Goal: Task Accomplishment & Management: Complete application form

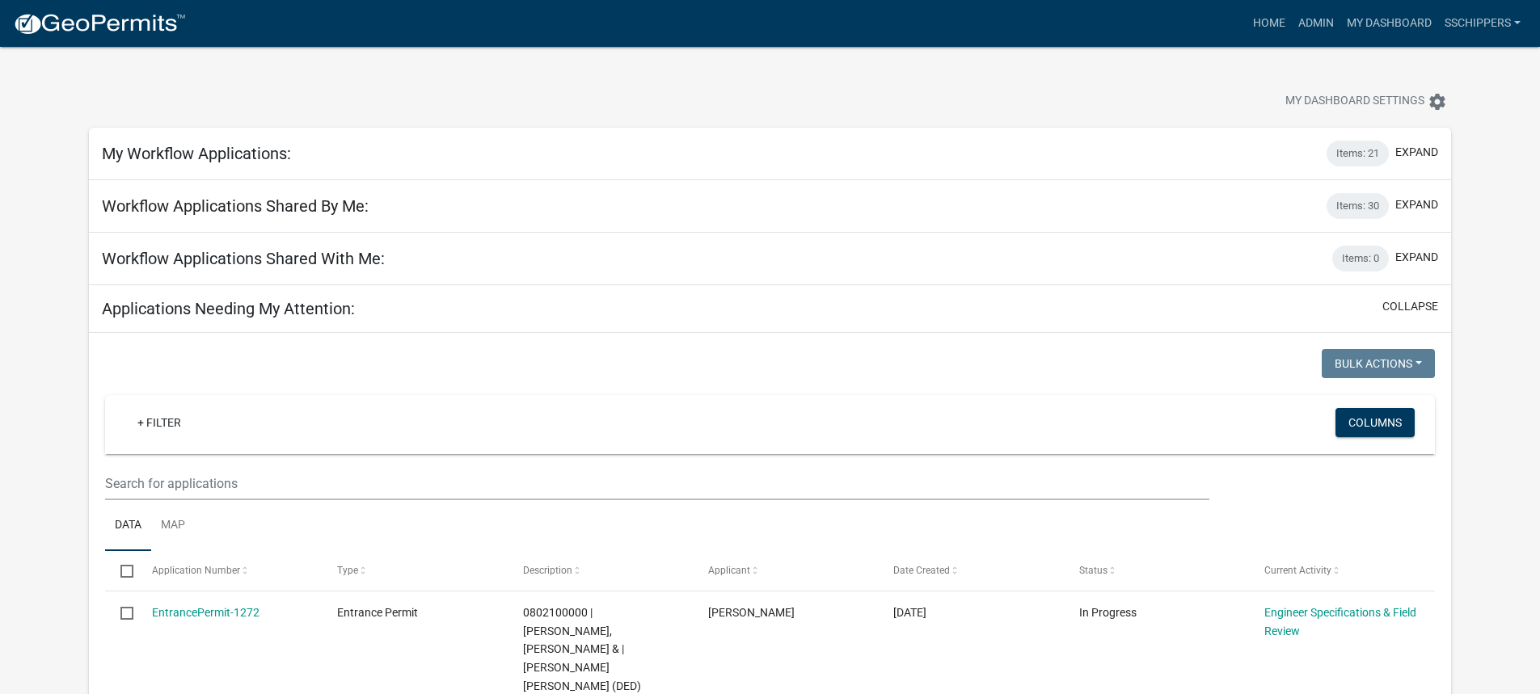
scroll to position [243, 0]
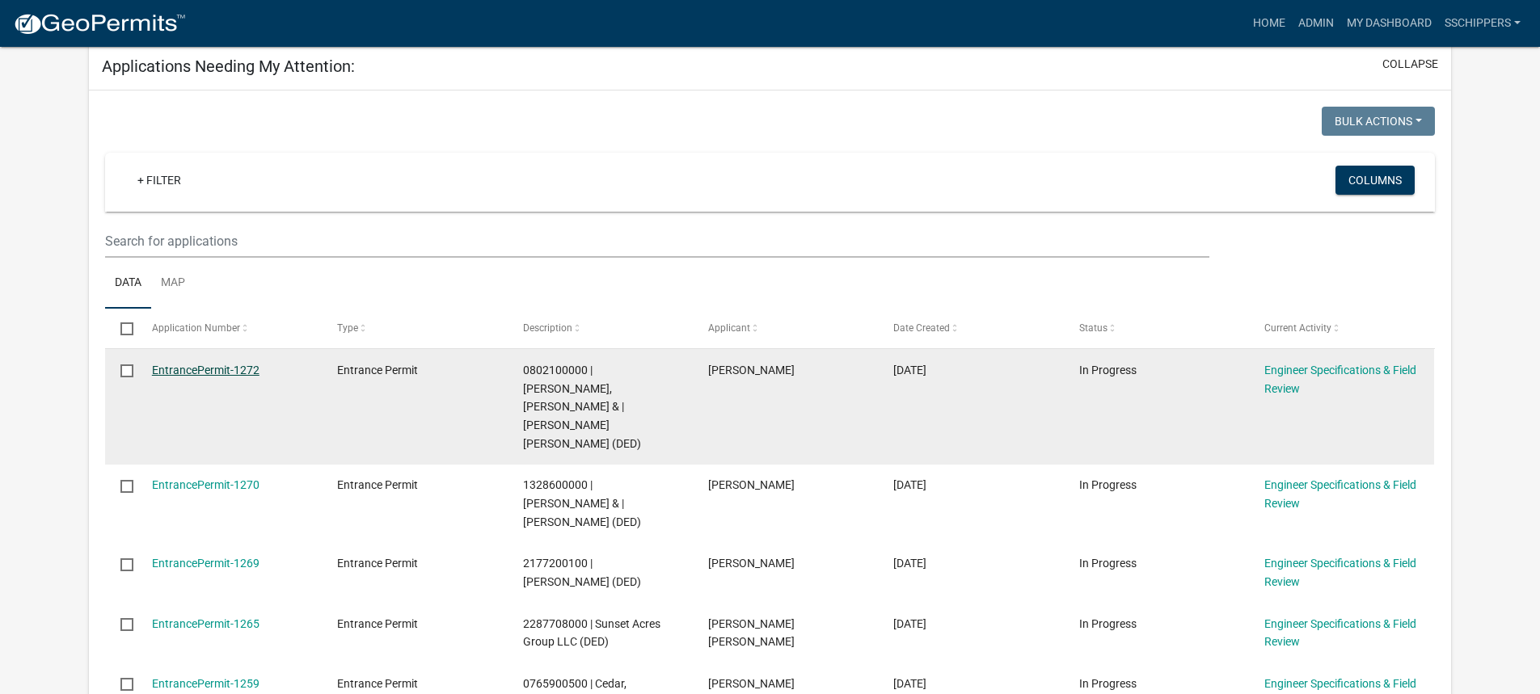
click at [234, 370] on link "EntrancePermit-1272" at bounding box center [206, 370] width 108 height 13
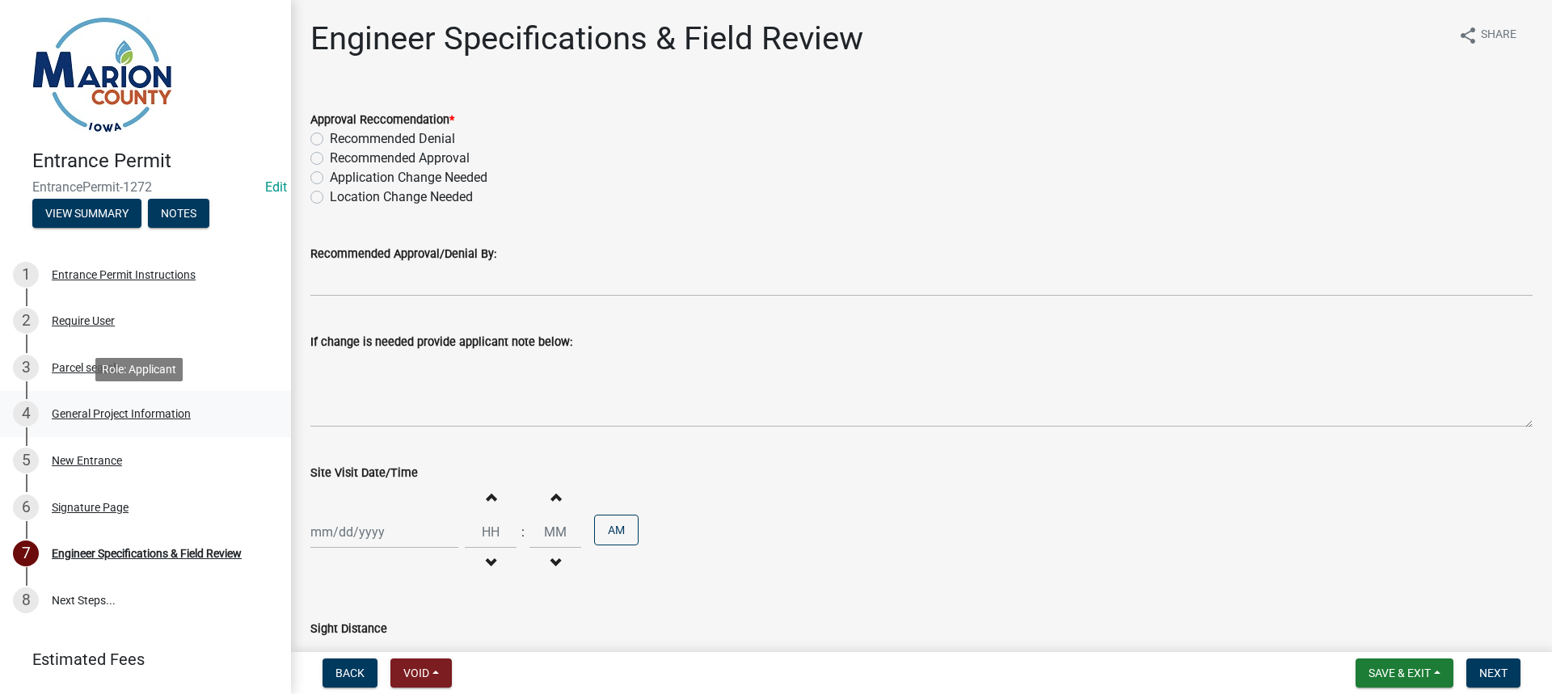
click at [192, 411] on div "4 General Project Information" at bounding box center [139, 414] width 252 height 26
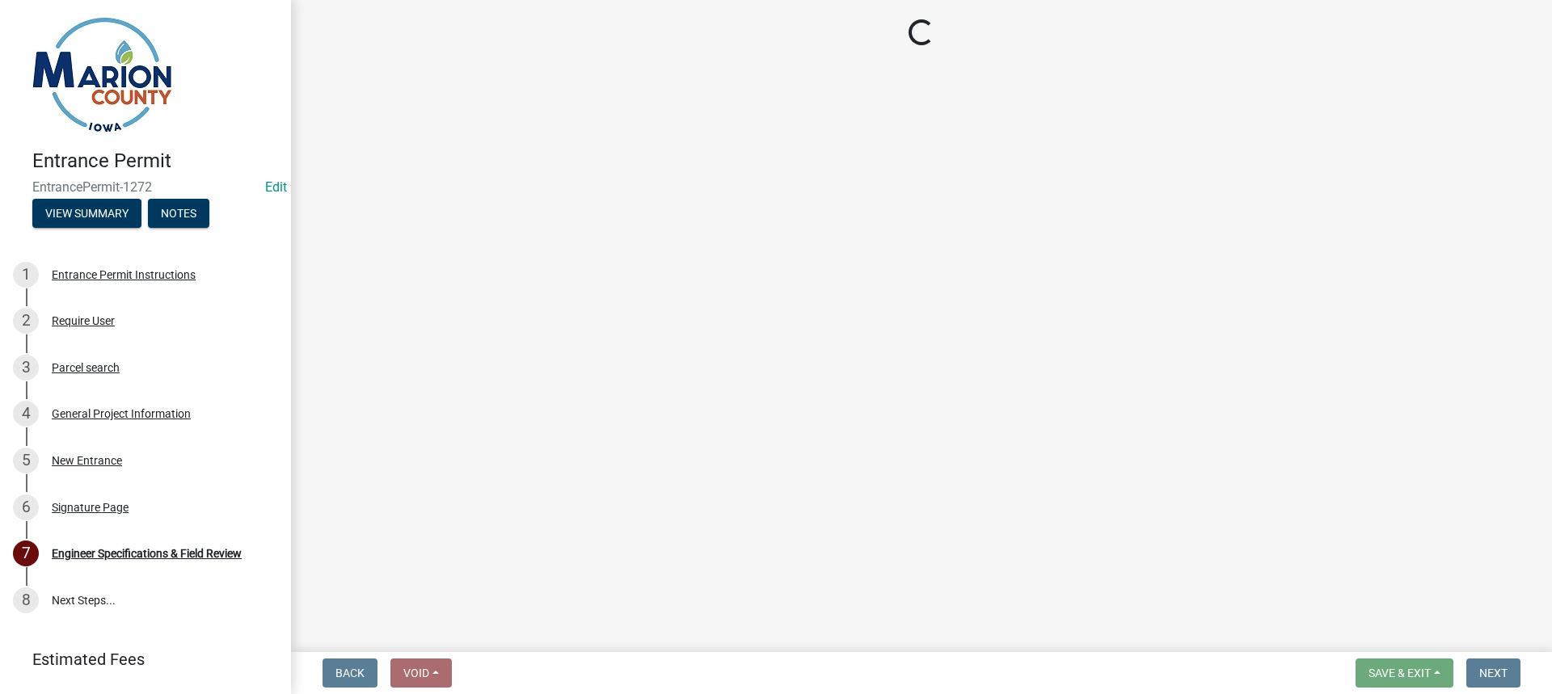
select select "23261aa3-7b93-4f76-a4b4-6c9d8673db43"
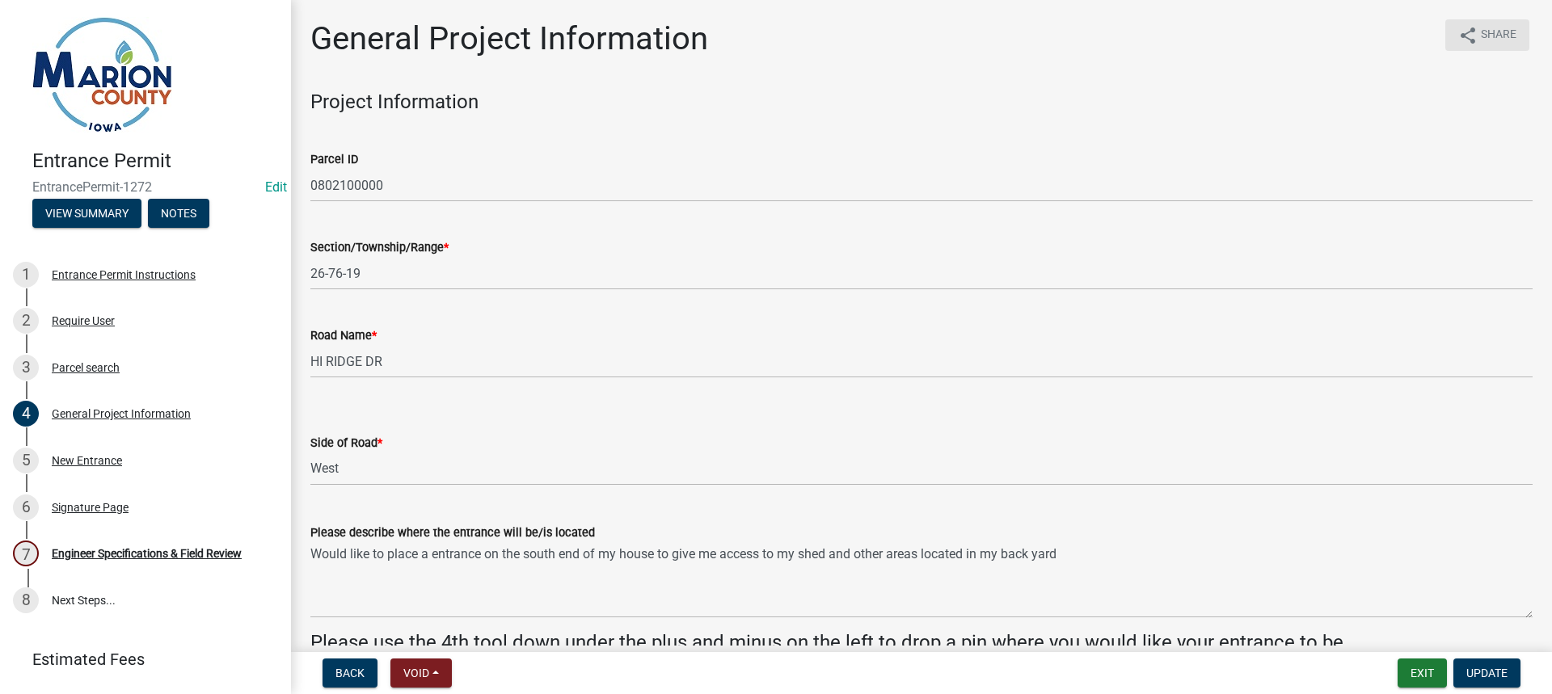
click at [1487, 40] on span "Share" at bounding box center [1499, 35] width 36 height 19
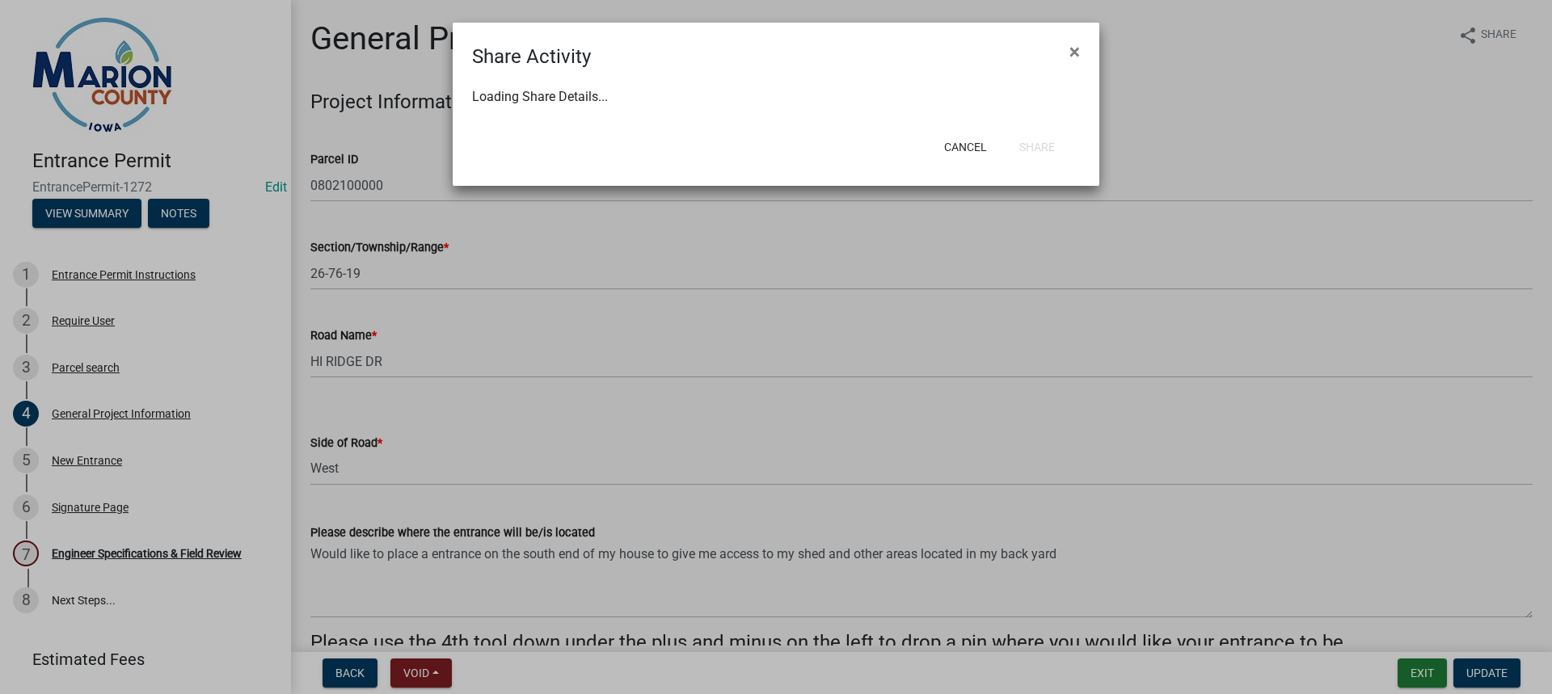
select select "1"
select select "0"
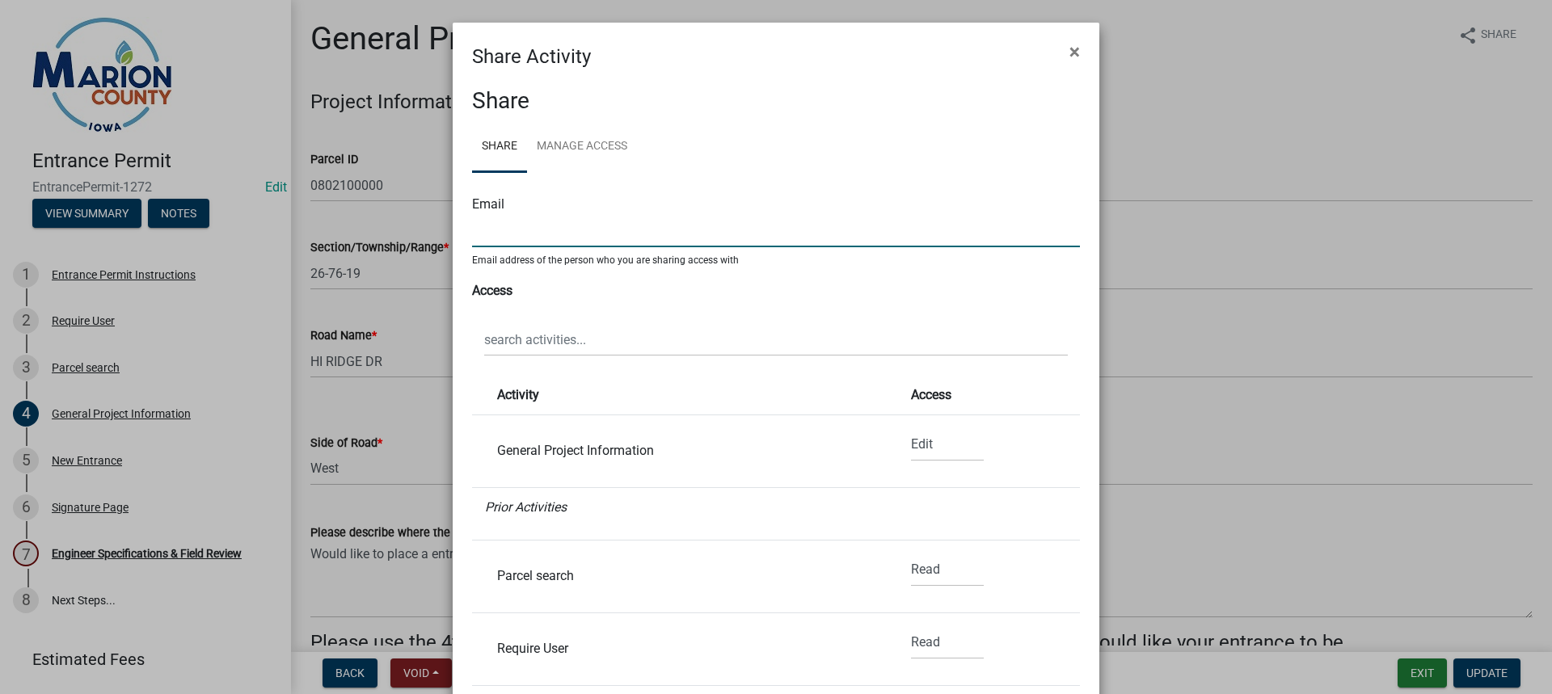
click at [517, 226] on input "text" at bounding box center [776, 230] width 608 height 33
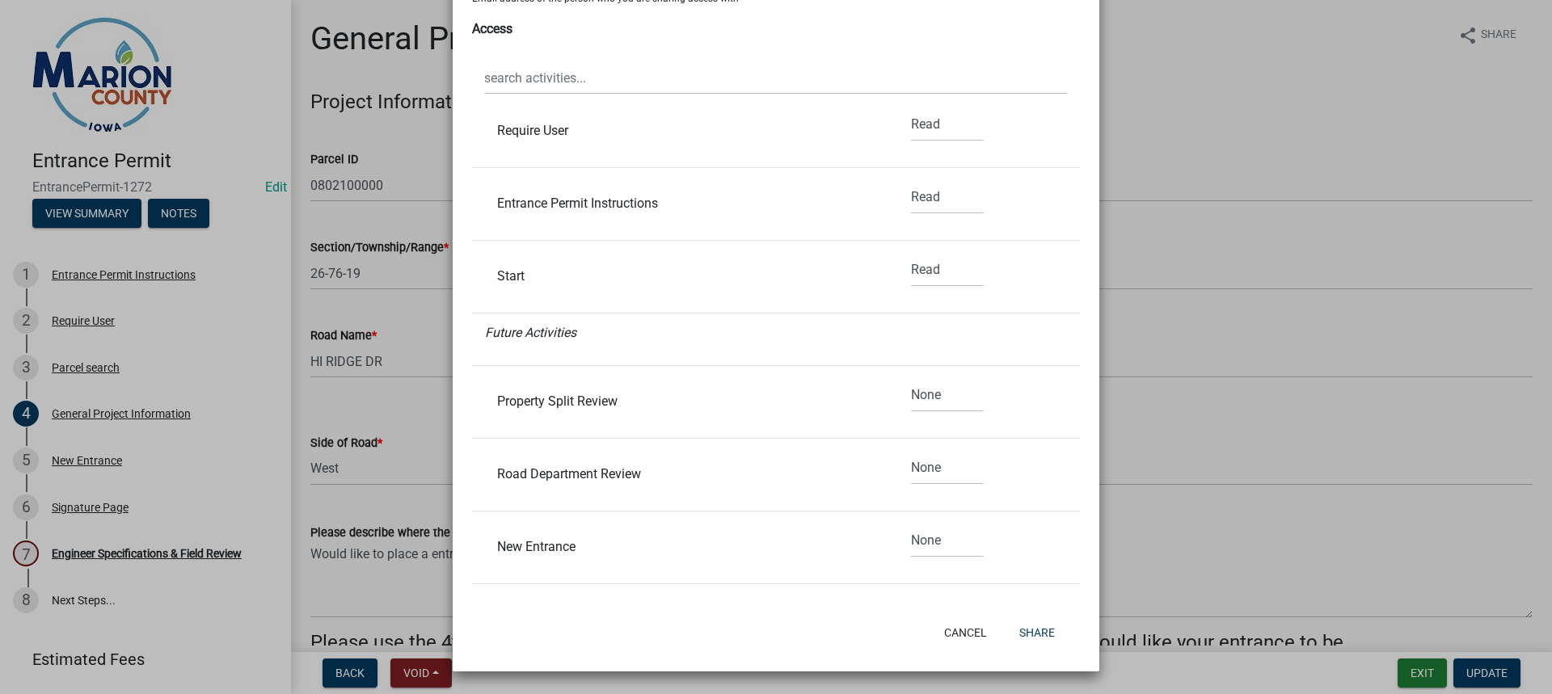
scroll to position [485, 0]
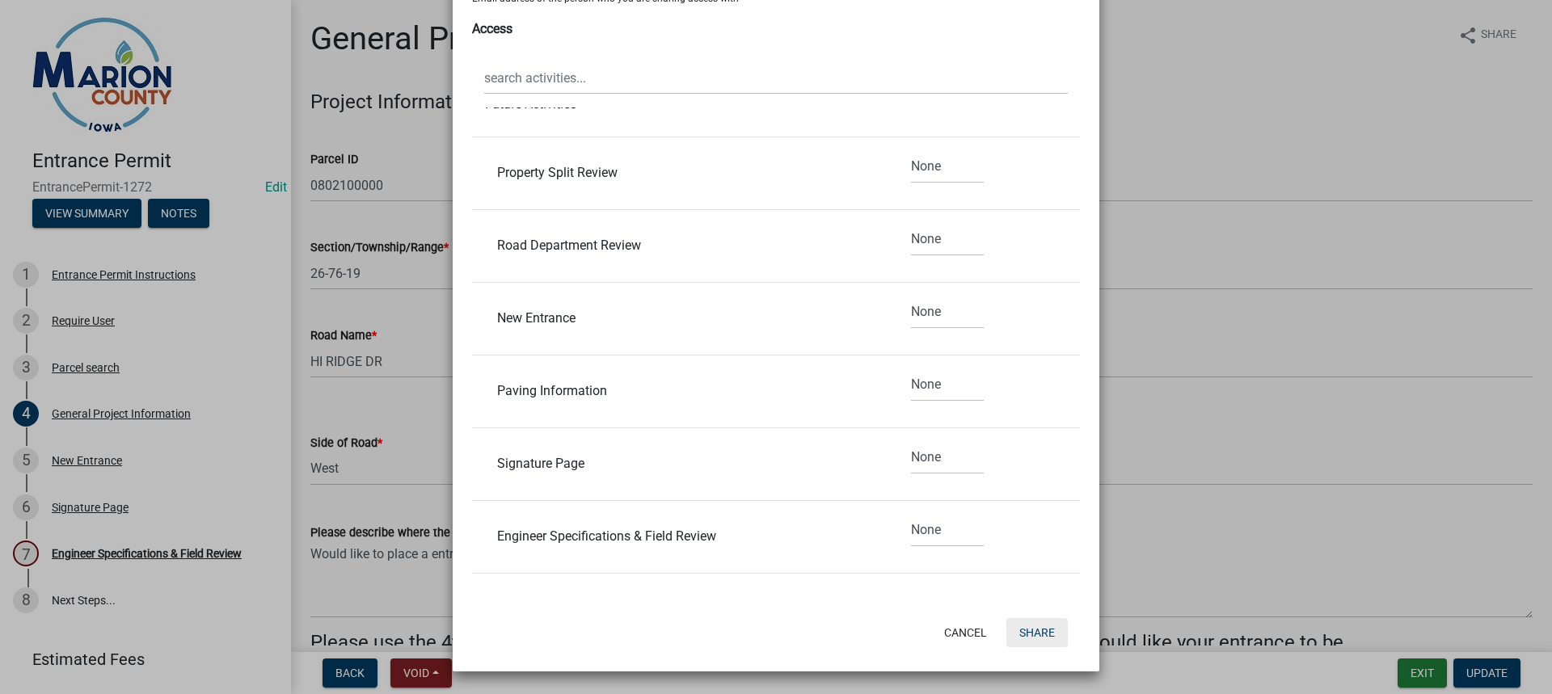
type input "[EMAIL_ADDRESS][DOMAIN_NAME]"
click at [1032, 631] on button "Share" at bounding box center [1036, 632] width 61 height 29
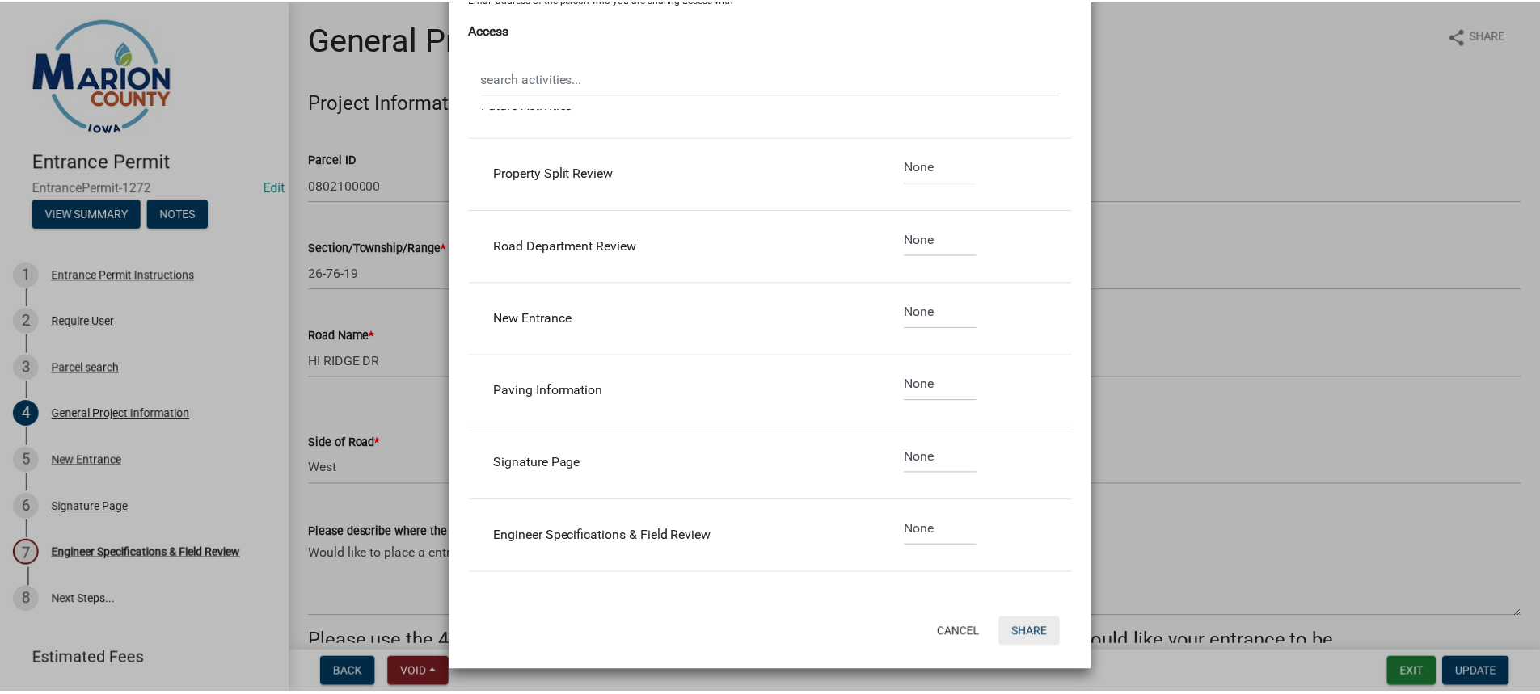
scroll to position [0, 0]
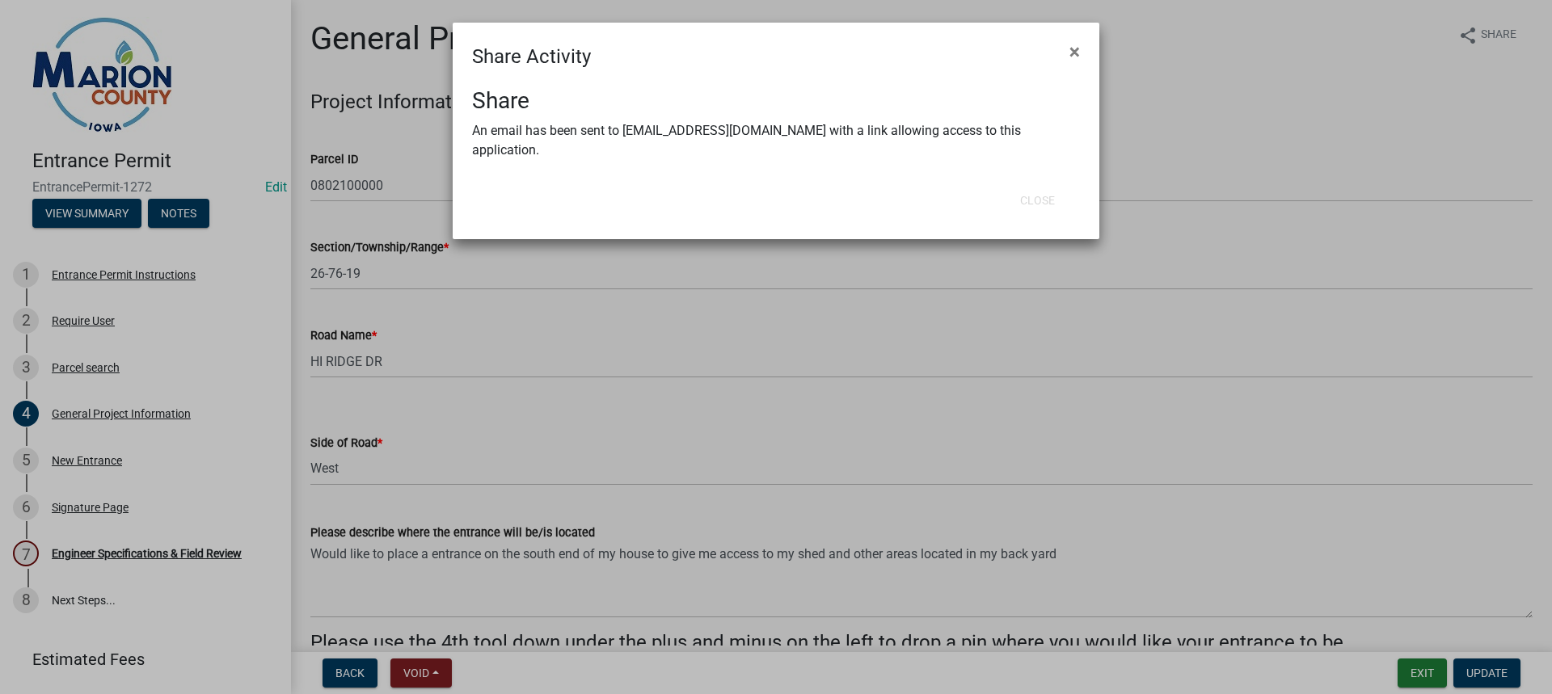
click at [509, 62] on h4 "Share Activity" at bounding box center [531, 56] width 119 height 29
click at [1403, 665] on ngb-modal-window "Share Activity × Share An email has been sent to [EMAIL_ADDRESS][DOMAIN_NAME] w…" at bounding box center [776, 347] width 1552 height 694
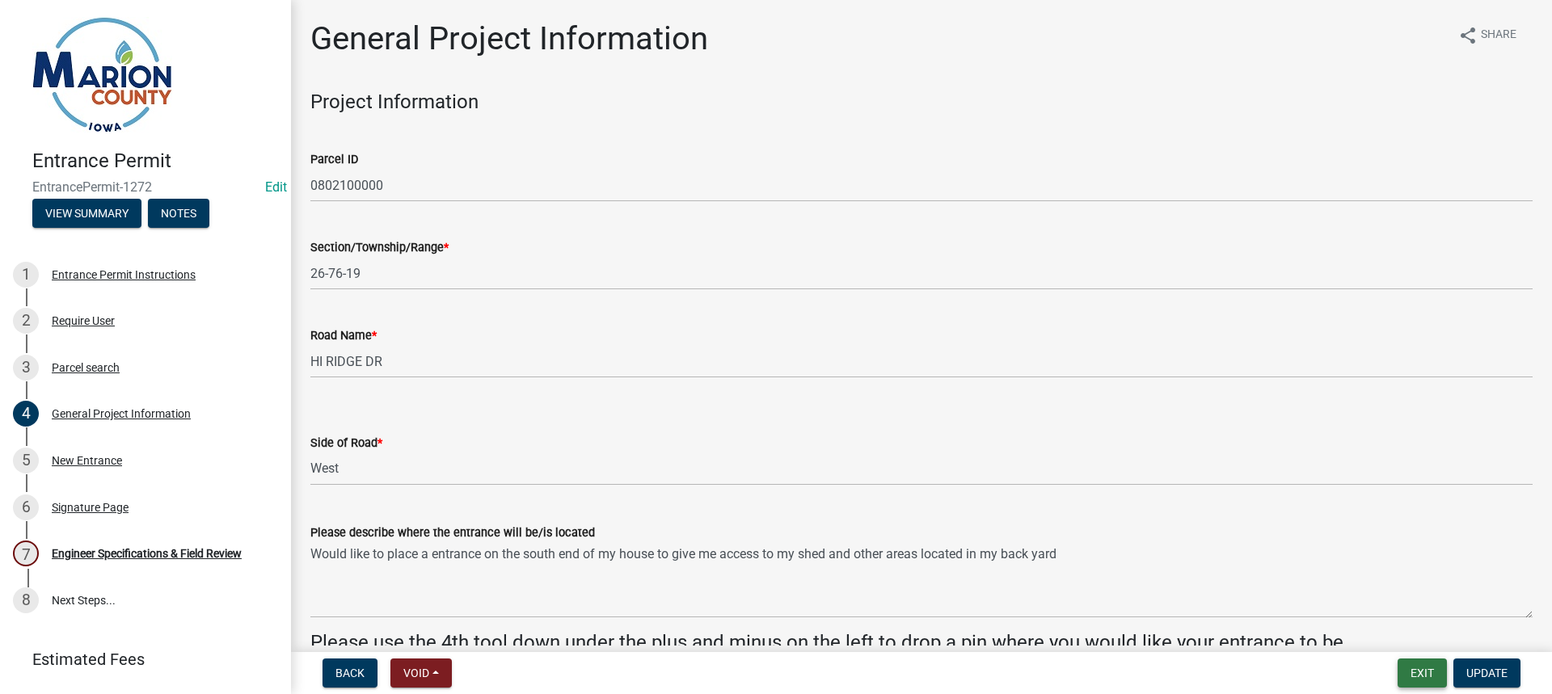
click at [1433, 668] on button "Exit" at bounding box center [1422, 673] width 49 height 29
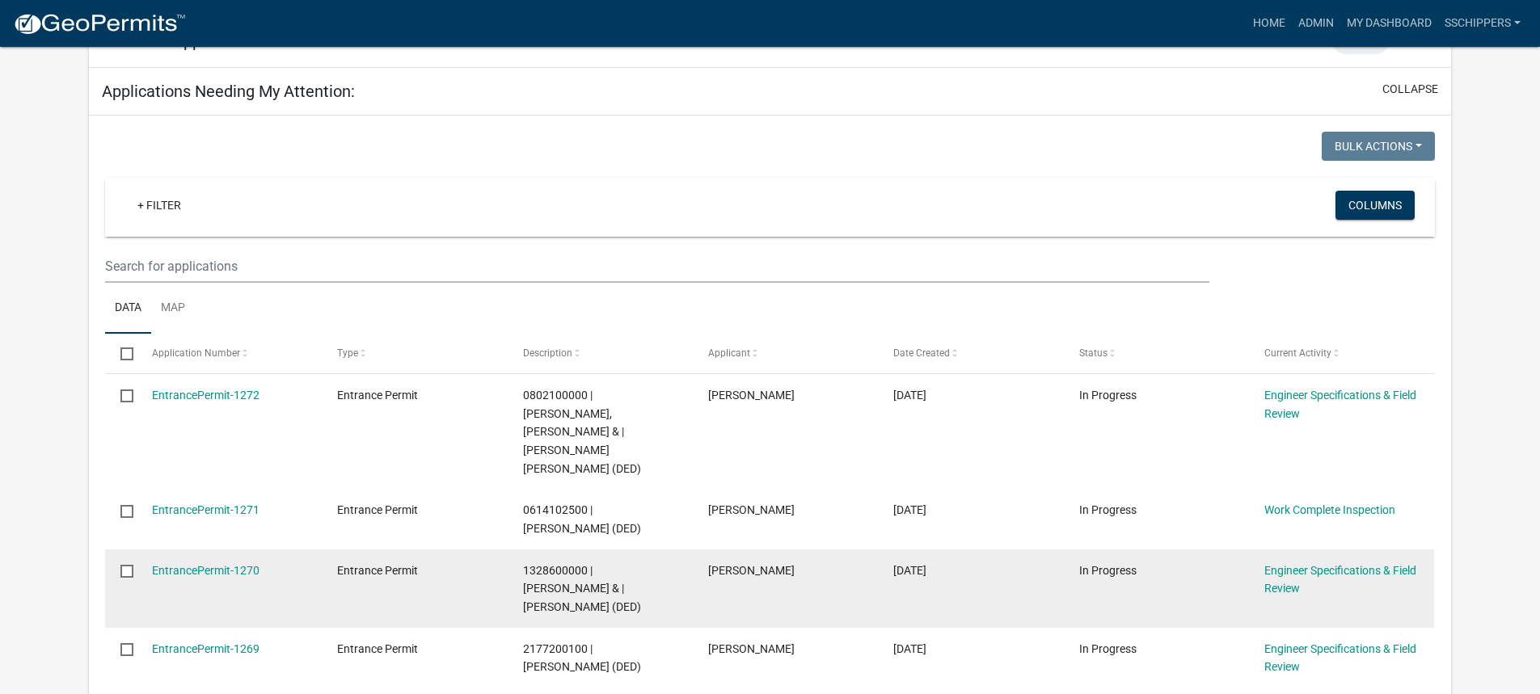
scroll to position [243, 0]
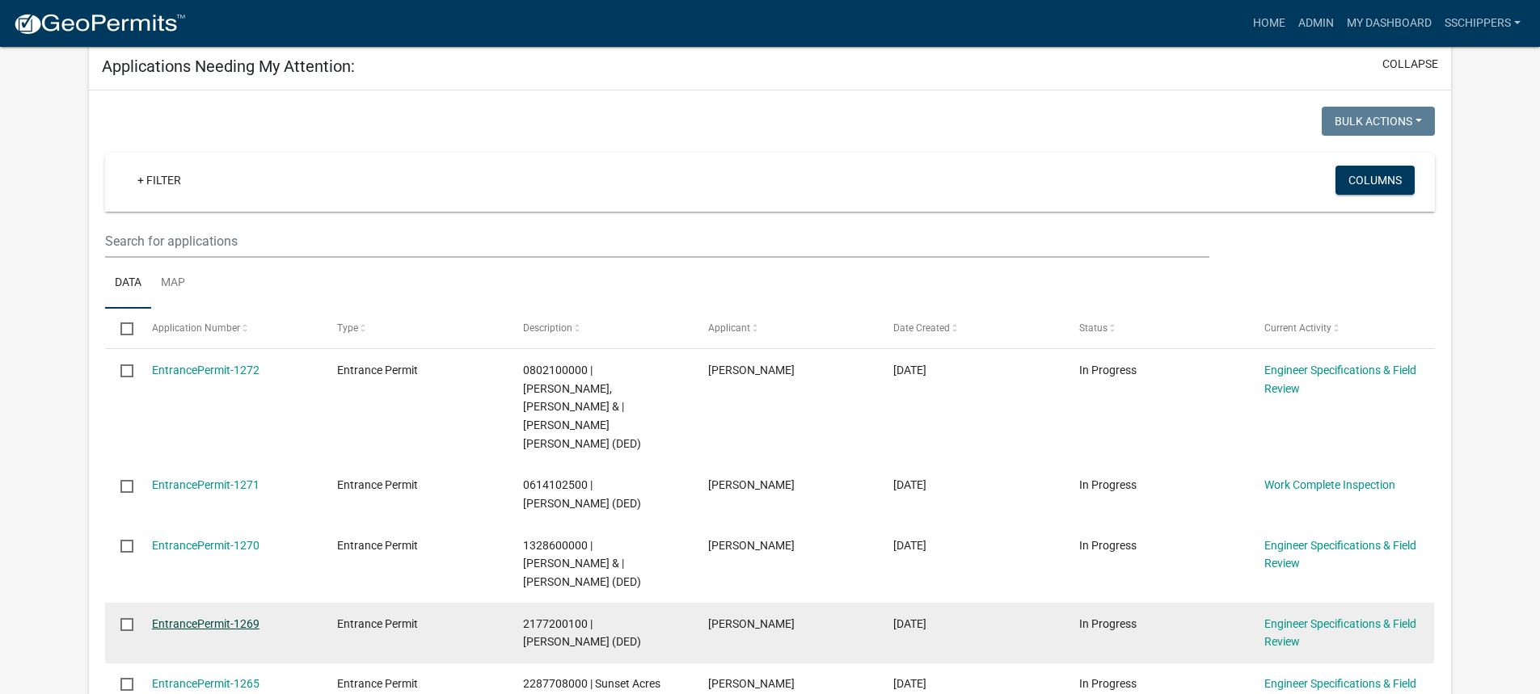
click at [250, 618] on link "EntrancePermit-1269" at bounding box center [206, 624] width 108 height 13
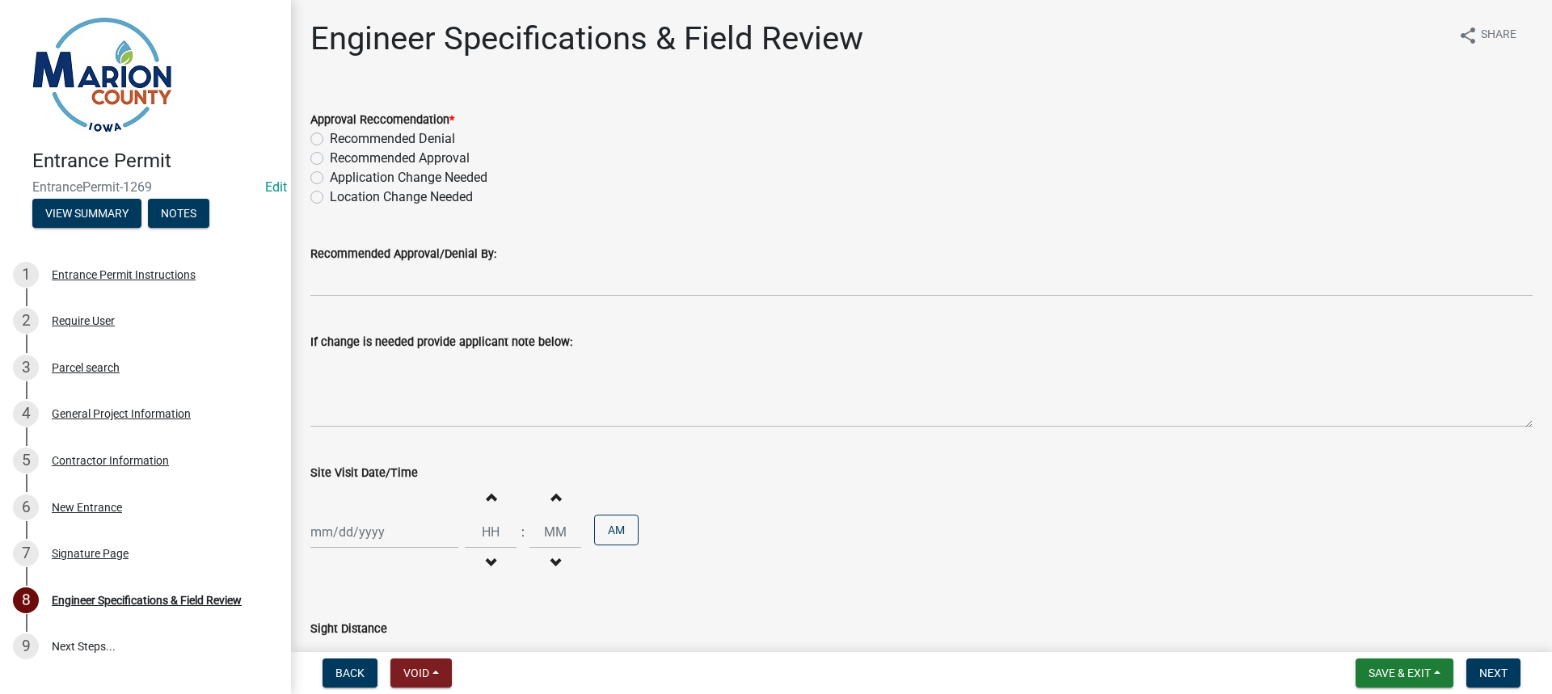
click at [172, 427] on div "4 General Project Information" at bounding box center [139, 414] width 252 height 26
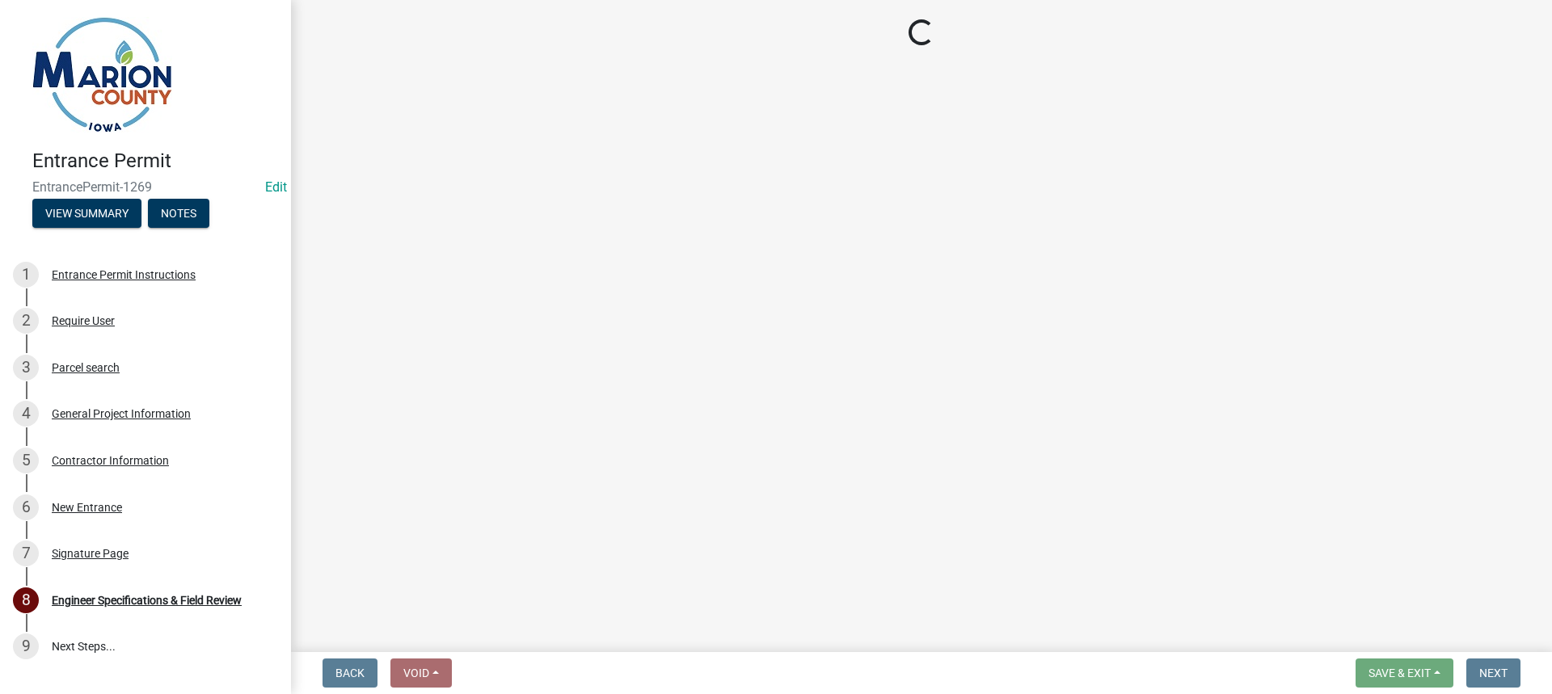
select select "491d49cf-3fe2-4d6a-91d4-9261f1d4421d"
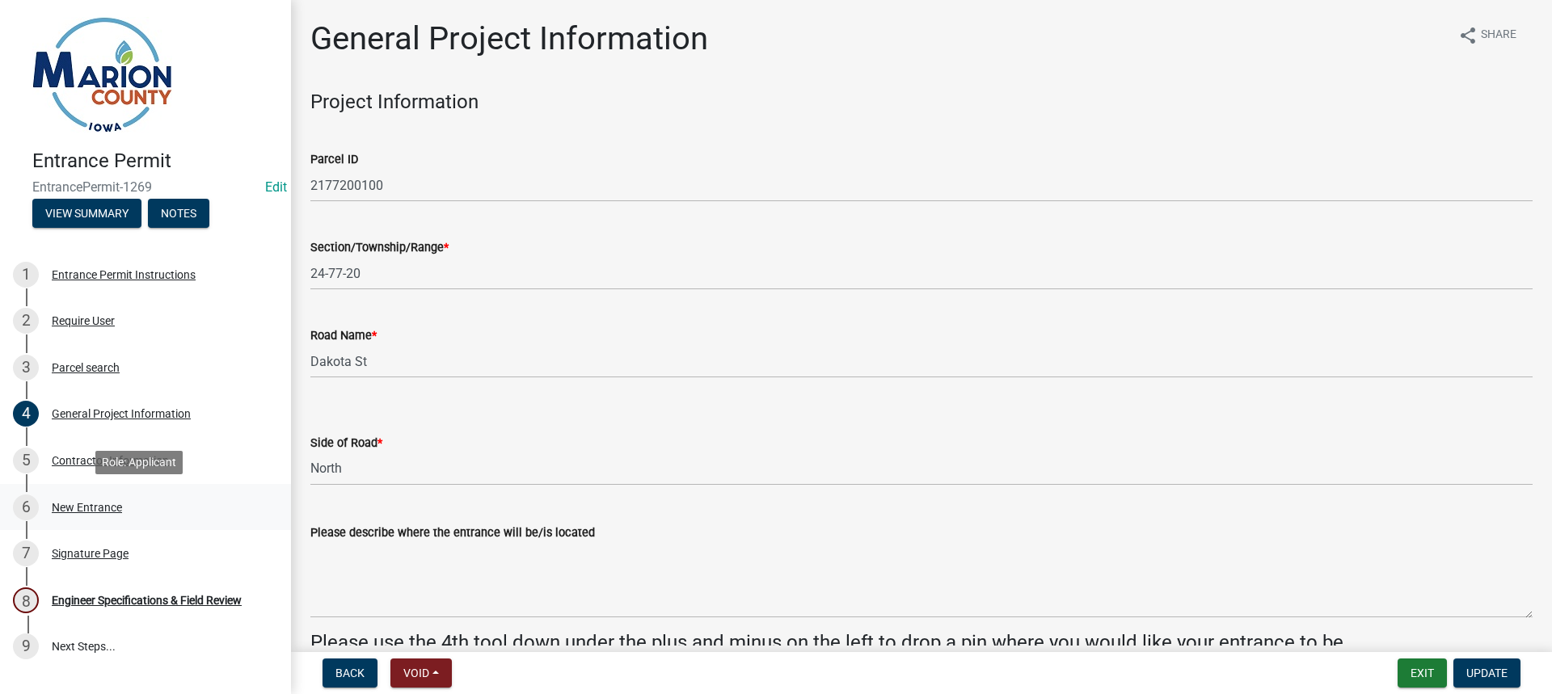
click at [112, 515] on div "6 New Entrance" at bounding box center [139, 508] width 252 height 26
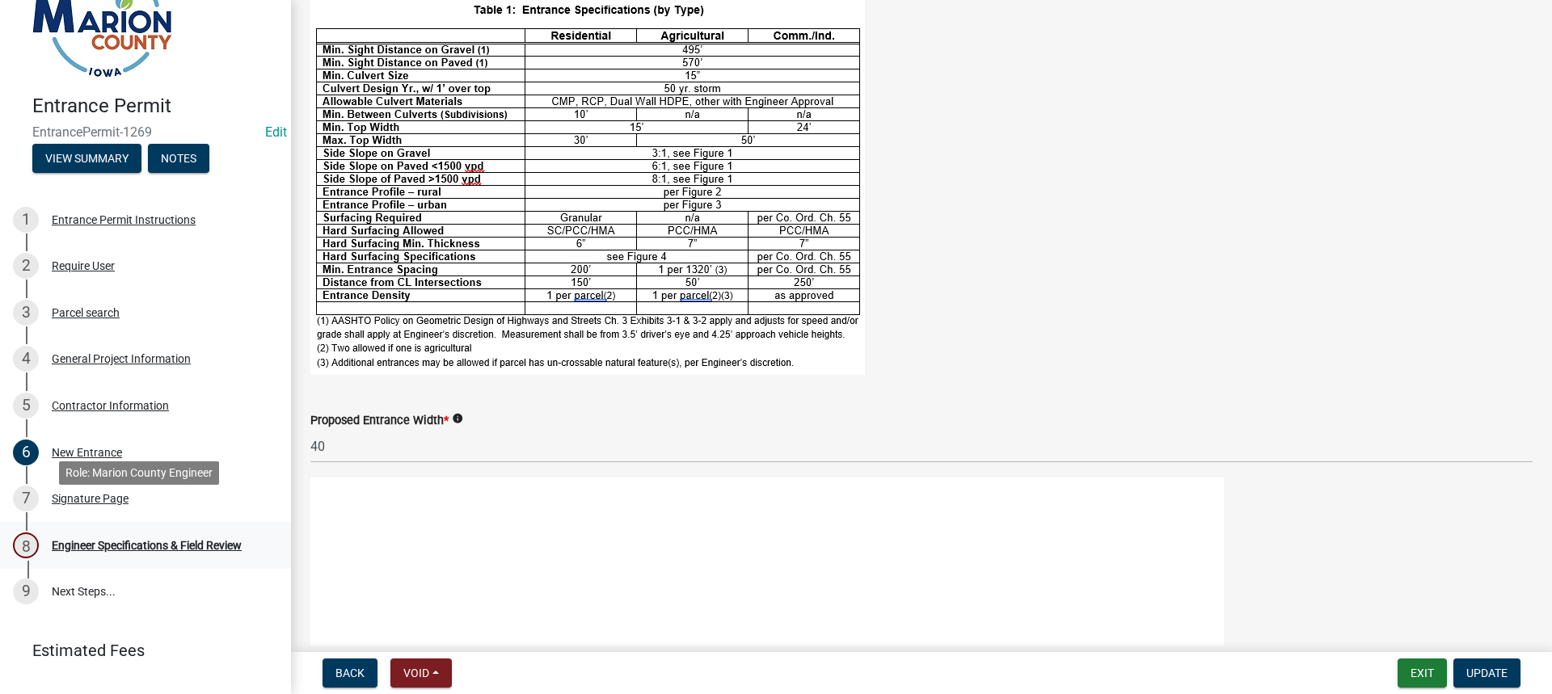
scroll to position [90, 0]
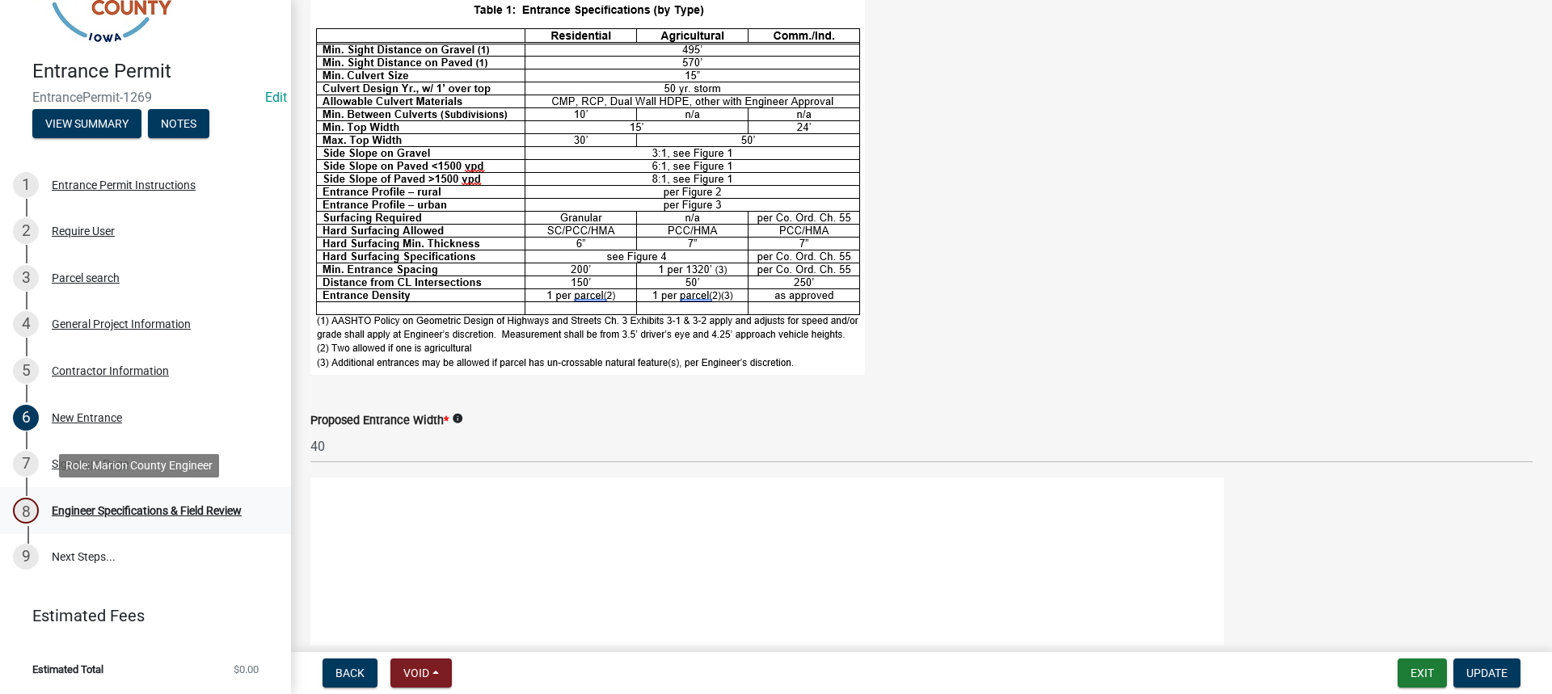
click at [158, 512] on div "Engineer Specifications & Field Review" at bounding box center [147, 510] width 190 height 11
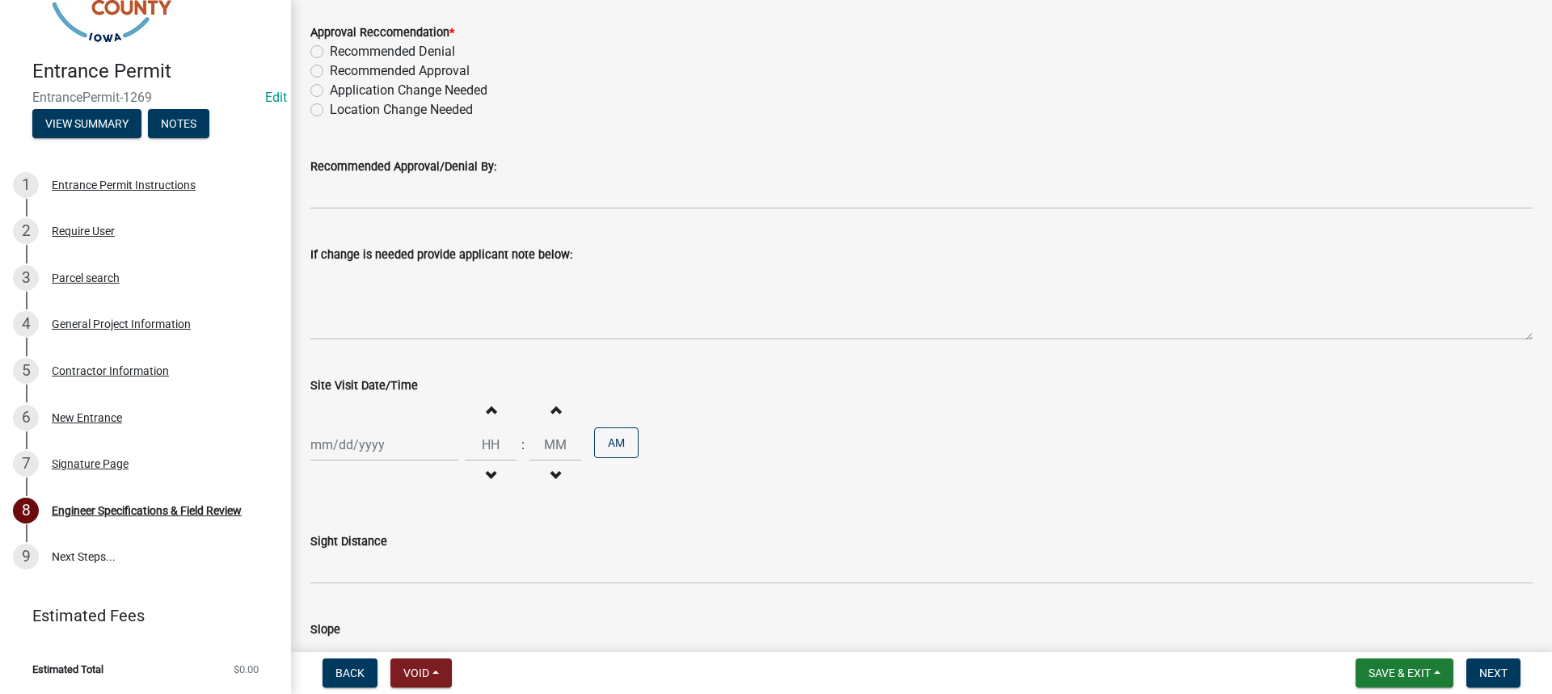
scroll to position [243, 0]
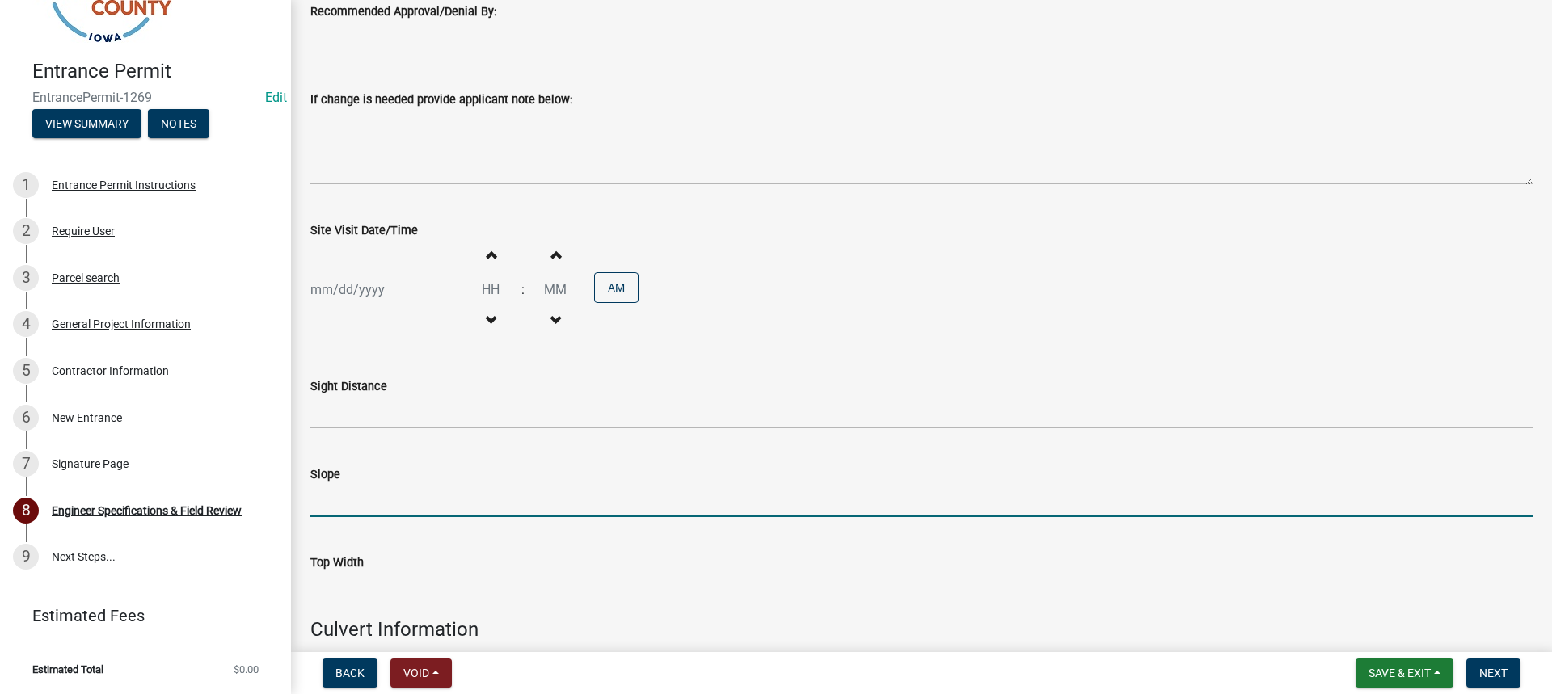
click at [343, 510] on input "Slope" at bounding box center [921, 500] width 1222 height 33
type input "ok"
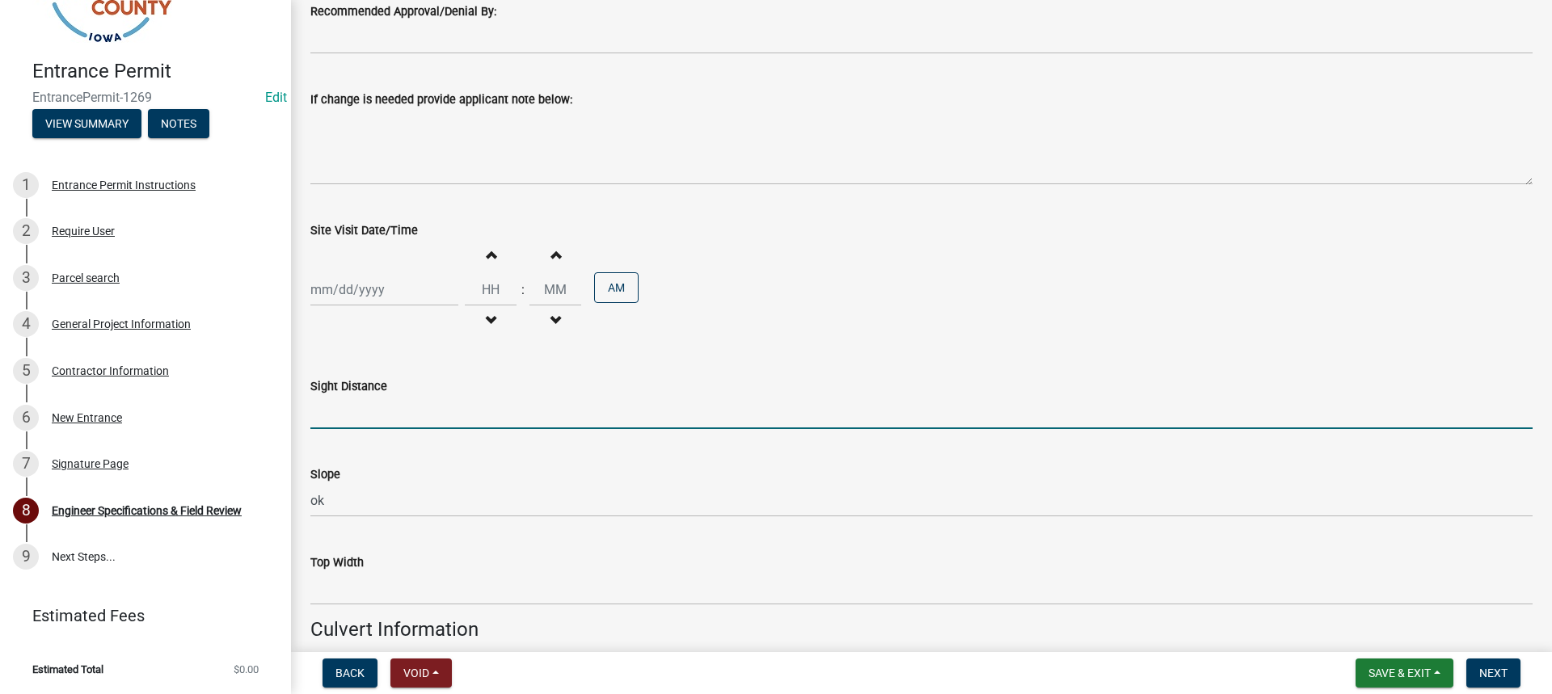
click at [384, 416] on input "Sight Distance" at bounding box center [921, 412] width 1222 height 33
type input "Ok"
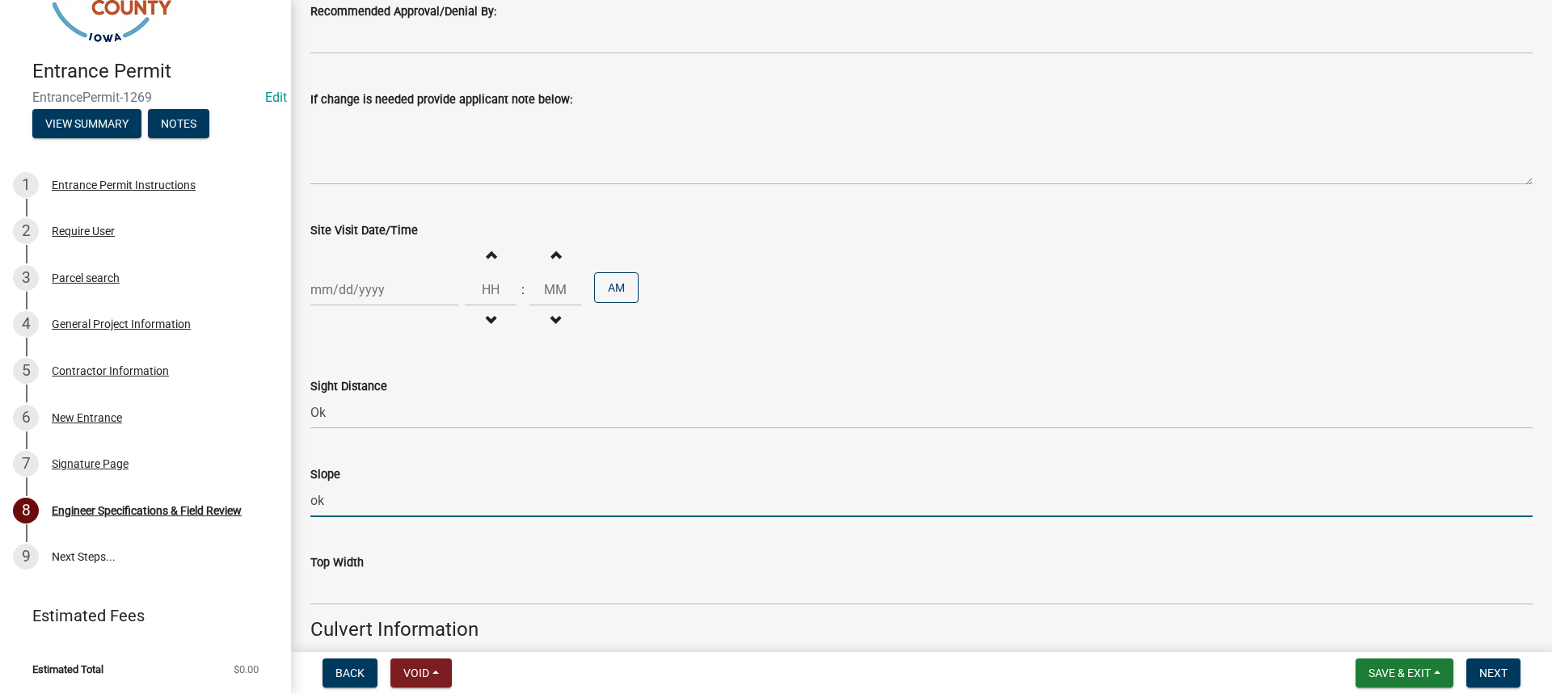
drag, startPoint x: 357, startPoint y: 500, endPoint x: 301, endPoint y: 505, distance: 56.0
click at [301, 505] on div "Slope ok" at bounding box center [921, 479] width 1247 height 75
type input "3:1 min."
click at [401, 571] on div "Top Width" at bounding box center [921, 562] width 1222 height 19
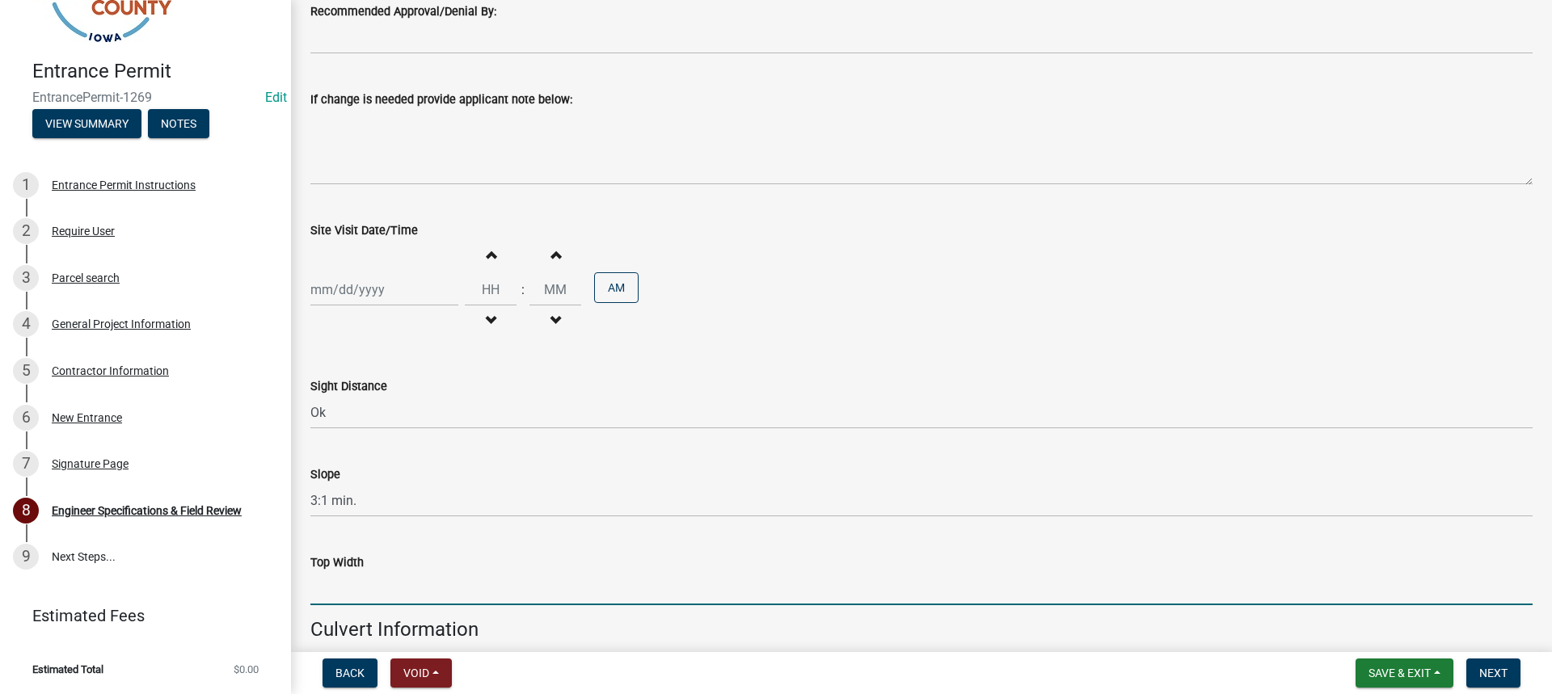
click at [389, 588] on input "Top Width" at bounding box center [921, 588] width 1222 height 33
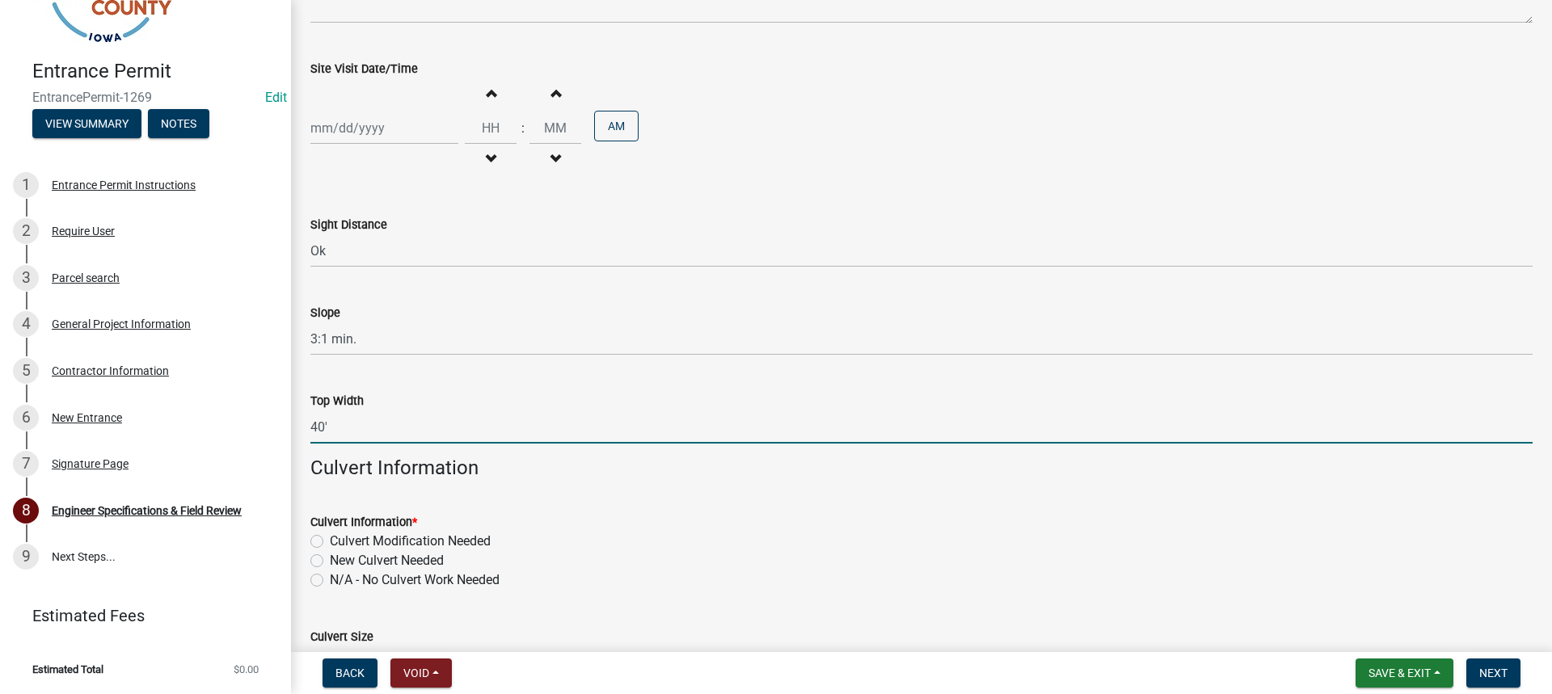
type input "40'"
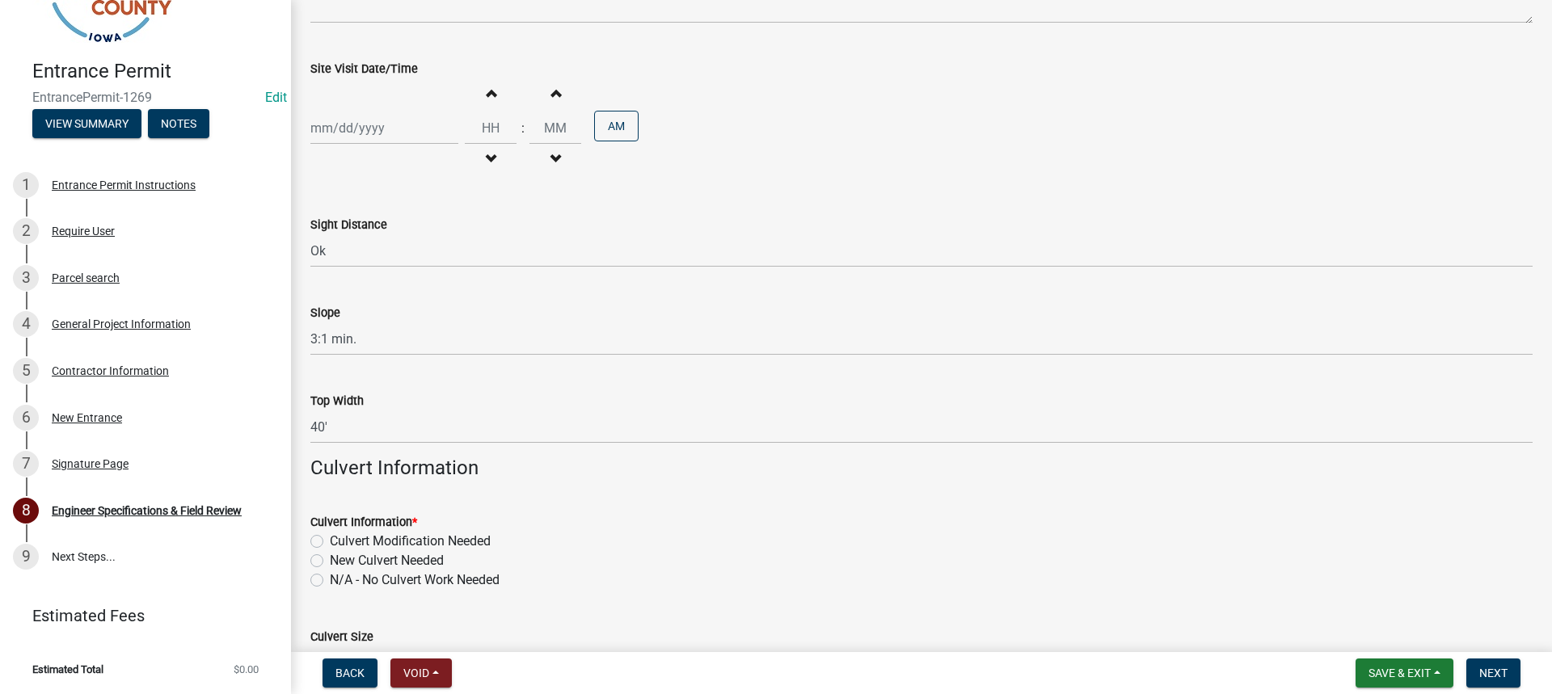
click at [308, 581] on div "Culvert Information * Culvert Modification Needed New Culvert Needed N/A - No C…" at bounding box center [921, 541] width 1247 height 97
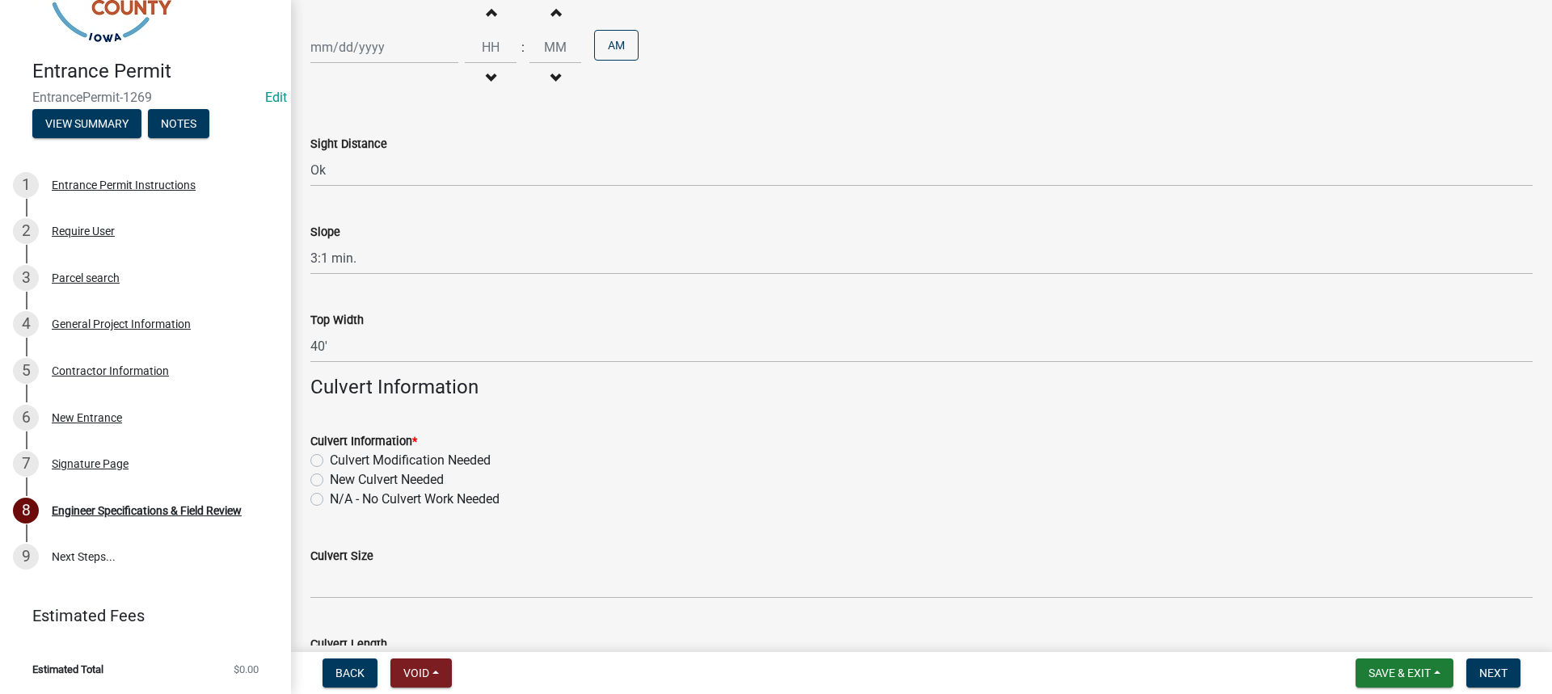
click at [317, 491] on div "N/A - No Culvert Work Needed" at bounding box center [921, 499] width 1222 height 19
click at [330, 500] on label "N/A - No Culvert Work Needed" at bounding box center [415, 499] width 170 height 19
click at [330, 500] on input "N/A - No Culvert Work Needed" at bounding box center [335, 495] width 11 height 11
radio input "true"
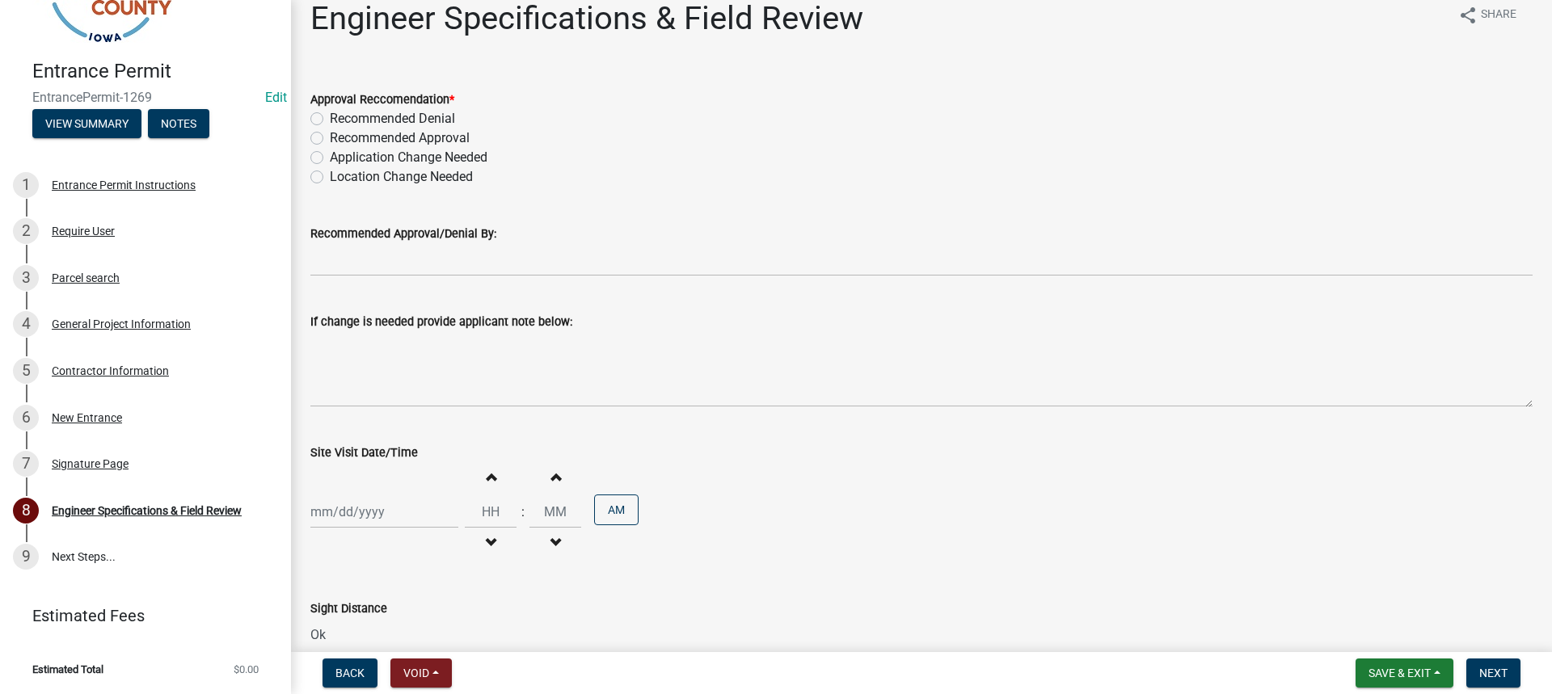
scroll to position [0, 0]
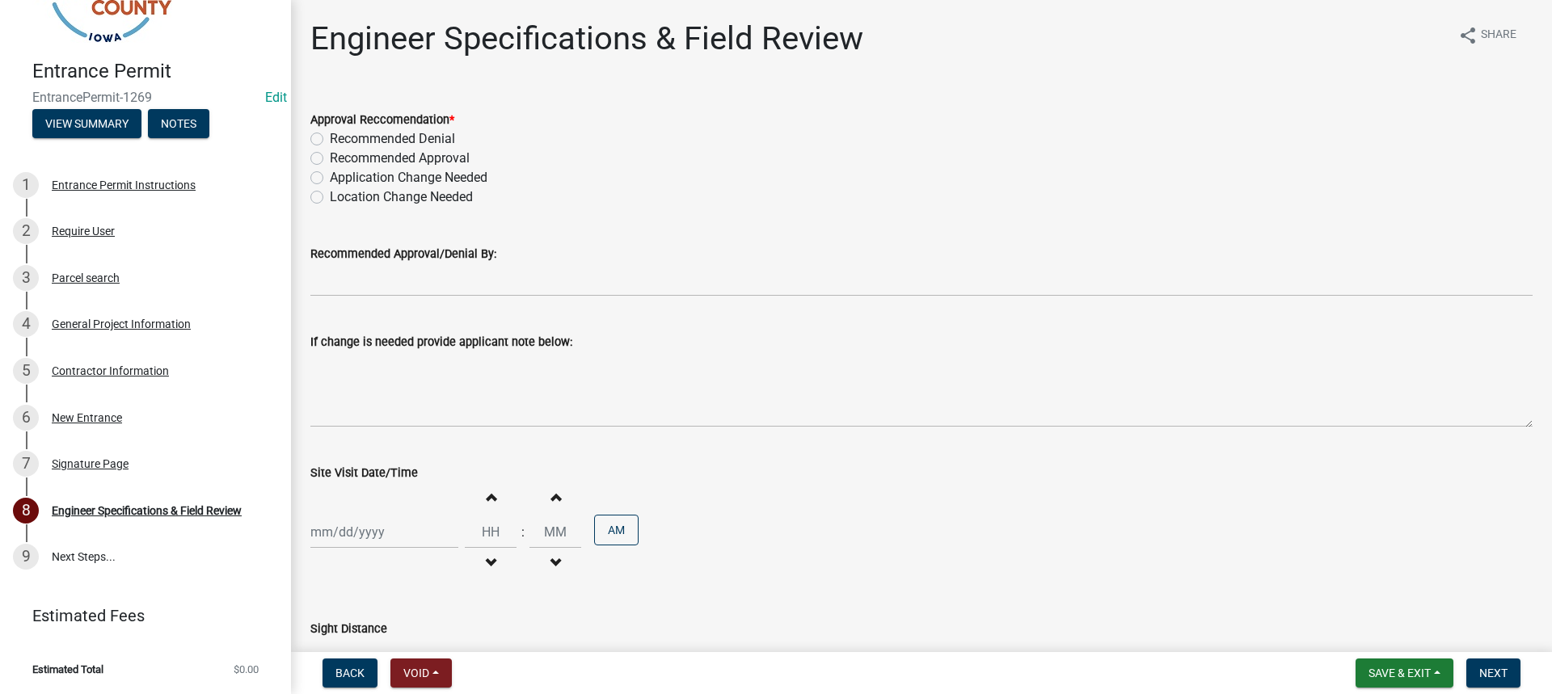
click at [330, 162] on label "Recommended Approval" at bounding box center [400, 158] width 140 height 19
click at [330, 159] on input "Recommended Approval" at bounding box center [335, 154] width 11 height 11
radio input "true"
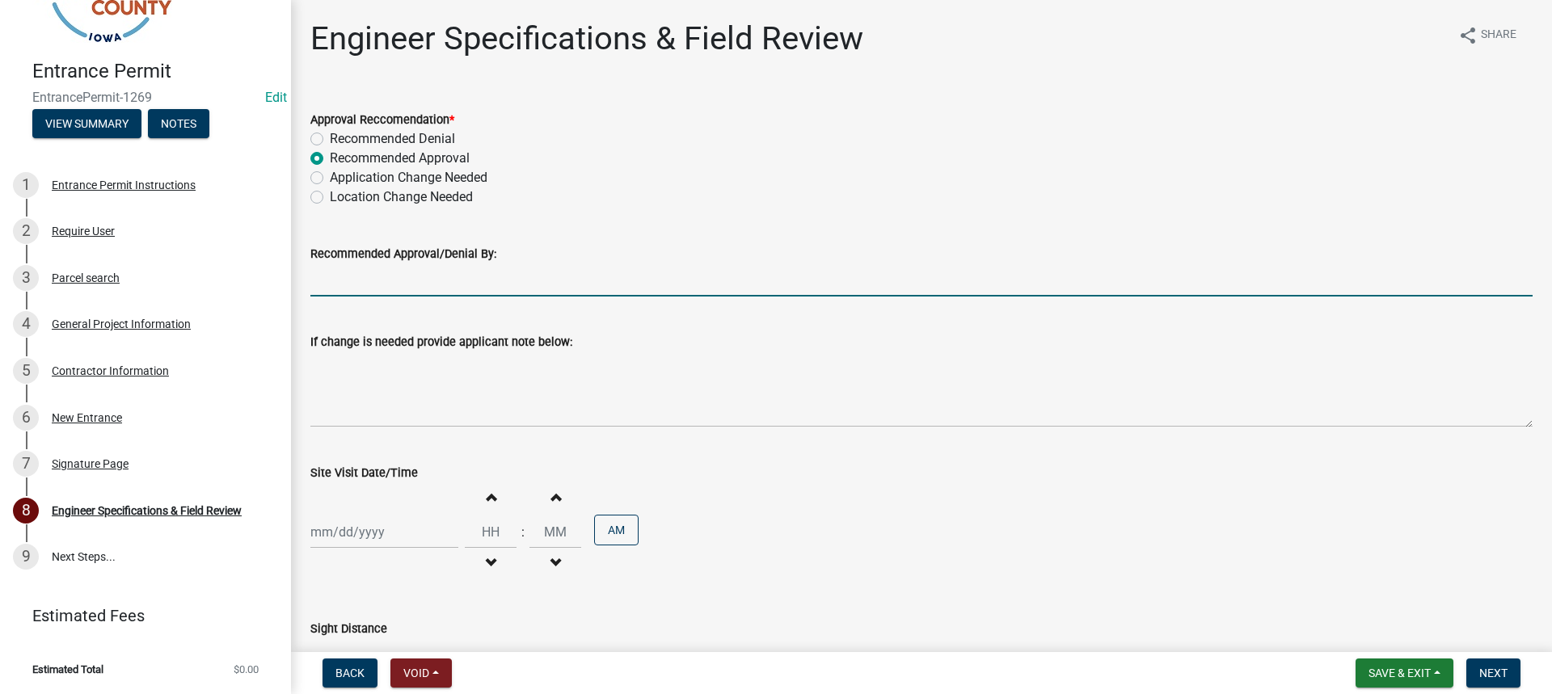
click at [394, 282] on input "Recommended Approval/Denial By:" at bounding box center [921, 280] width 1222 height 33
type input "[PERSON_NAME]"
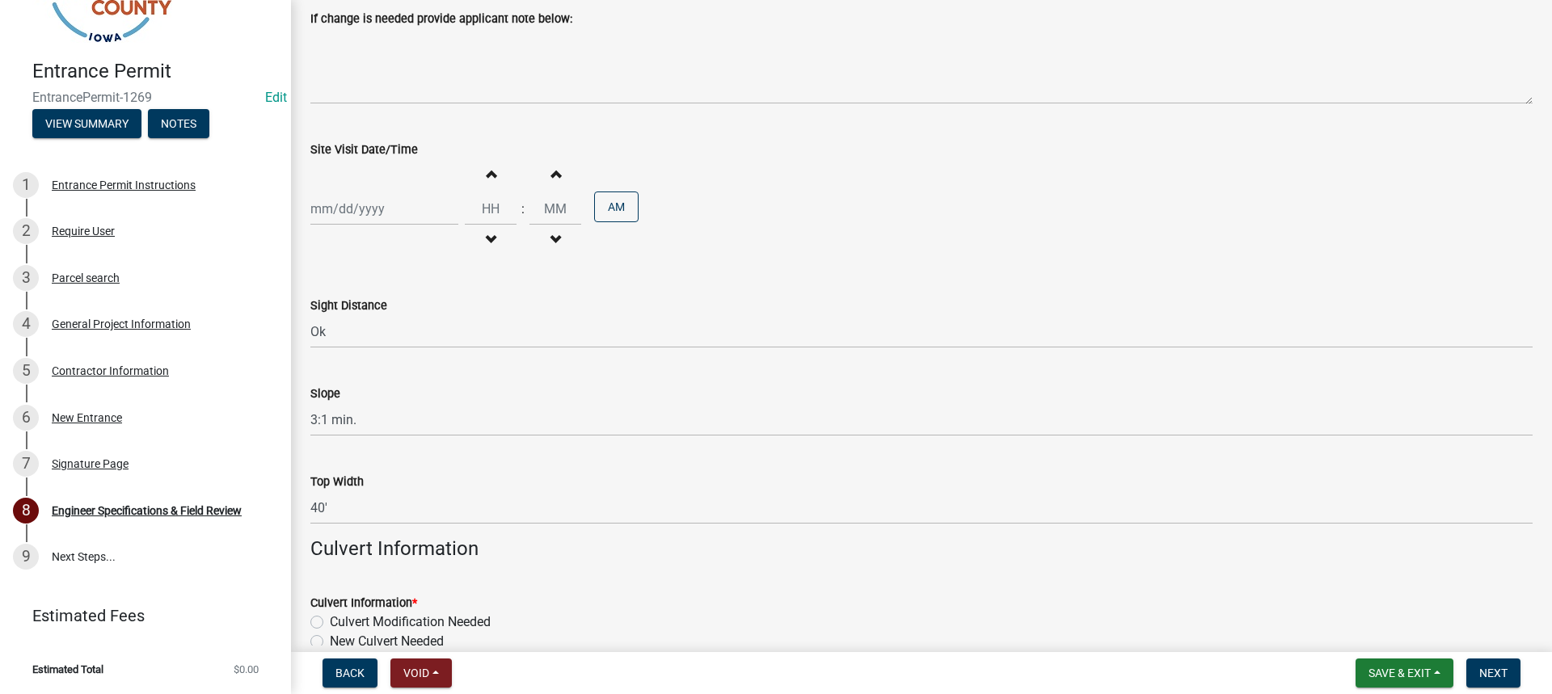
scroll to position [647, 0]
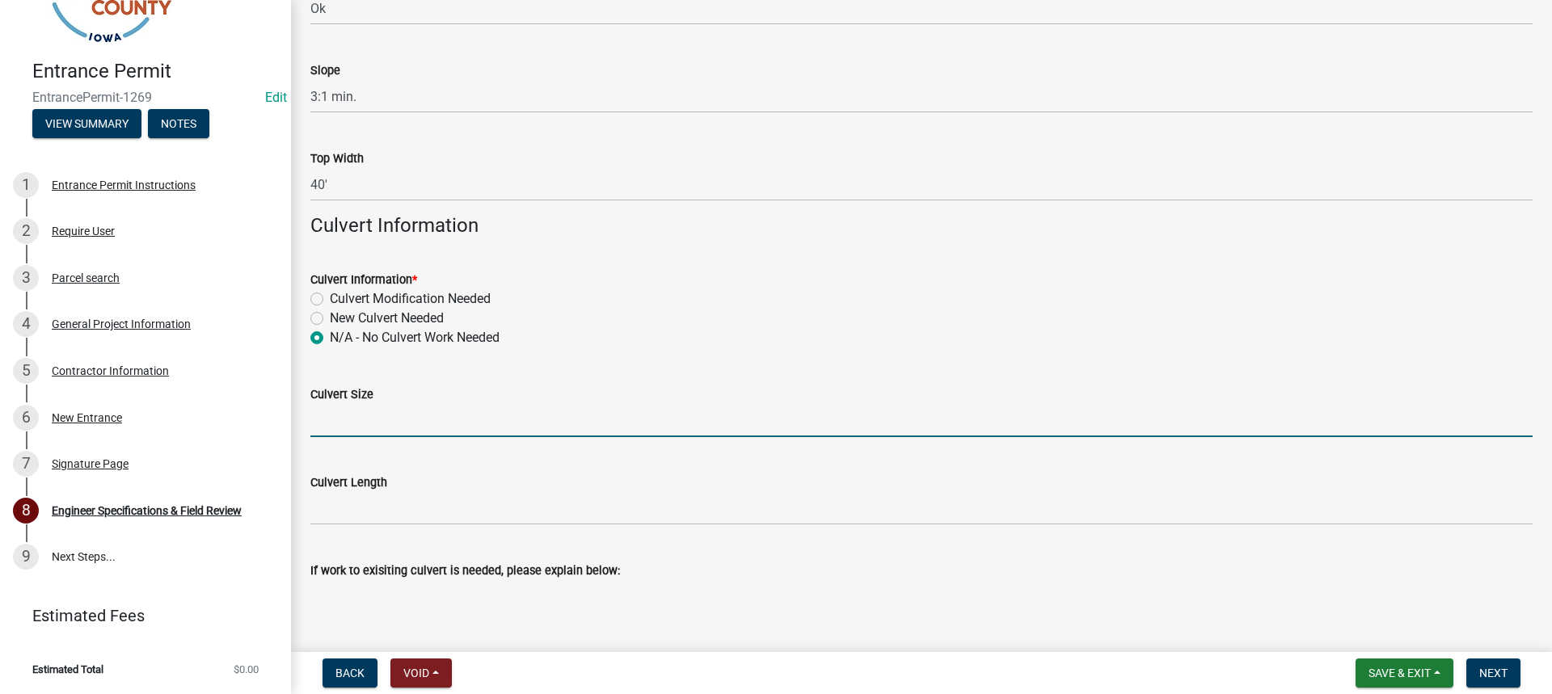
click at [324, 419] on input "Culvert Size" at bounding box center [921, 420] width 1222 height 33
type input "N/A"
click at [387, 534] on wm-data-entity-input "Culvert Length" at bounding box center [921, 494] width 1222 height 88
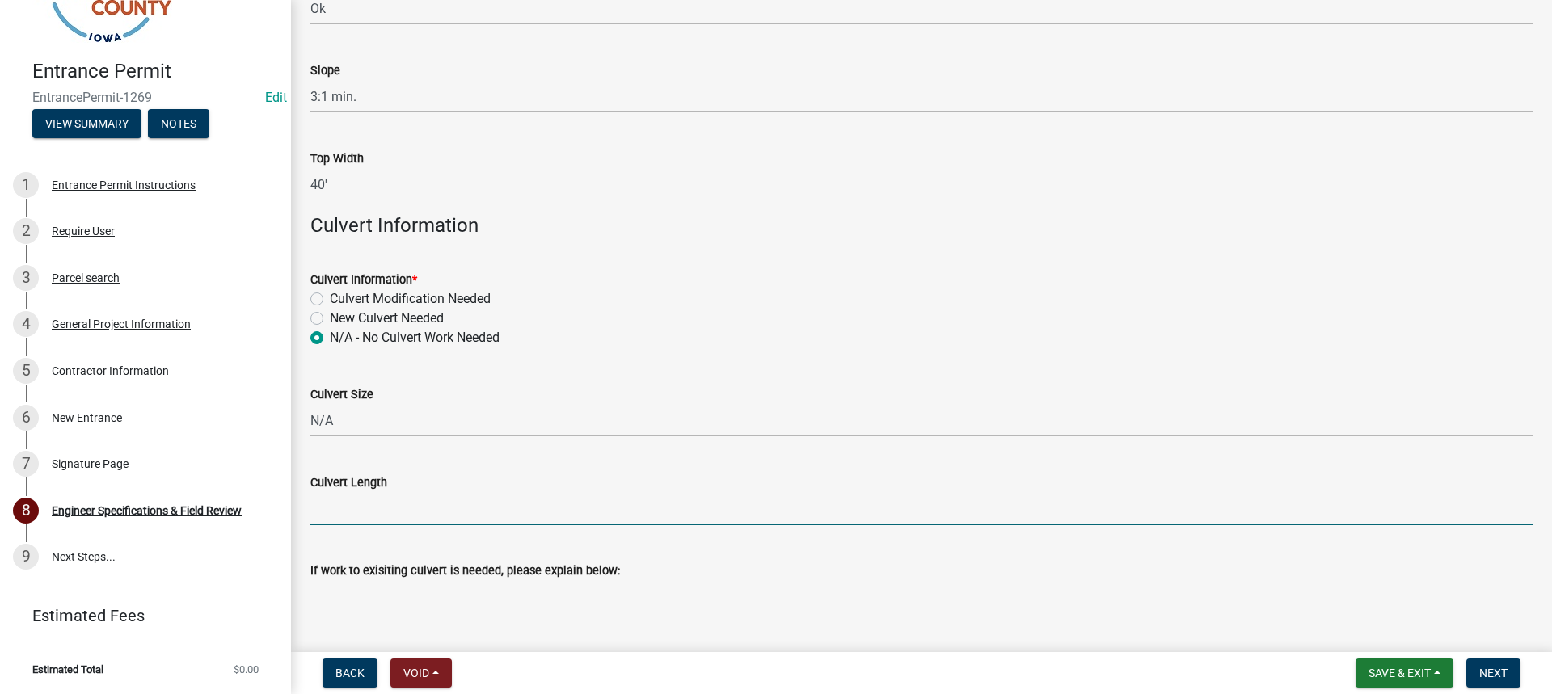
click at [383, 519] on input "Culvert Length" at bounding box center [921, 508] width 1222 height 33
type input "N/A"
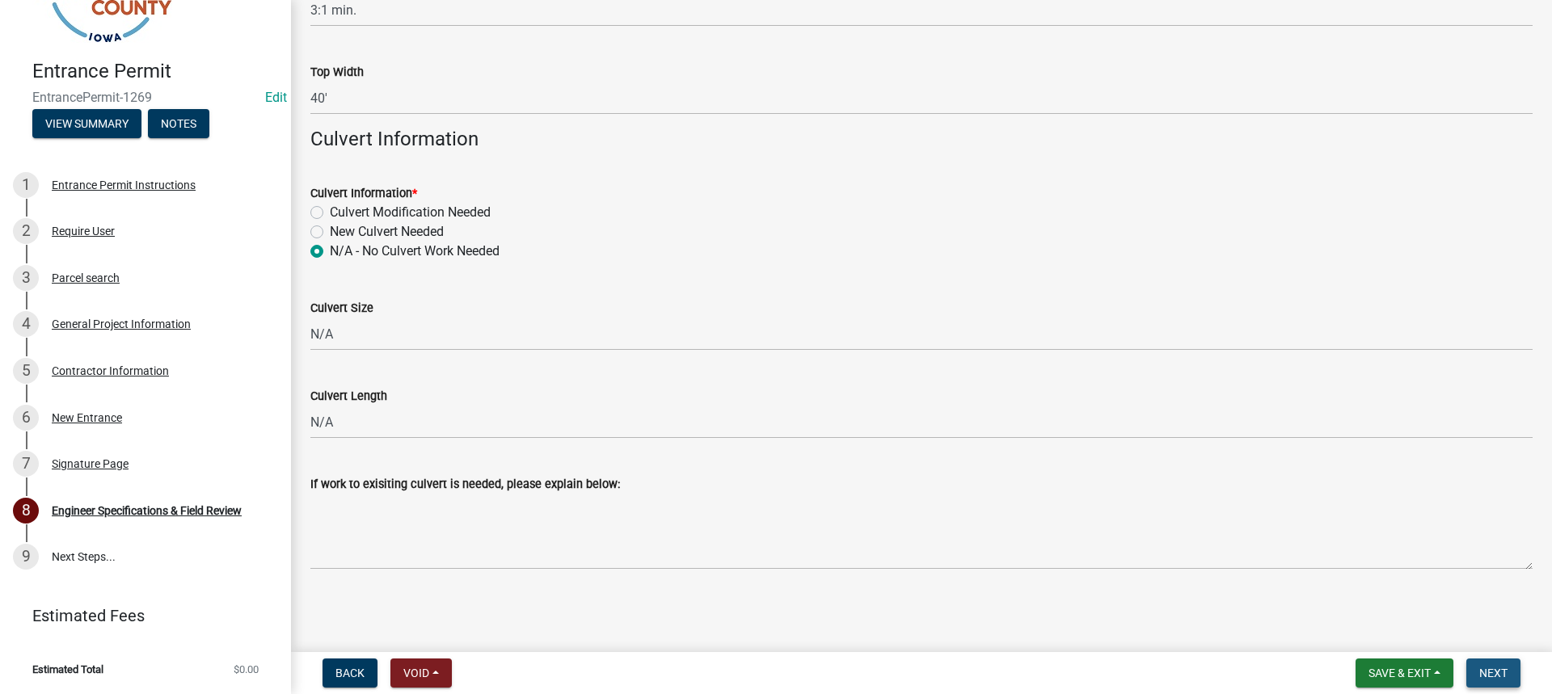
click at [1495, 667] on span "Next" at bounding box center [1493, 673] width 28 height 13
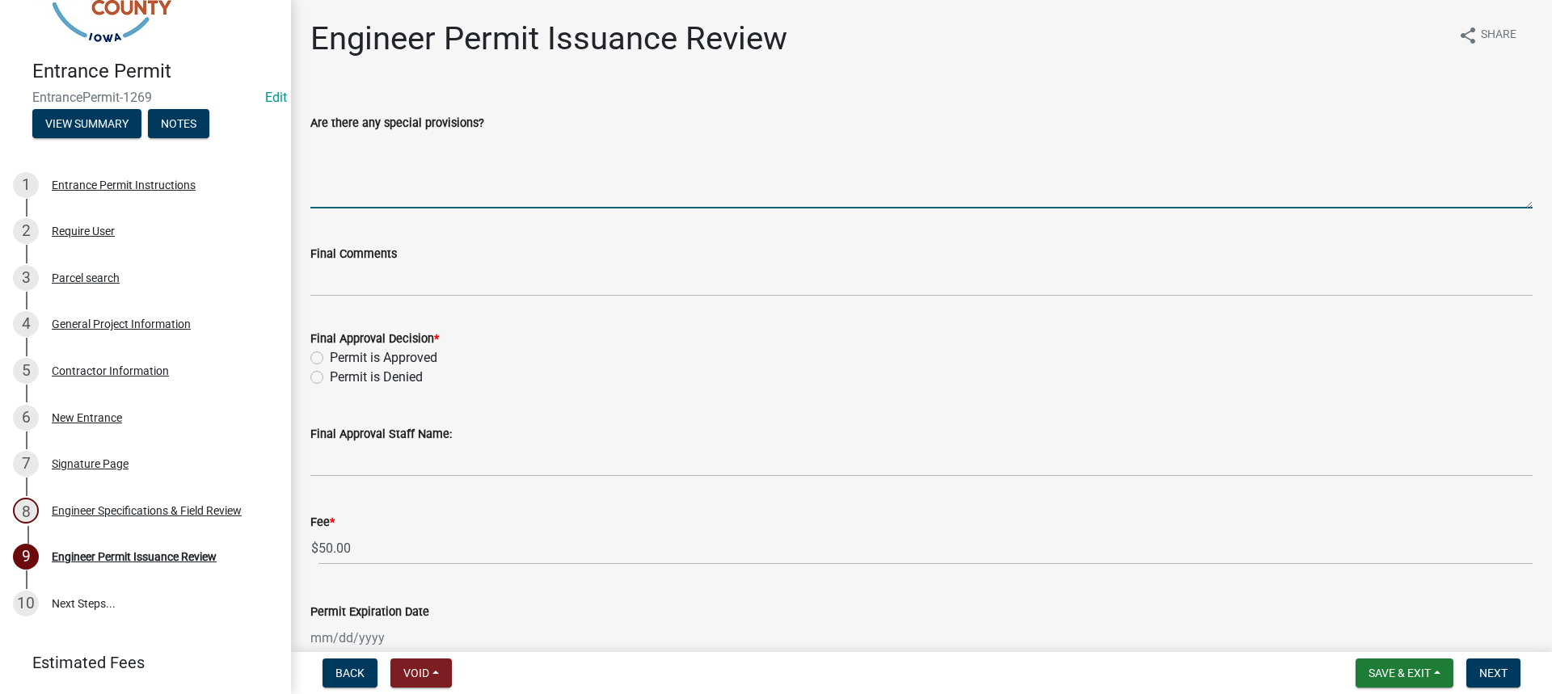
click at [352, 185] on textarea "Are there any special provisions?" at bounding box center [921, 171] width 1222 height 76
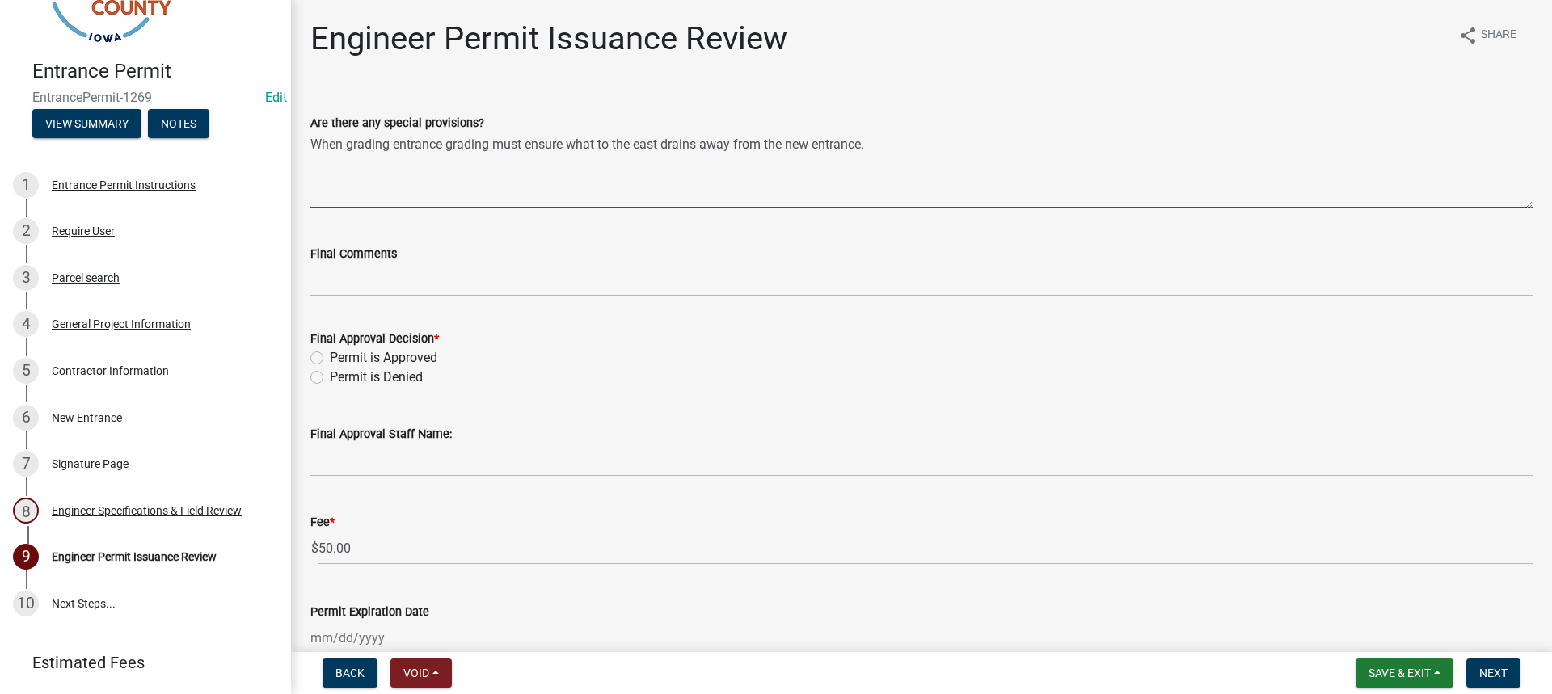
type textarea "When grading entrance grading must ensure what to the east drains away from the…"
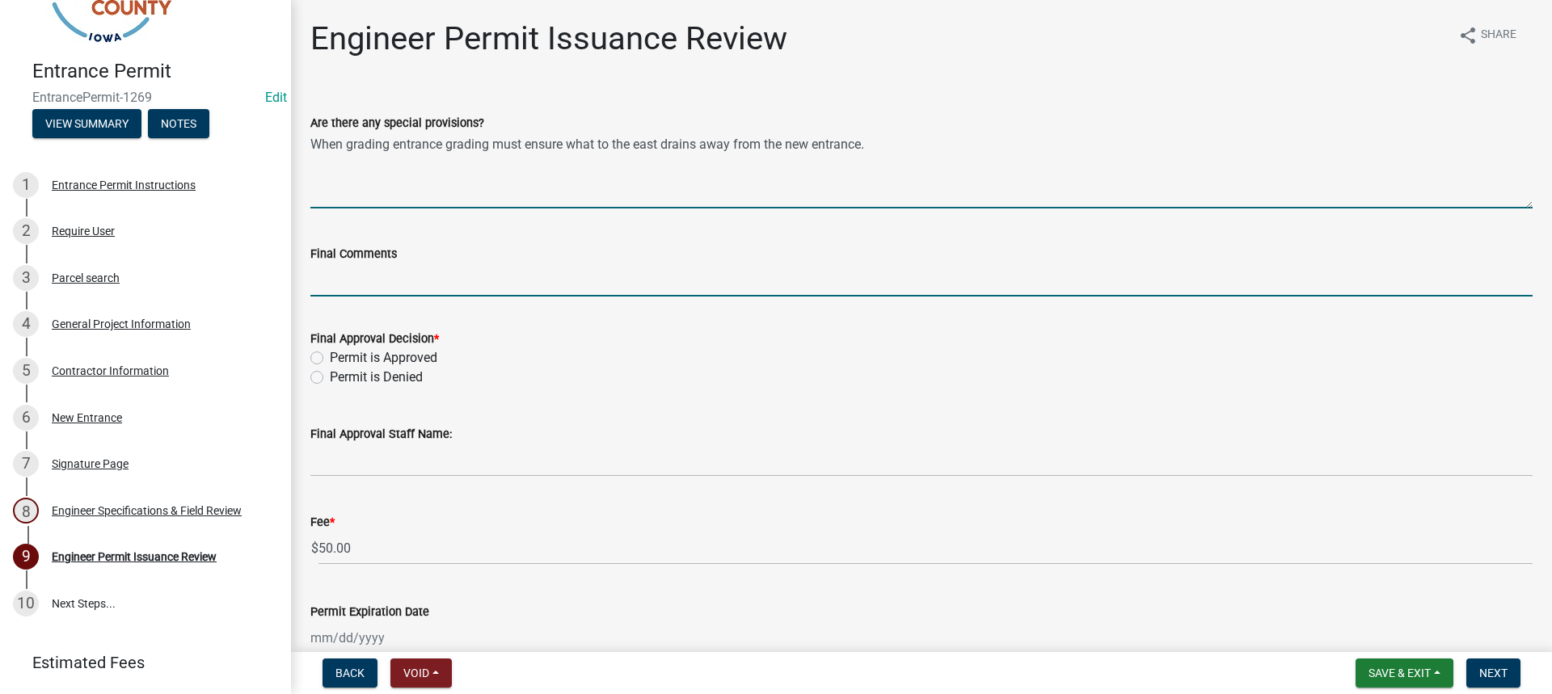
click at [363, 268] on input "Final Comments" at bounding box center [921, 280] width 1222 height 33
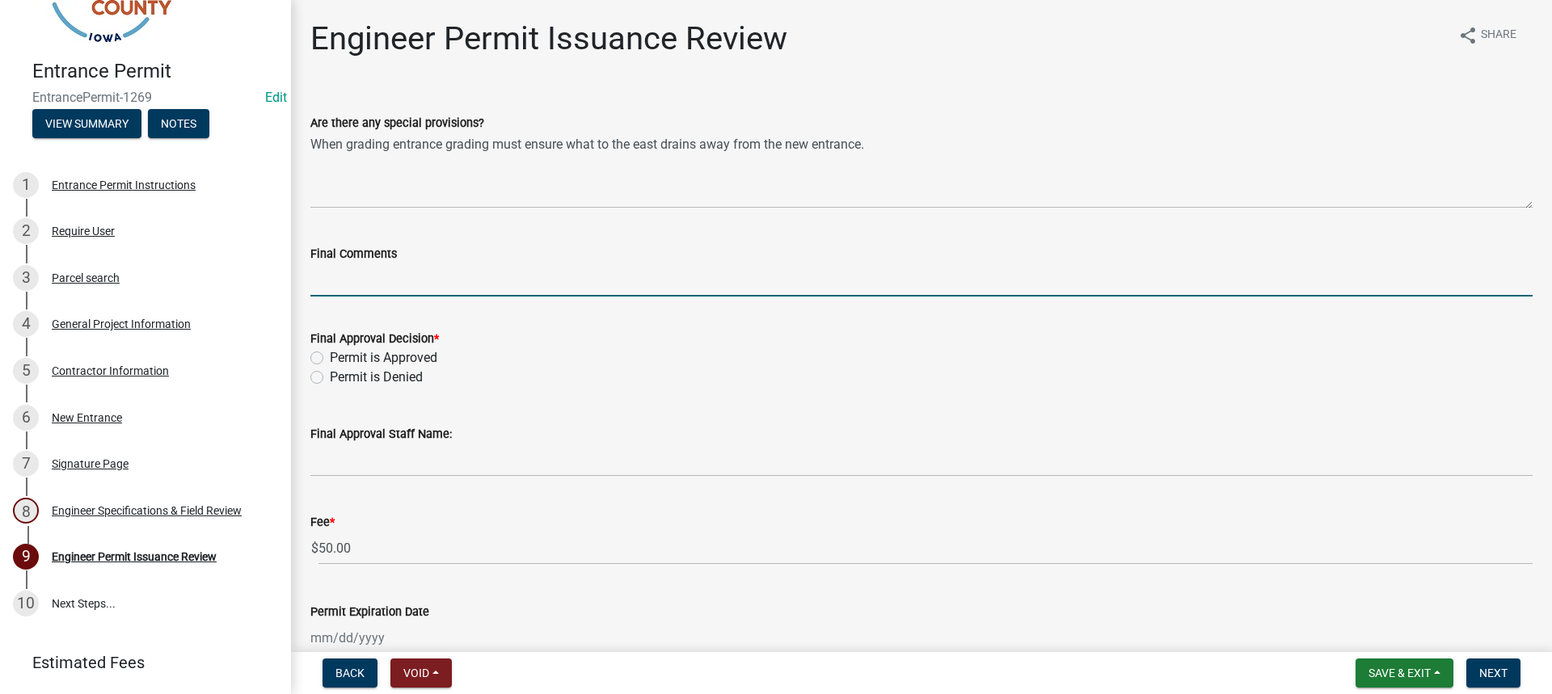
type input "Approved."
click at [324, 358] on div "Permit is Approved" at bounding box center [921, 357] width 1222 height 19
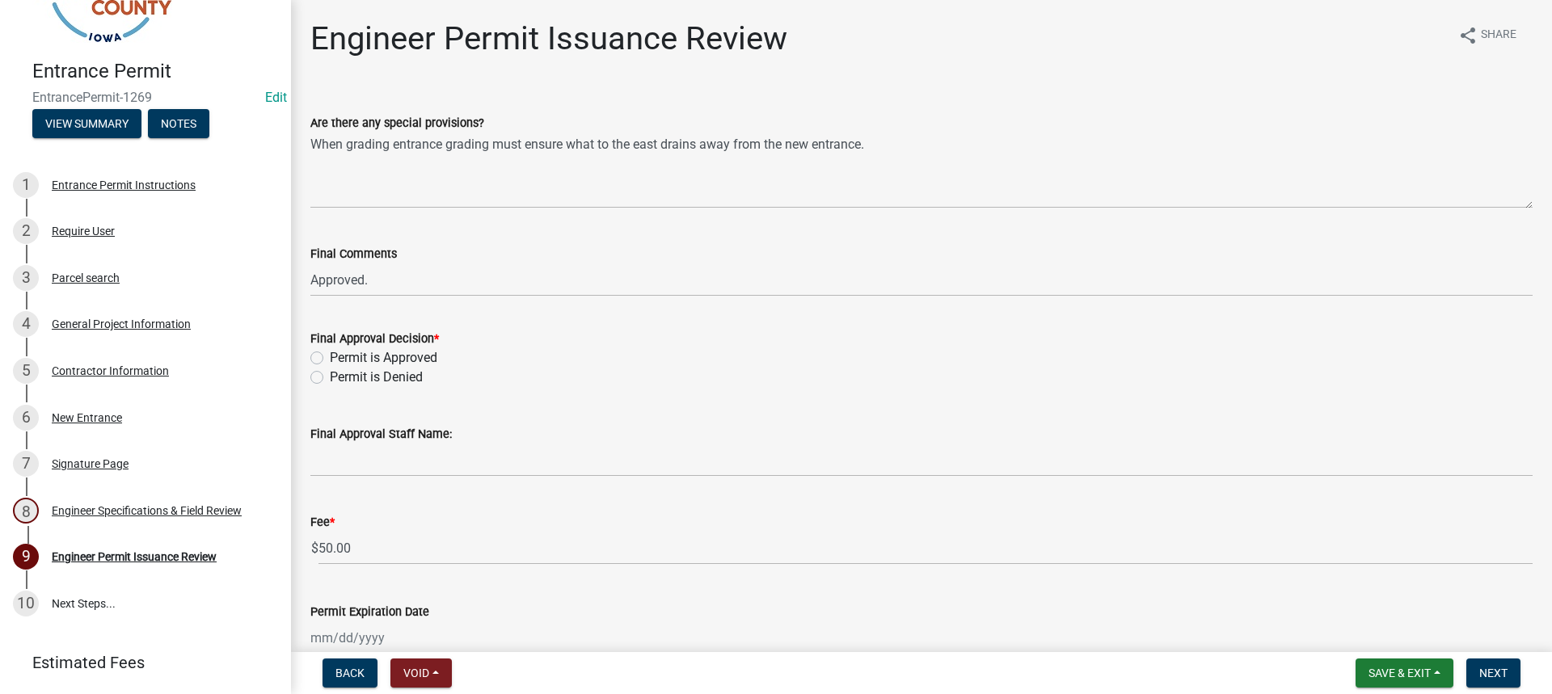
click at [306, 356] on div "Final Approval Decision * Permit is Approved Permit is Denied" at bounding box center [921, 349] width 1247 height 78
click at [324, 358] on div "Permit is Approved" at bounding box center [921, 357] width 1222 height 19
click at [330, 361] on label "Permit is Approved" at bounding box center [384, 357] width 108 height 19
click at [330, 359] on input "Permit is Approved" at bounding box center [335, 353] width 11 height 11
radio input "true"
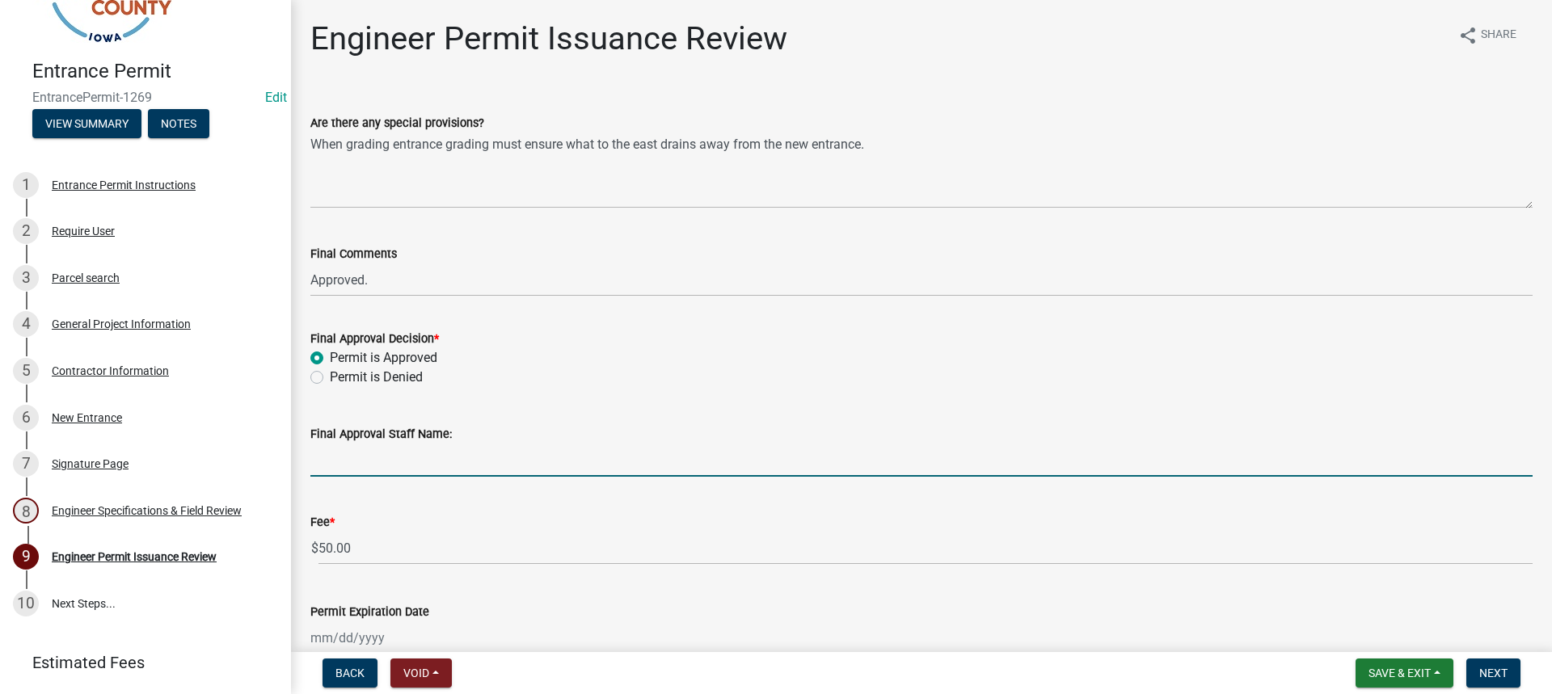
click at [346, 454] on input "Final Approval Staff Name:" at bounding box center [921, 460] width 1222 height 33
type input "[PERSON_NAME]"
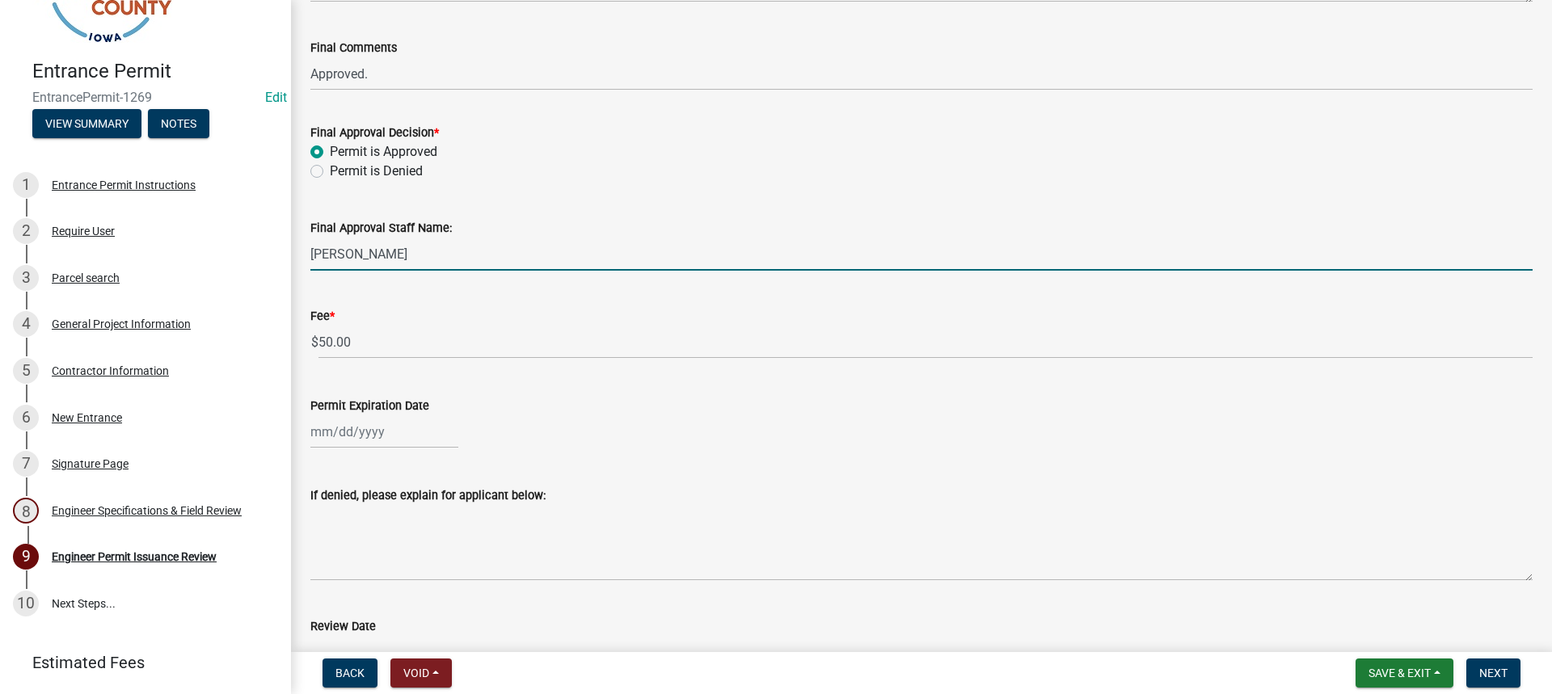
scroll to position [243, 0]
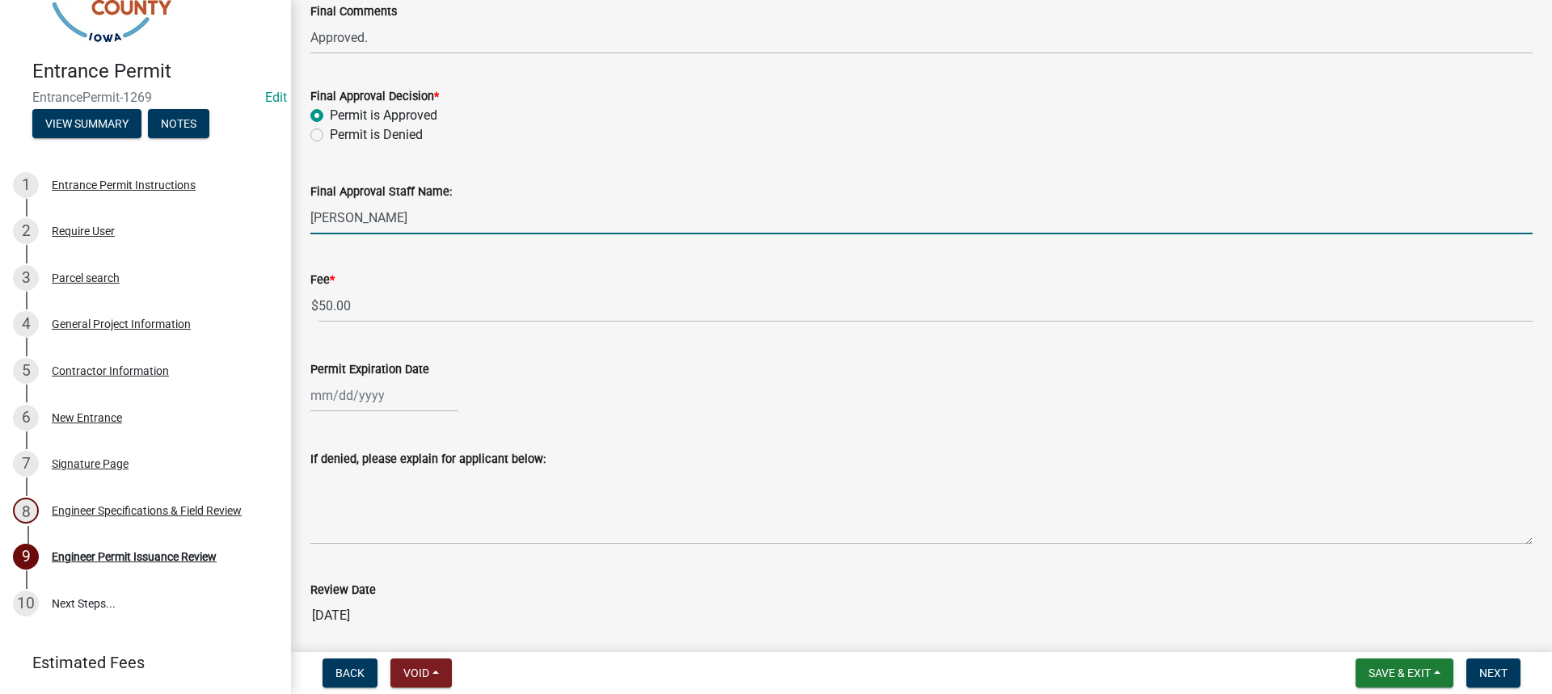
select select "8"
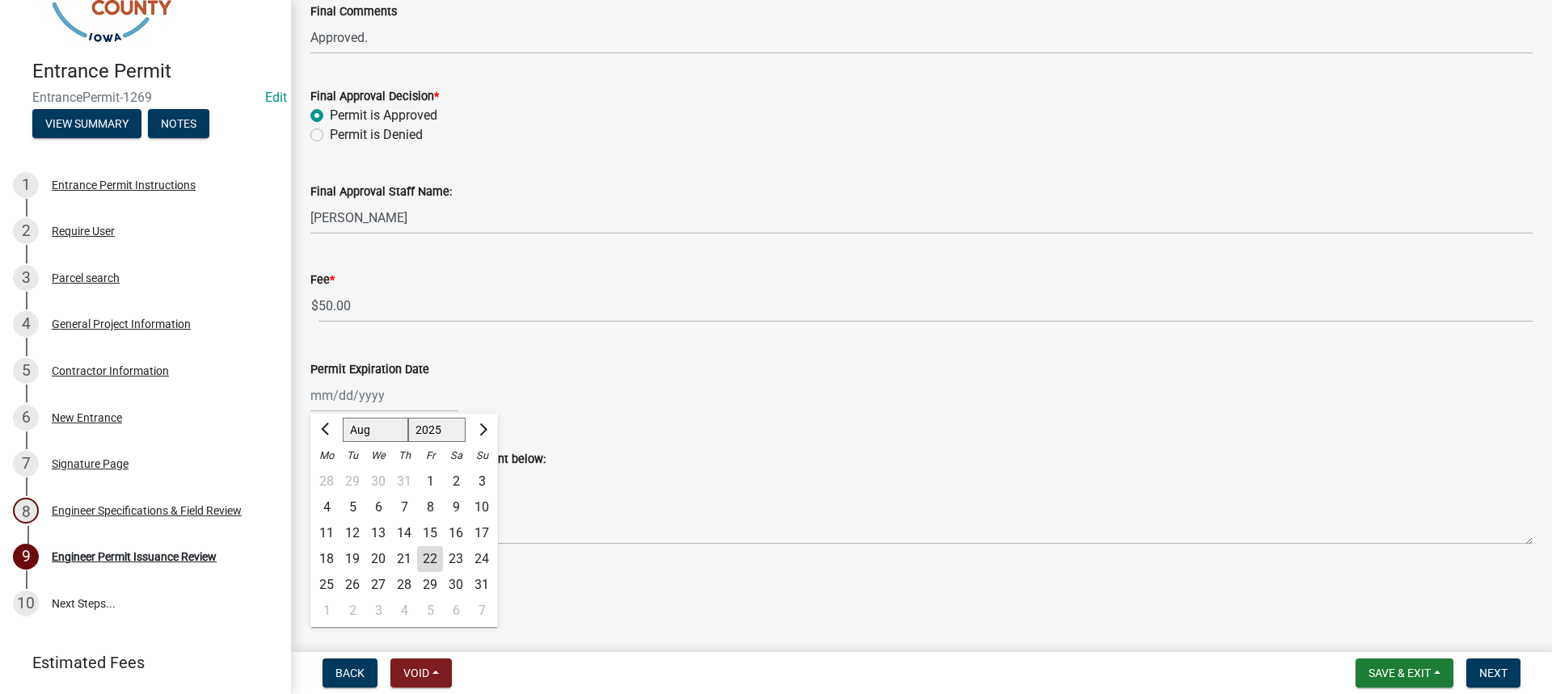
click at [344, 405] on div "[PERSON_NAME] Feb Mar Apr [PERSON_NAME][DATE] Oct Nov [DATE] 1526 1527 1528 152…" at bounding box center [384, 395] width 148 height 33
click at [439, 433] on select "1525 1526 1527 1528 1529 1530 1531 1532 1533 1534 1535 1536 1537 1538 1539 1540…" at bounding box center [437, 430] width 58 height 24
select select "2026"
click at [408, 418] on select "1525 1526 1527 1528 1529 1530 1531 1532 1533 1534 1535 1536 1537 1538 1539 1540…" at bounding box center [437, 430] width 58 height 24
click at [459, 566] on div "22" at bounding box center [456, 559] width 26 height 26
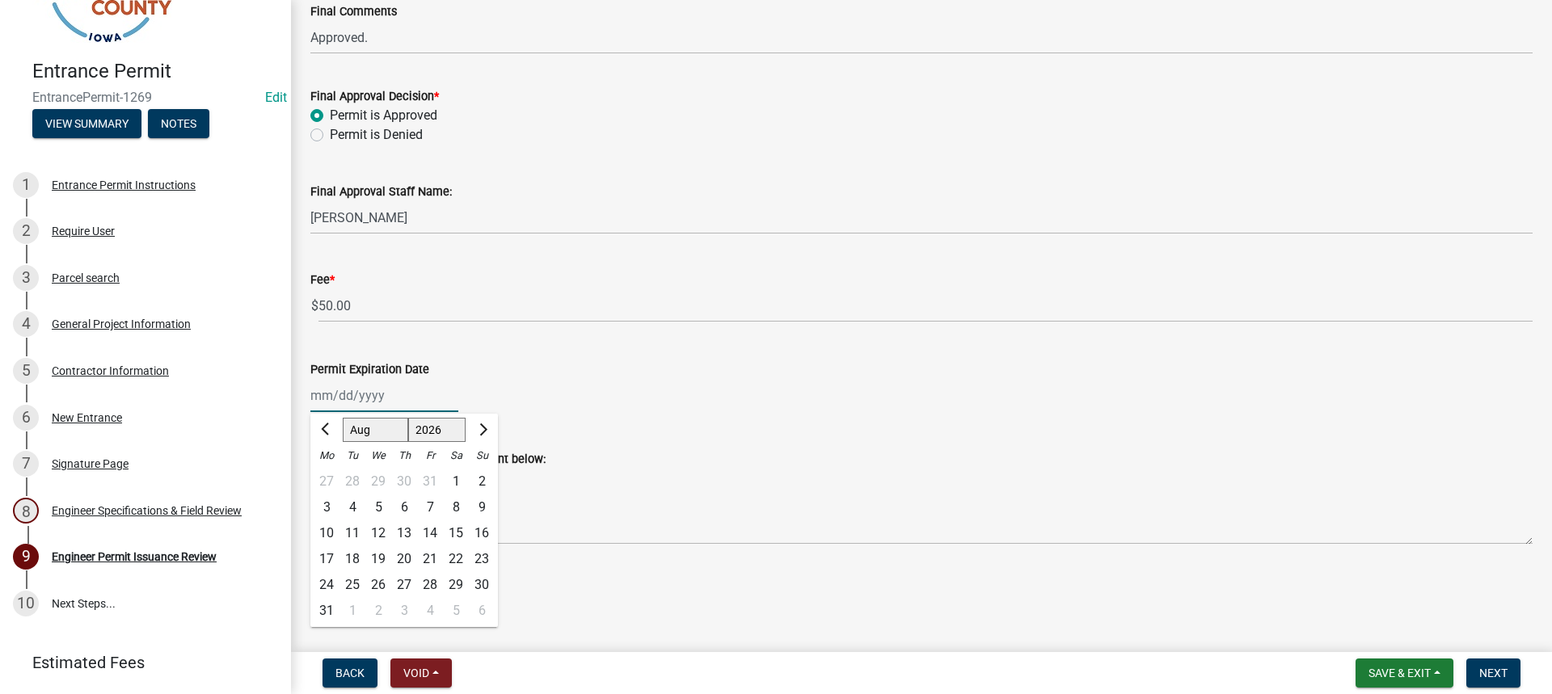
type input "[DATE]"
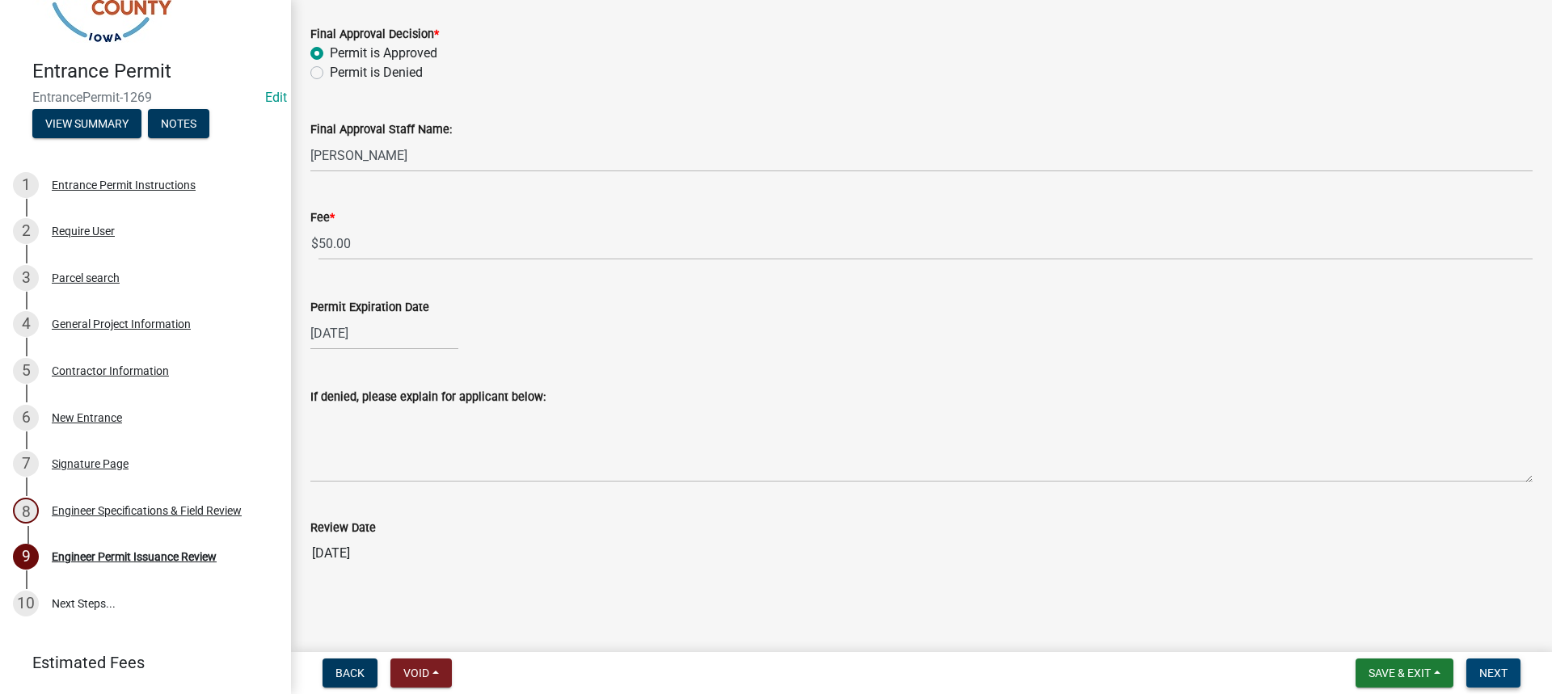
click at [1494, 679] on span "Next" at bounding box center [1493, 673] width 28 height 13
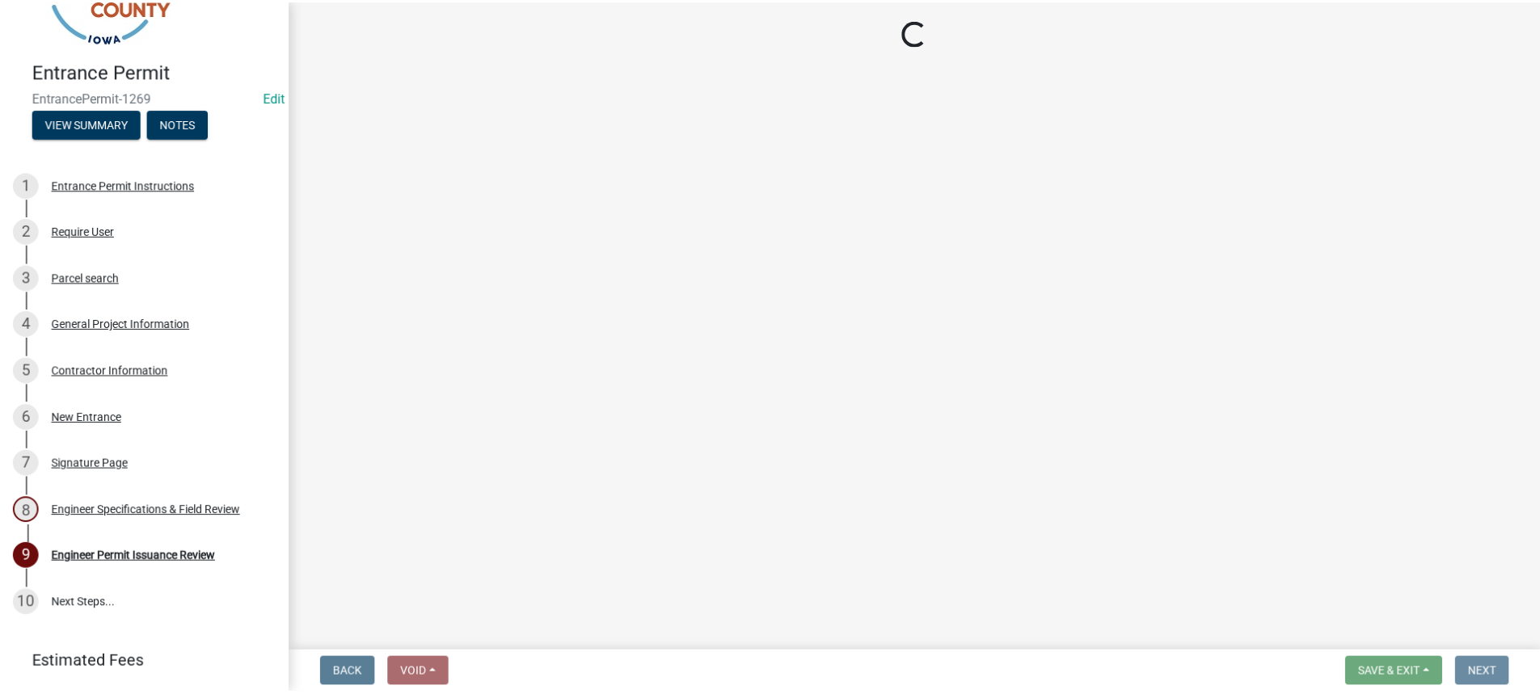
scroll to position [0, 0]
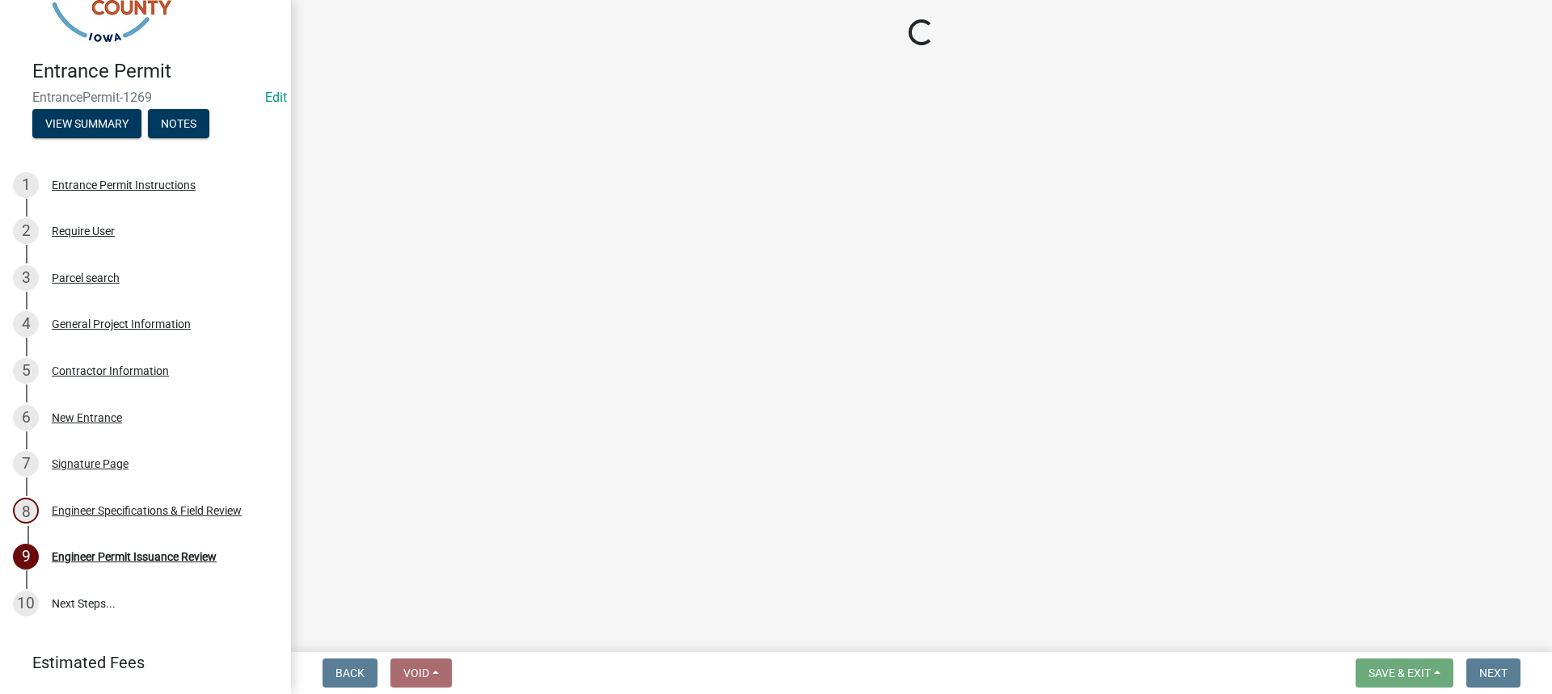
select select "3: 3"
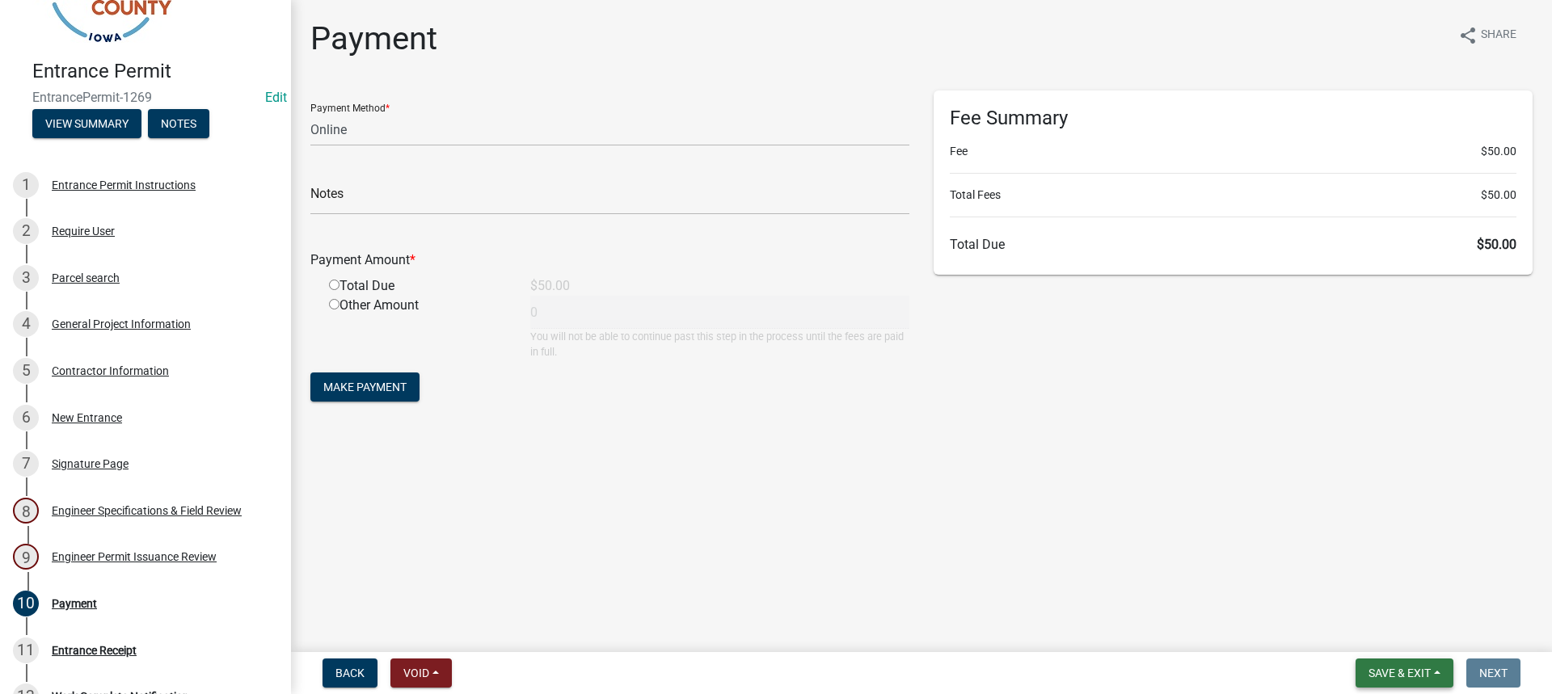
click at [1413, 665] on button "Save & Exit" at bounding box center [1405, 673] width 98 height 29
click at [1403, 643] on button "Save & Exit" at bounding box center [1388, 631] width 129 height 39
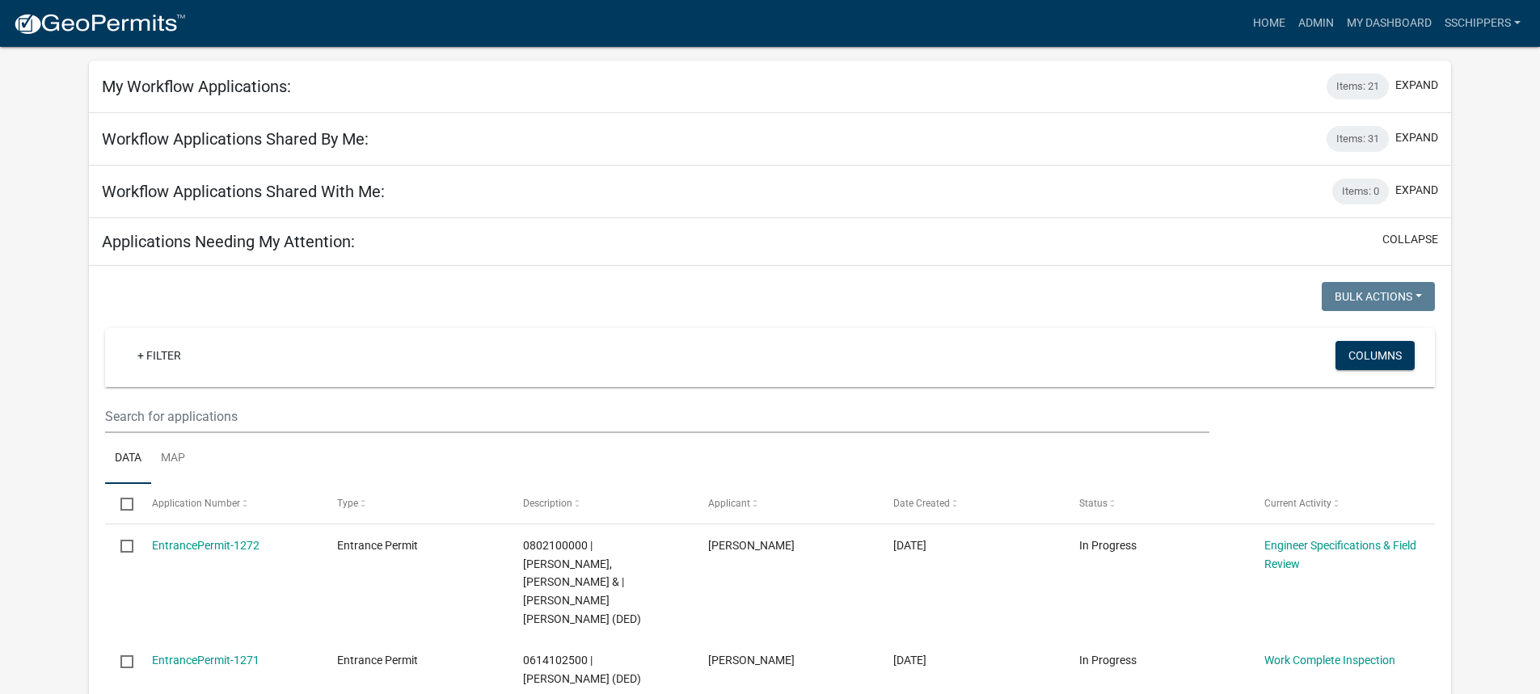
scroll to position [243, 0]
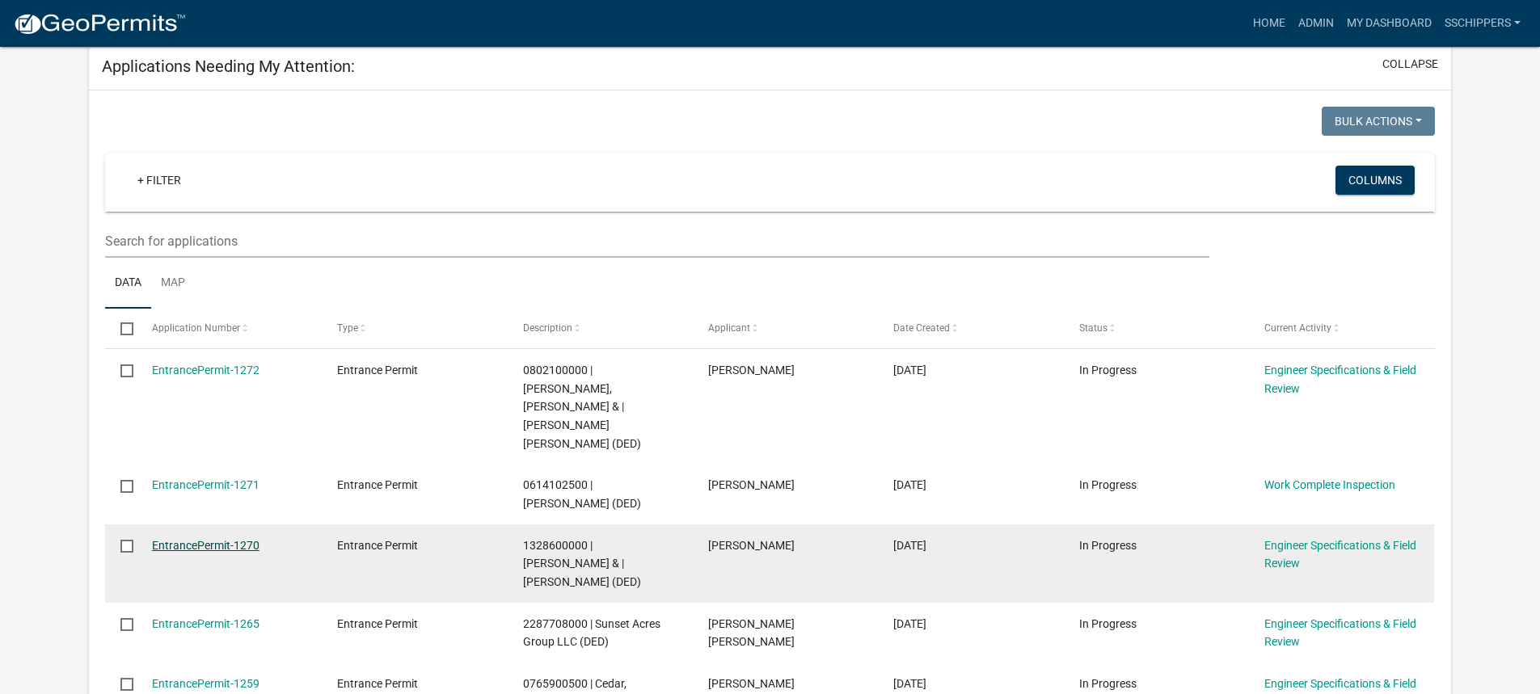
click at [253, 539] on link "EntrancePermit-1270" at bounding box center [206, 545] width 108 height 13
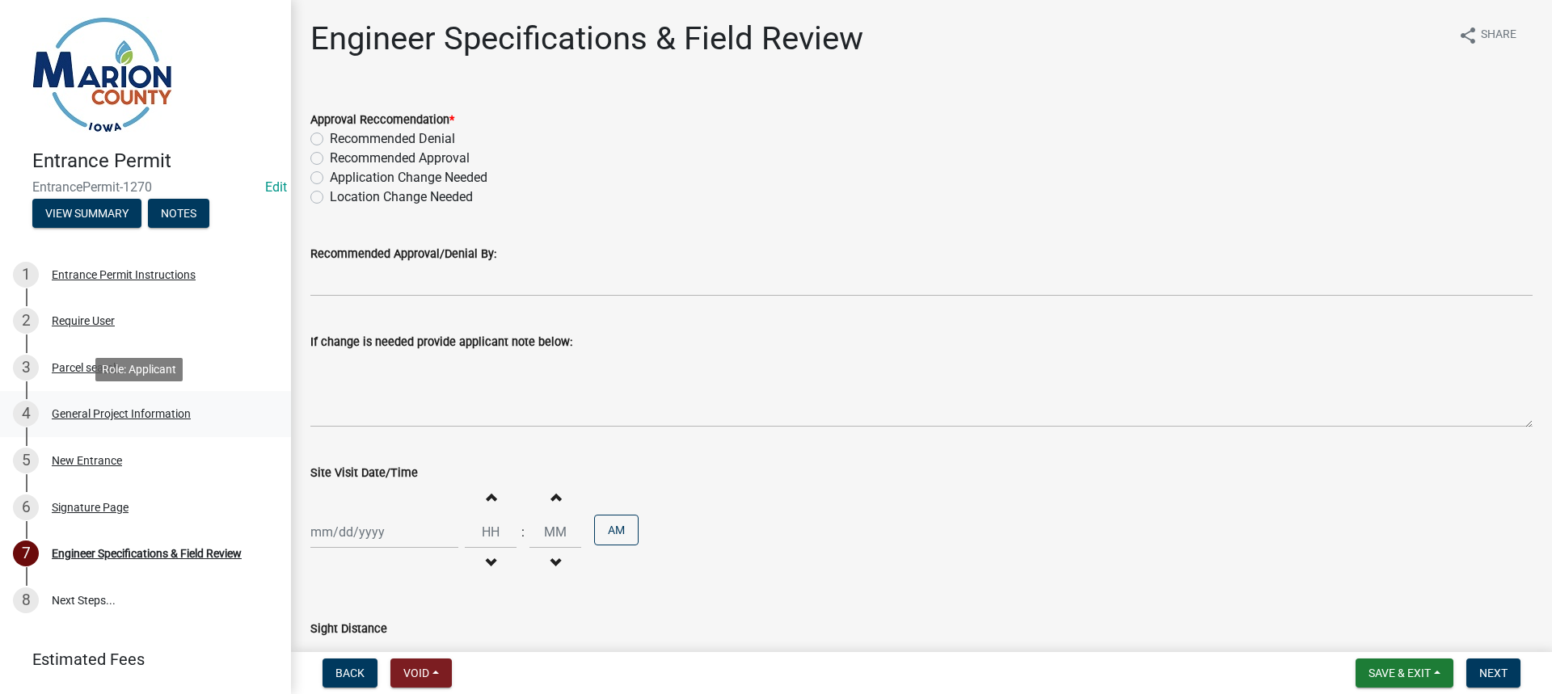
click at [203, 420] on div "4 General Project Information" at bounding box center [139, 414] width 252 height 26
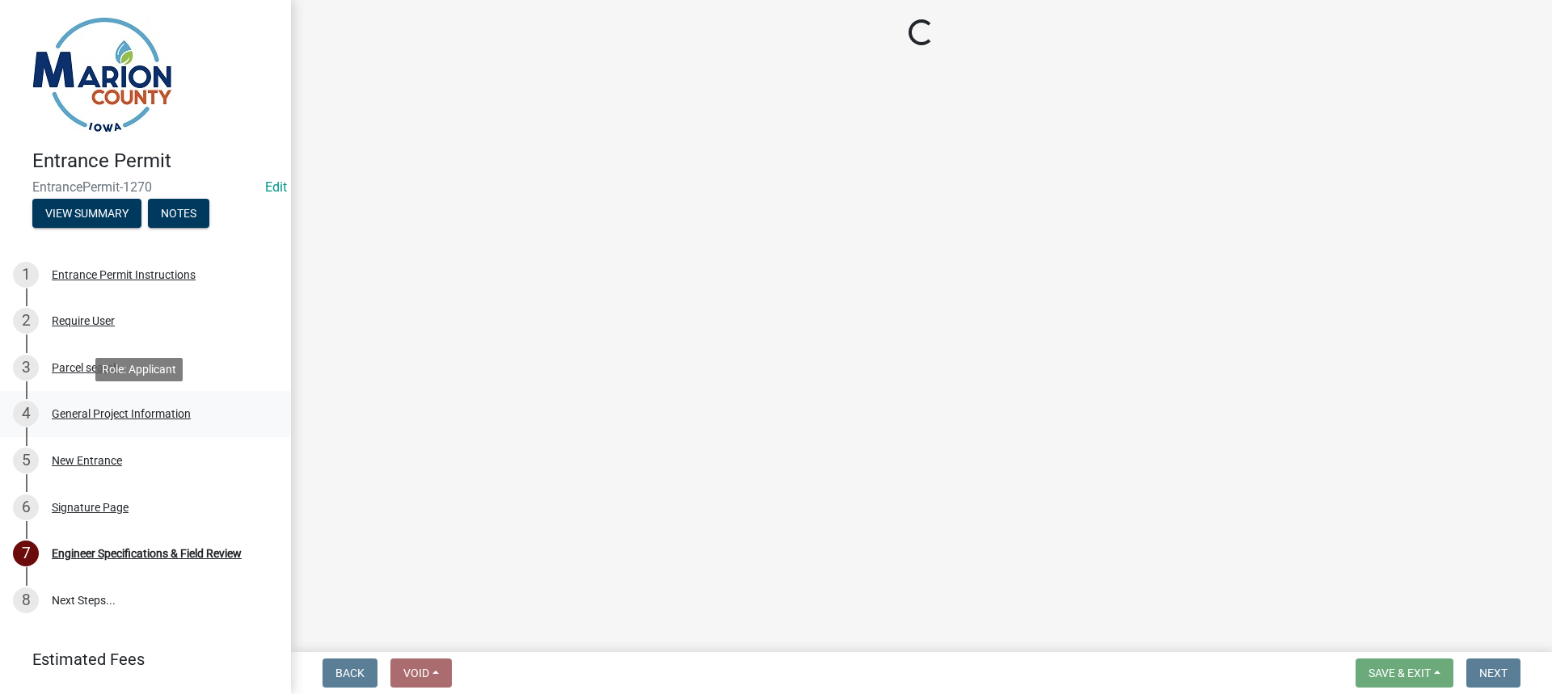
select select "923c0c82-f995-48da-a8d4-0e218d858c91"
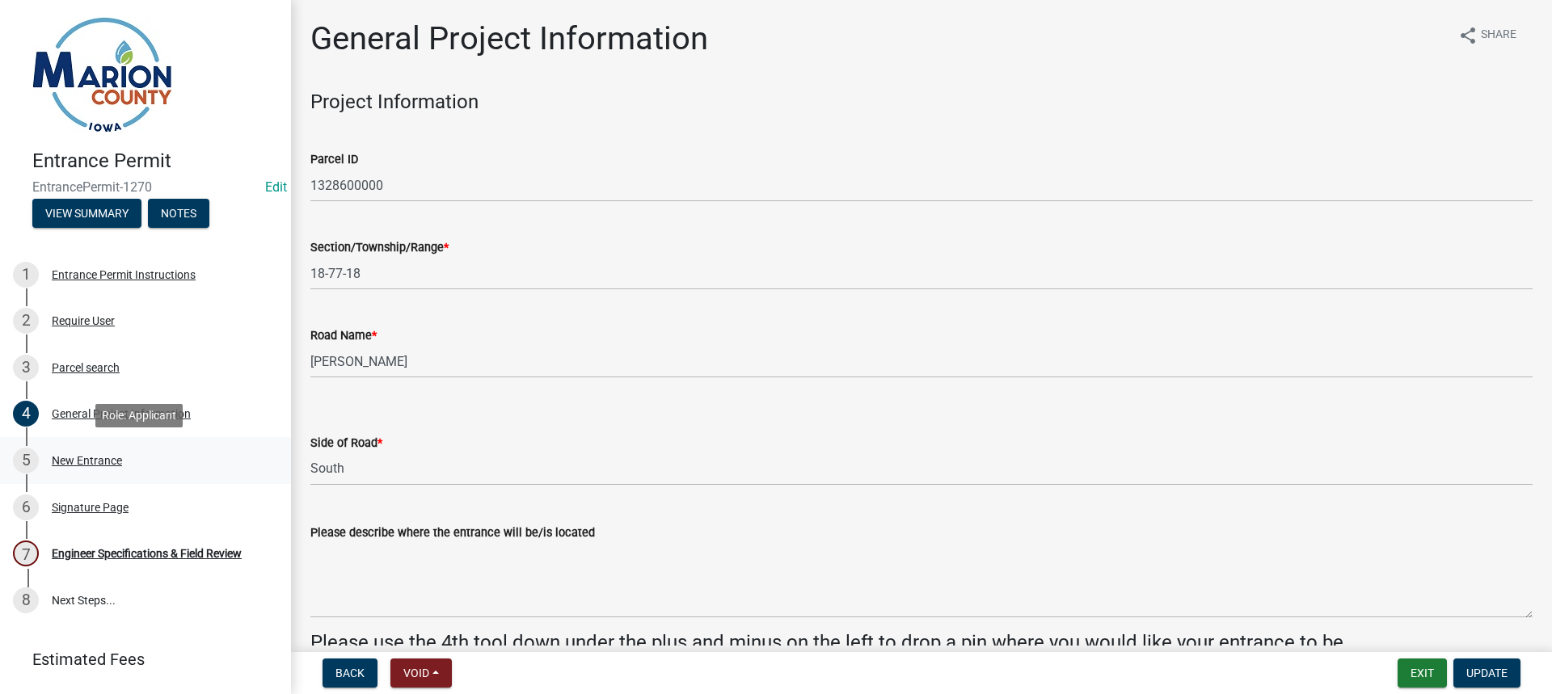
click at [112, 464] on div "New Entrance" at bounding box center [87, 460] width 70 height 11
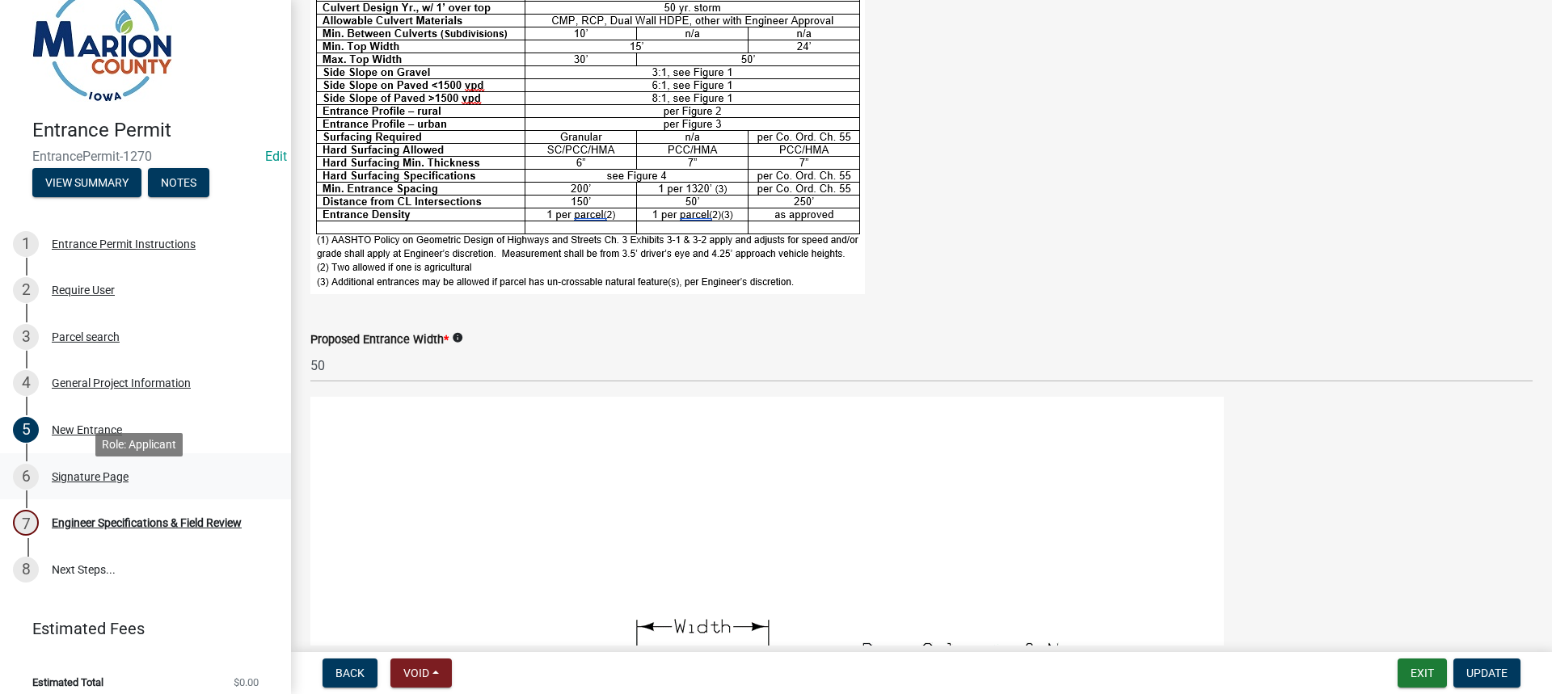
scroll to position [44, 0]
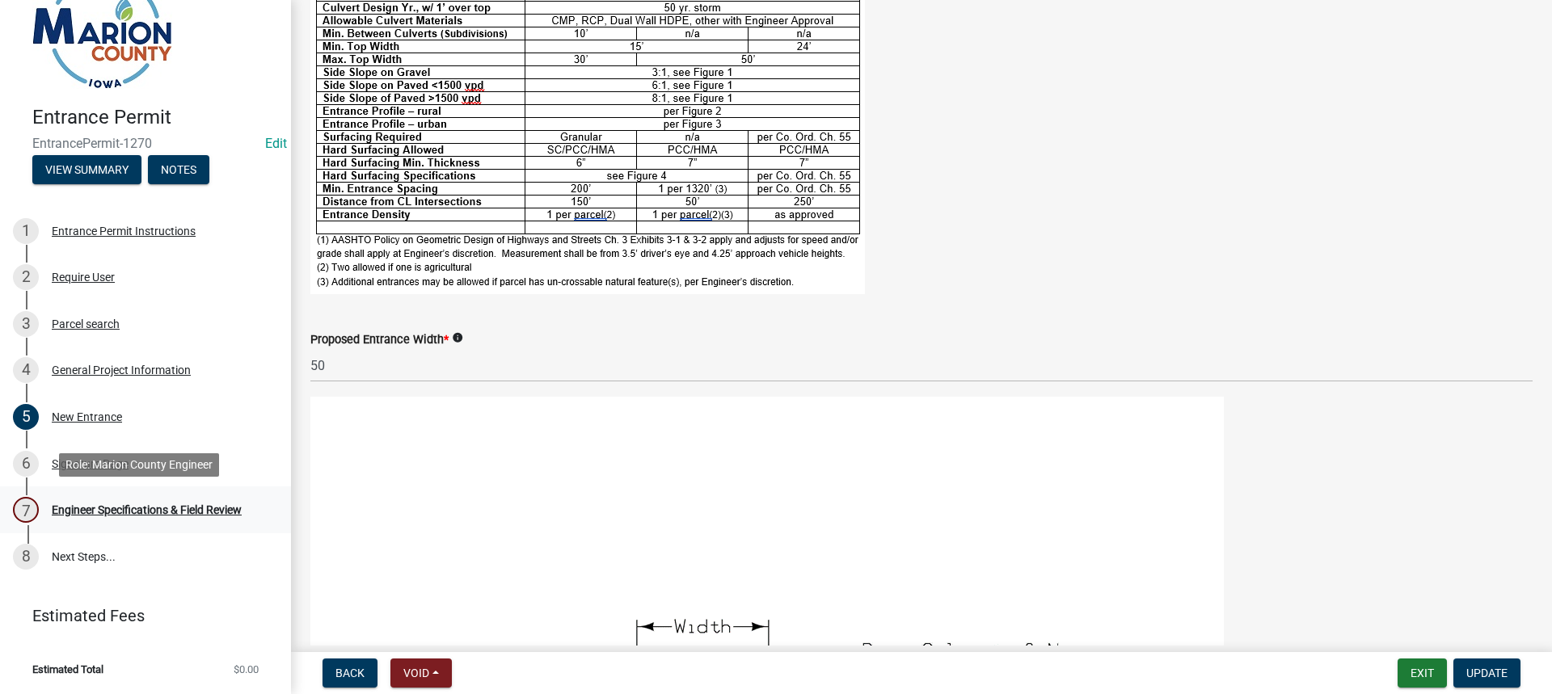
click at [149, 515] on div "Engineer Specifications & Field Review" at bounding box center [147, 509] width 190 height 11
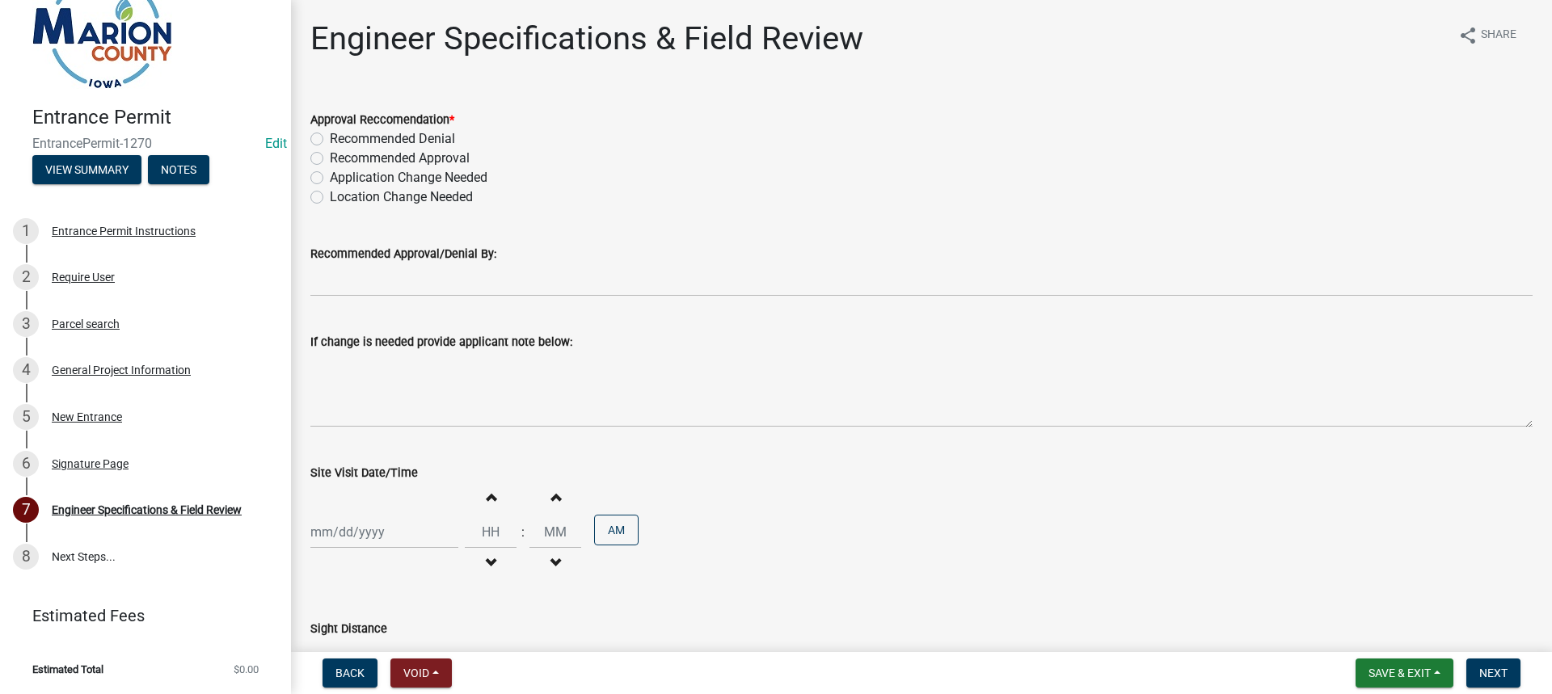
click at [330, 157] on label "Recommended Approval" at bounding box center [400, 158] width 140 height 19
click at [330, 157] on input "Recommended Approval" at bounding box center [335, 154] width 11 height 11
radio input "true"
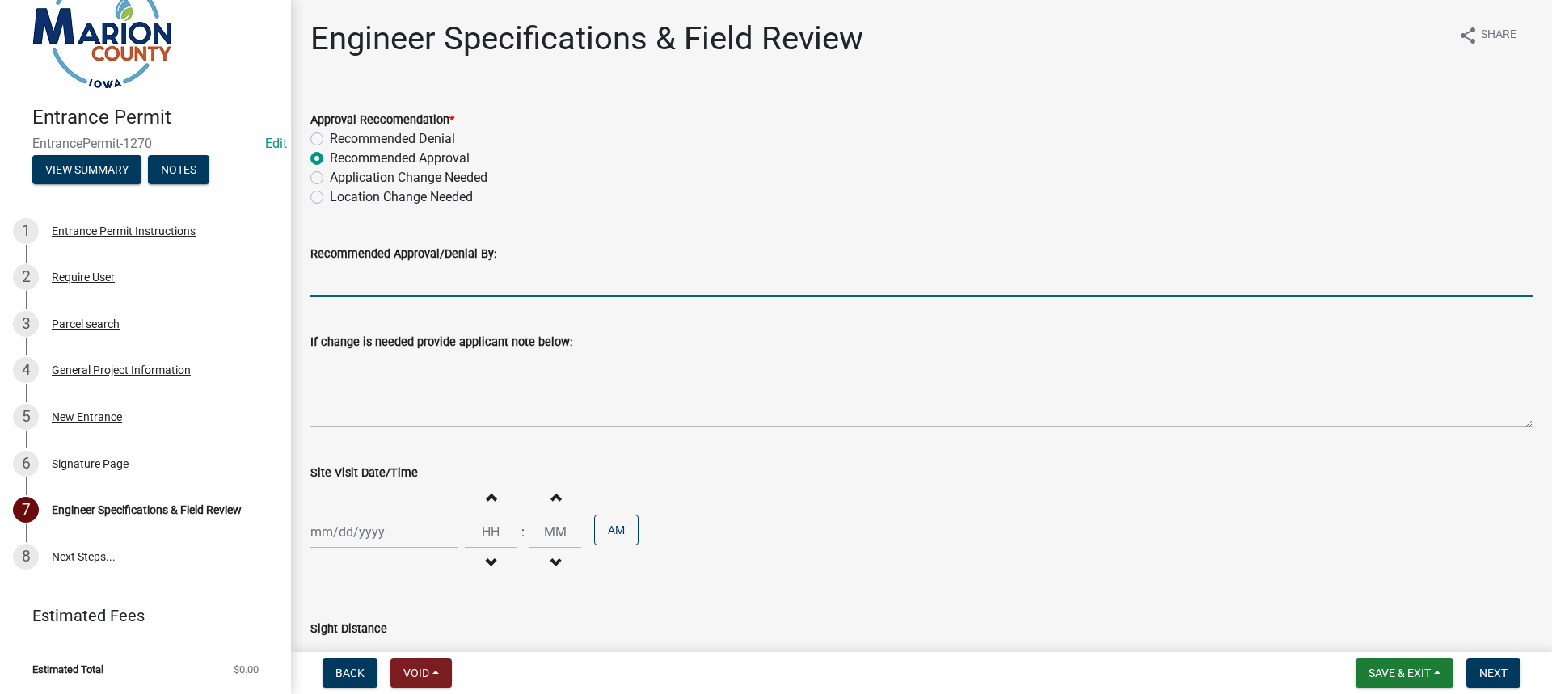
click at [395, 283] on input "Recommended Approval/Denial By:" at bounding box center [921, 280] width 1222 height 33
type input "[PERSON_NAME]"
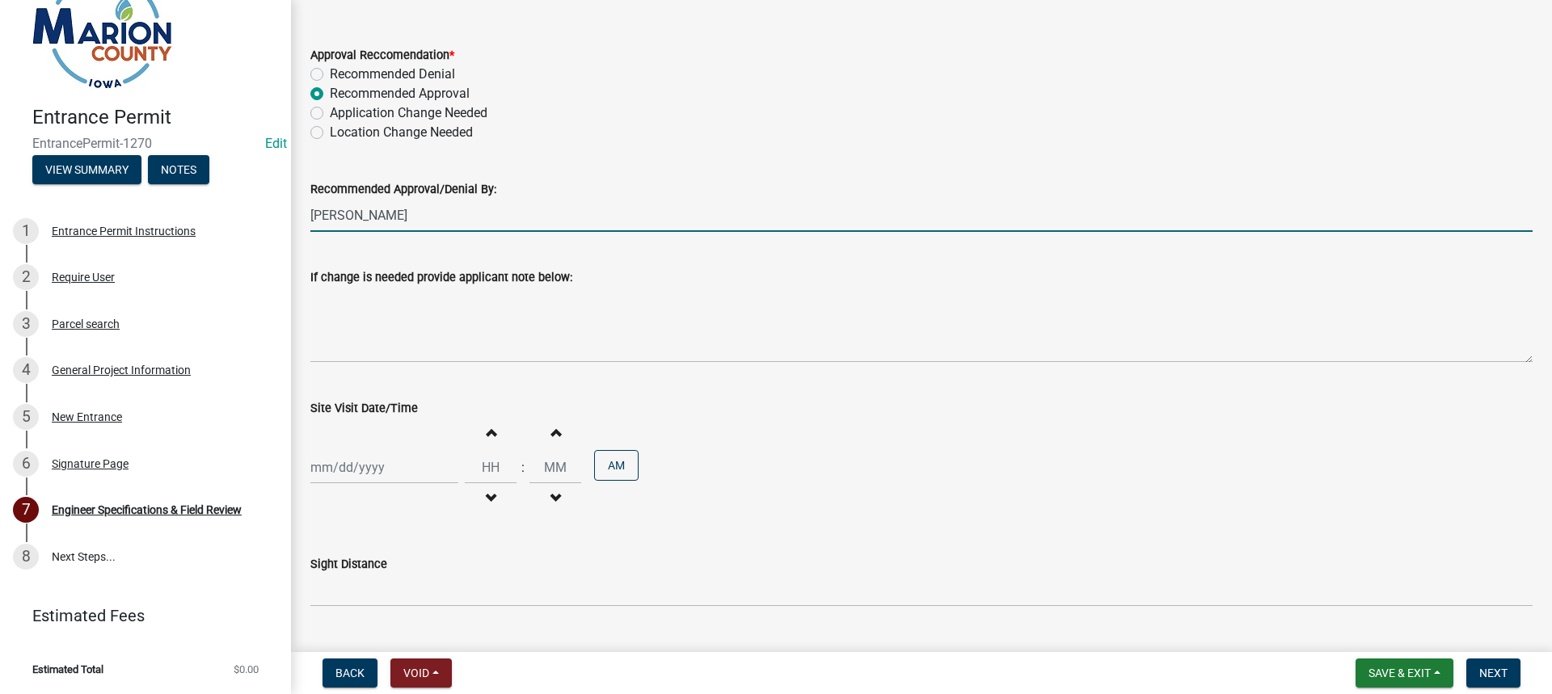
scroll to position [162, 0]
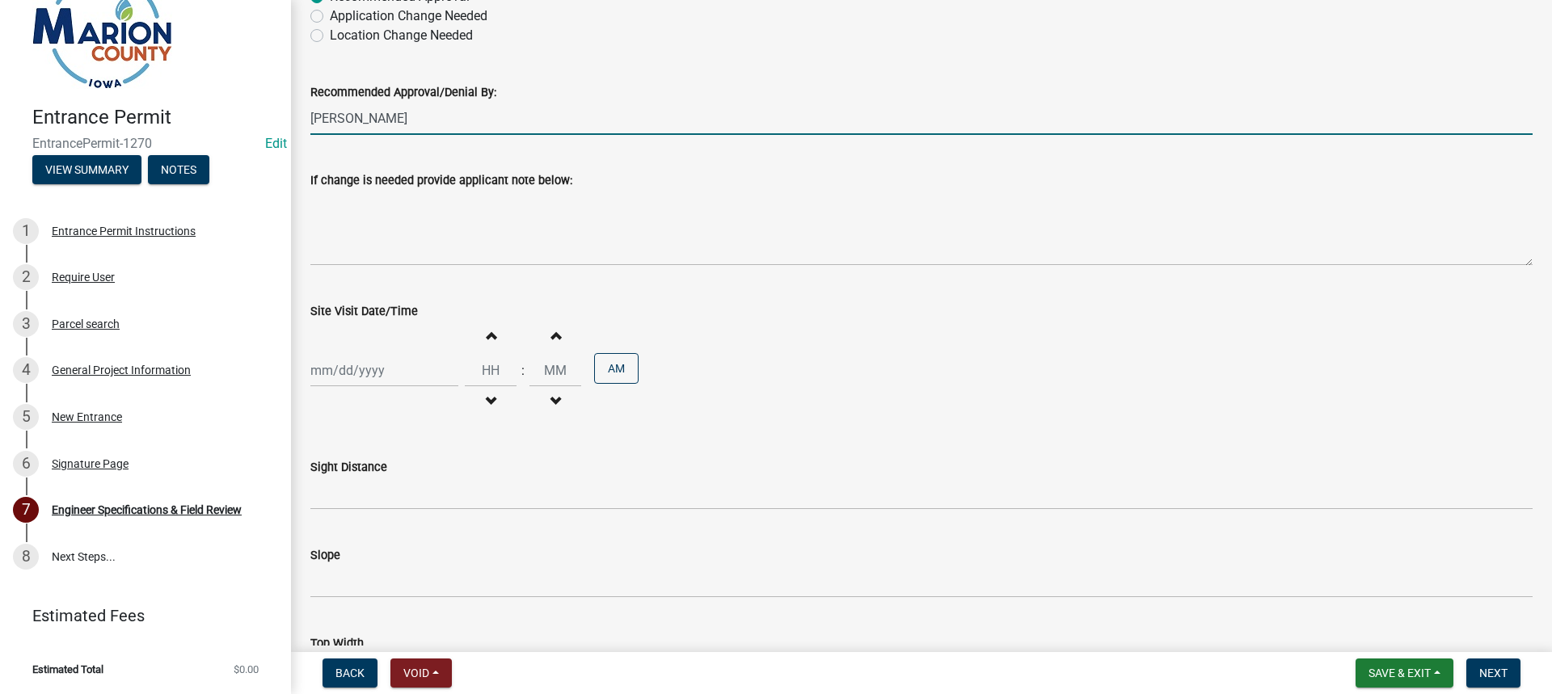
select select "8"
select select "2025"
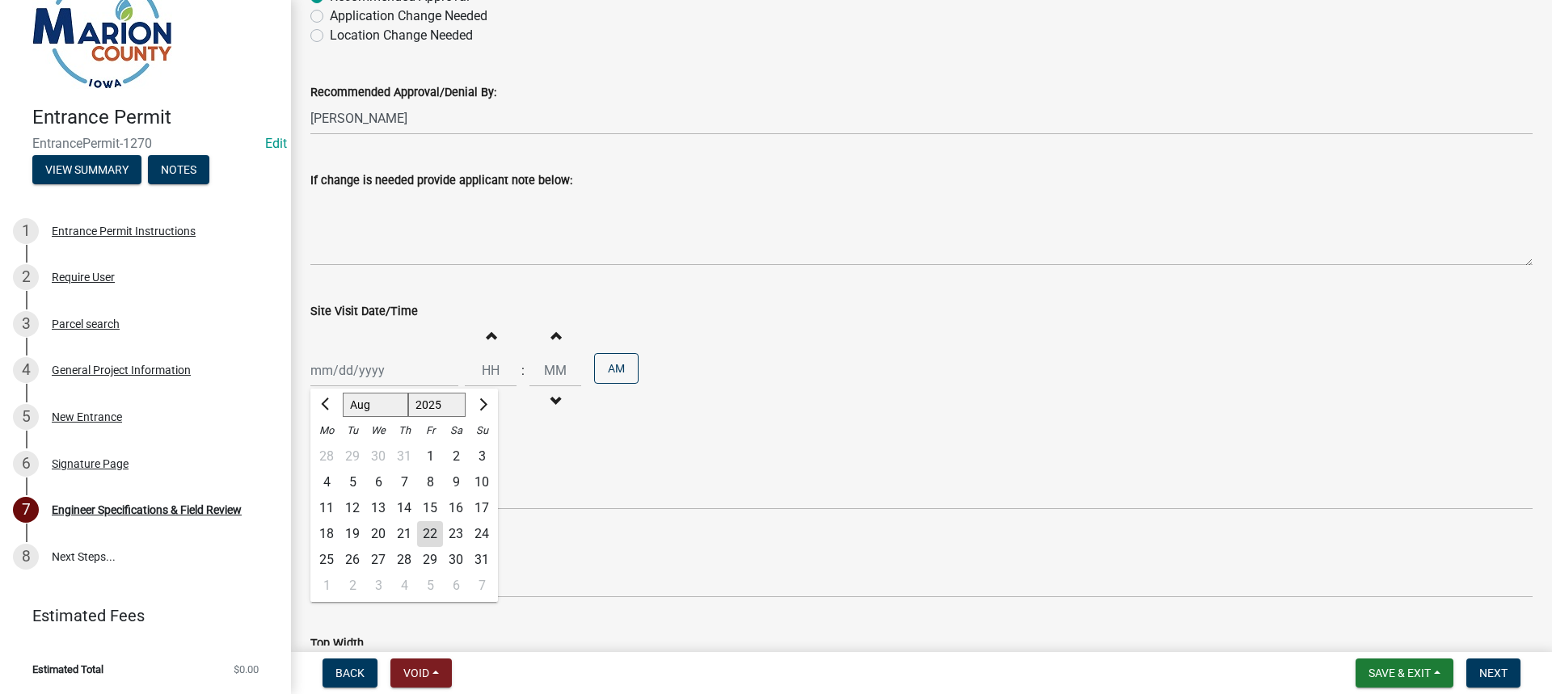
click at [324, 375] on div "[PERSON_NAME] Feb Mar Apr [PERSON_NAME][DATE] Oct Nov [DATE] 1526 1527 1528 152…" at bounding box center [384, 370] width 148 height 33
click at [431, 533] on div "22" at bounding box center [430, 534] width 26 height 26
type input "[DATE]"
click at [483, 355] on div "Increment hours Decrement hours" at bounding box center [491, 370] width 52 height 99
click at [481, 344] on button "Increment hours" at bounding box center [491, 335] width 34 height 29
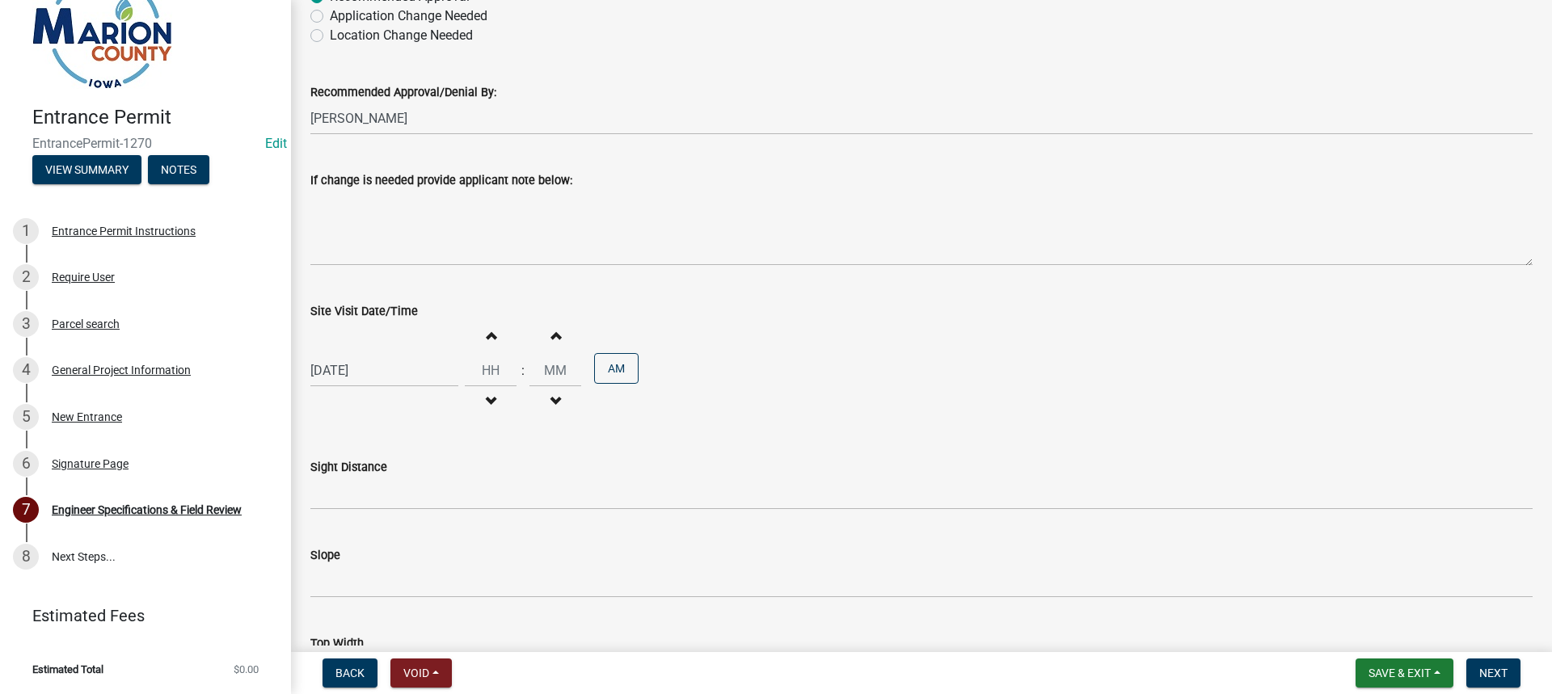
type input "01"
type input "00"
click at [487, 331] on span "button" at bounding box center [491, 335] width 8 height 13
click at [487, 398] on span "button" at bounding box center [491, 401] width 8 height 13
click at [487, 396] on span "button" at bounding box center [491, 401] width 8 height 13
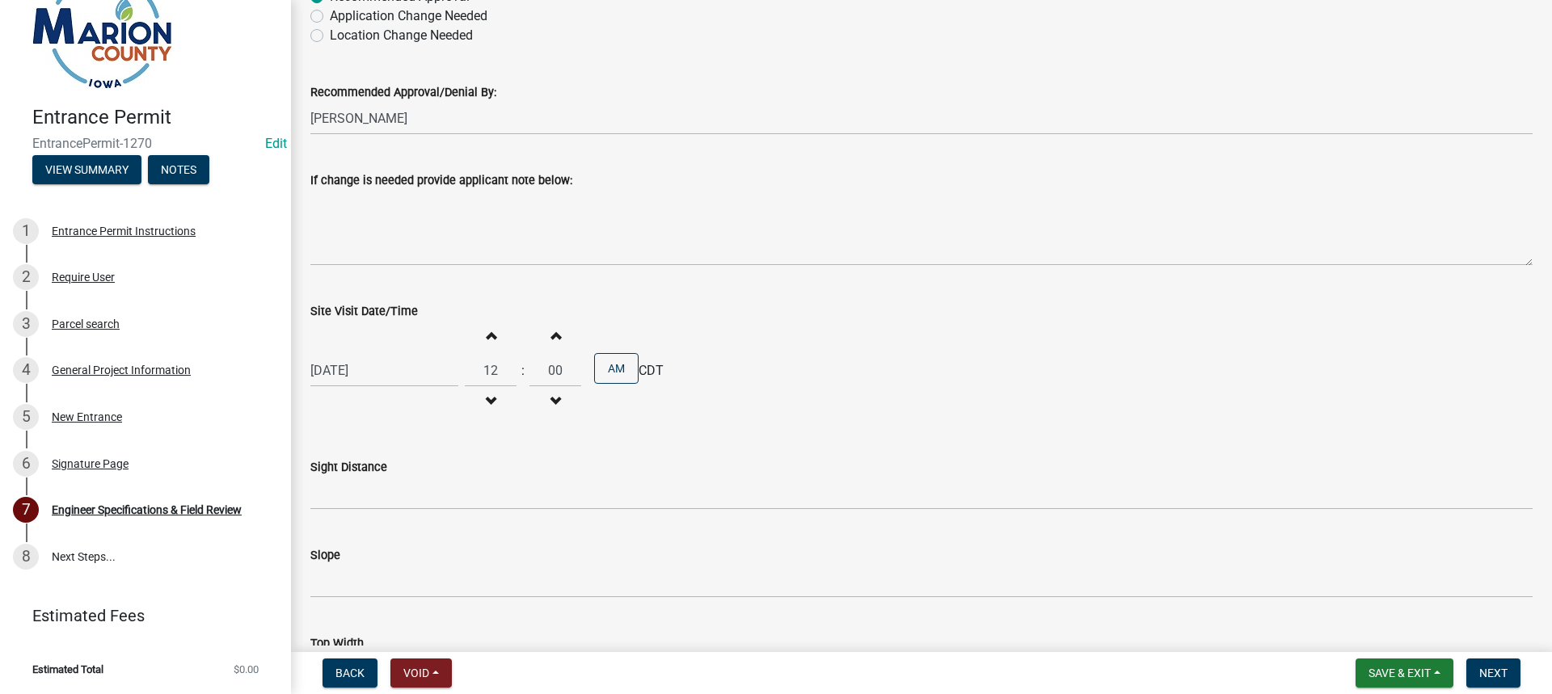
click at [487, 396] on span "button" at bounding box center [491, 401] width 8 height 13
type input "11"
click at [597, 373] on button "PM" at bounding box center [616, 368] width 44 height 31
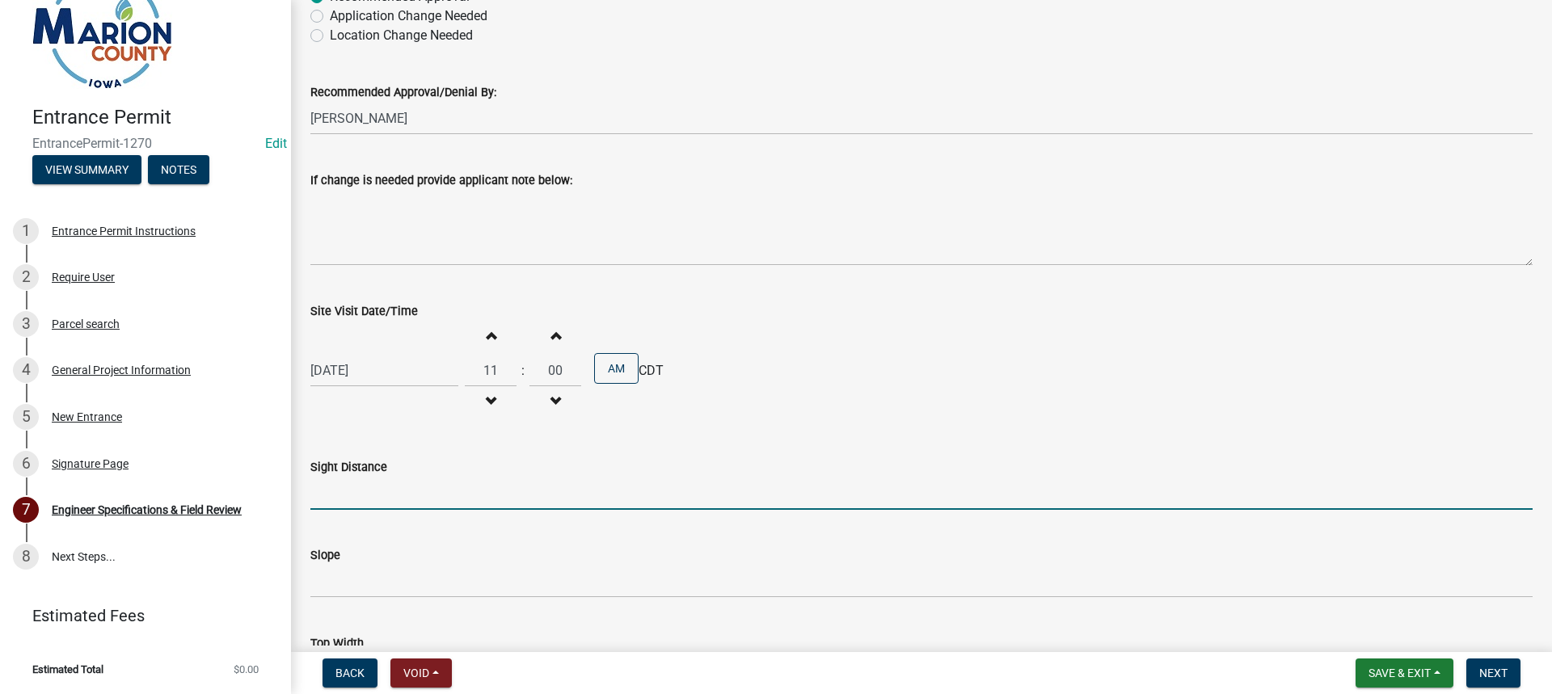
click at [415, 487] on input "Sight Distance" at bounding box center [921, 493] width 1222 height 33
type input "Ok"
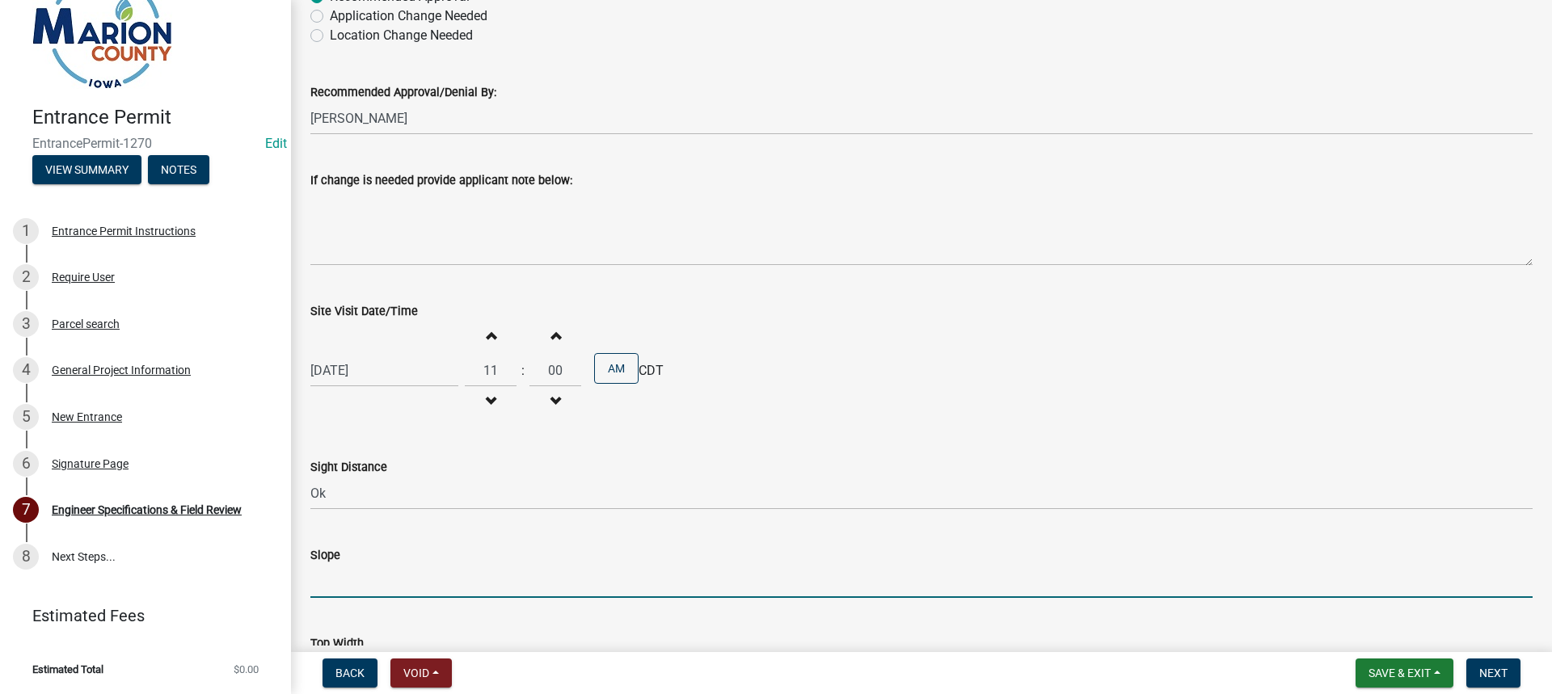
click at [428, 569] on input "Slope" at bounding box center [921, 581] width 1222 height 33
type input "3:1 min."
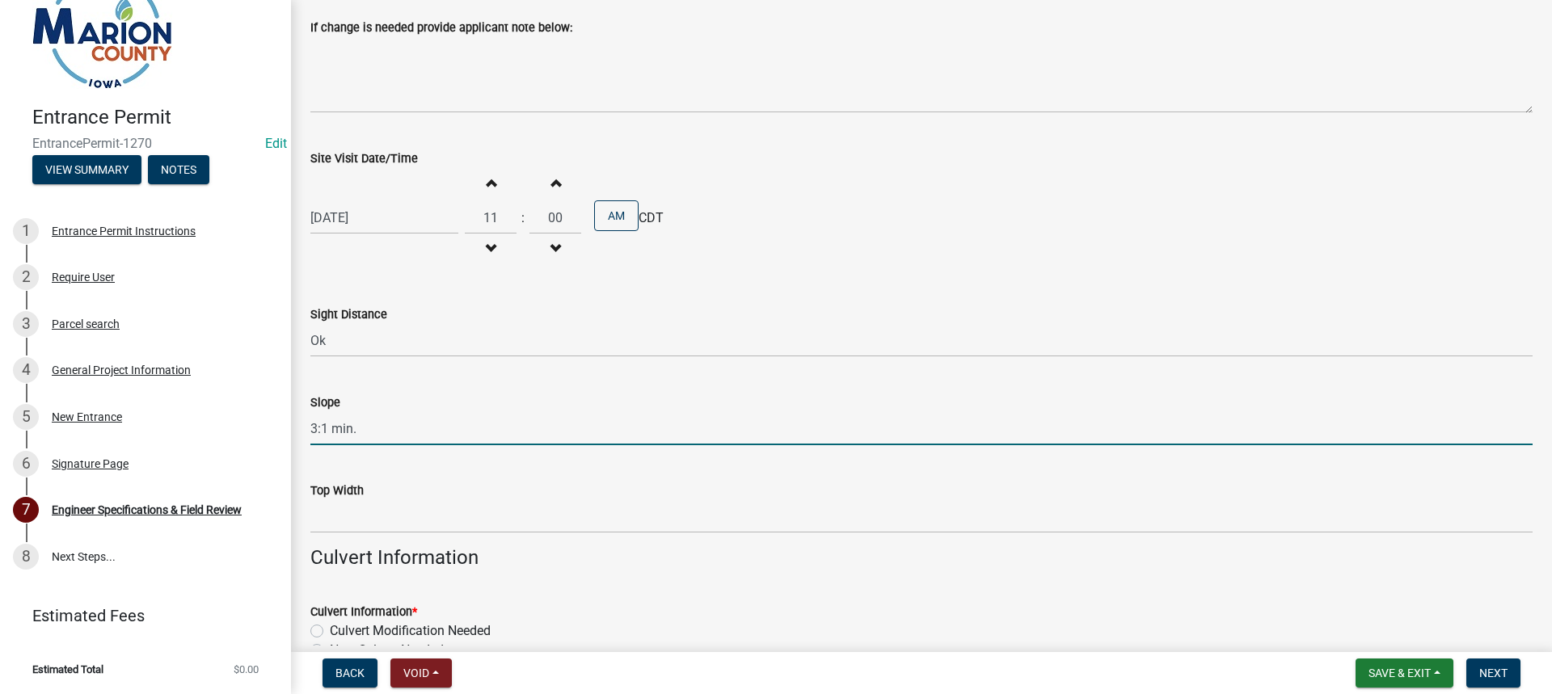
scroll to position [323, 0]
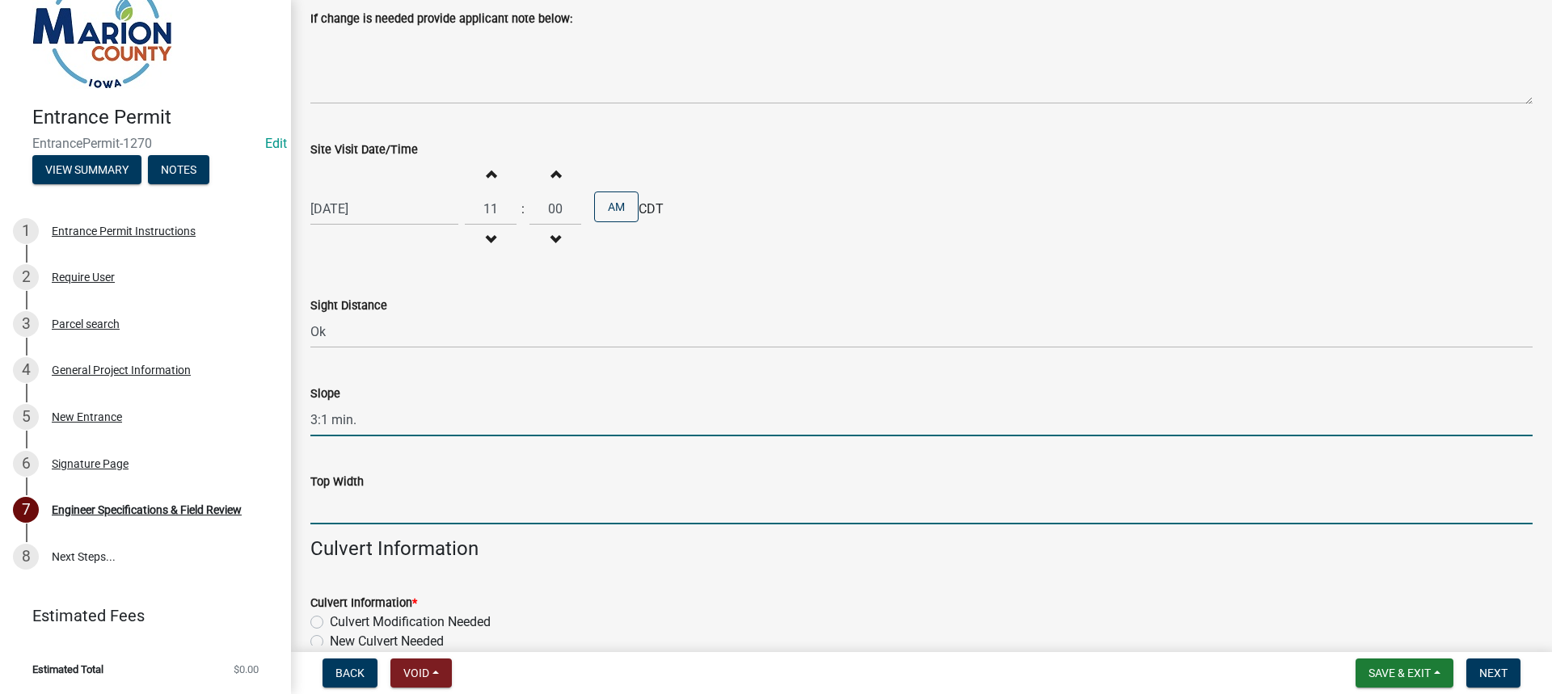
click at [373, 511] on input "Top Width" at bounding box center [921, 508] width 1222 height 33
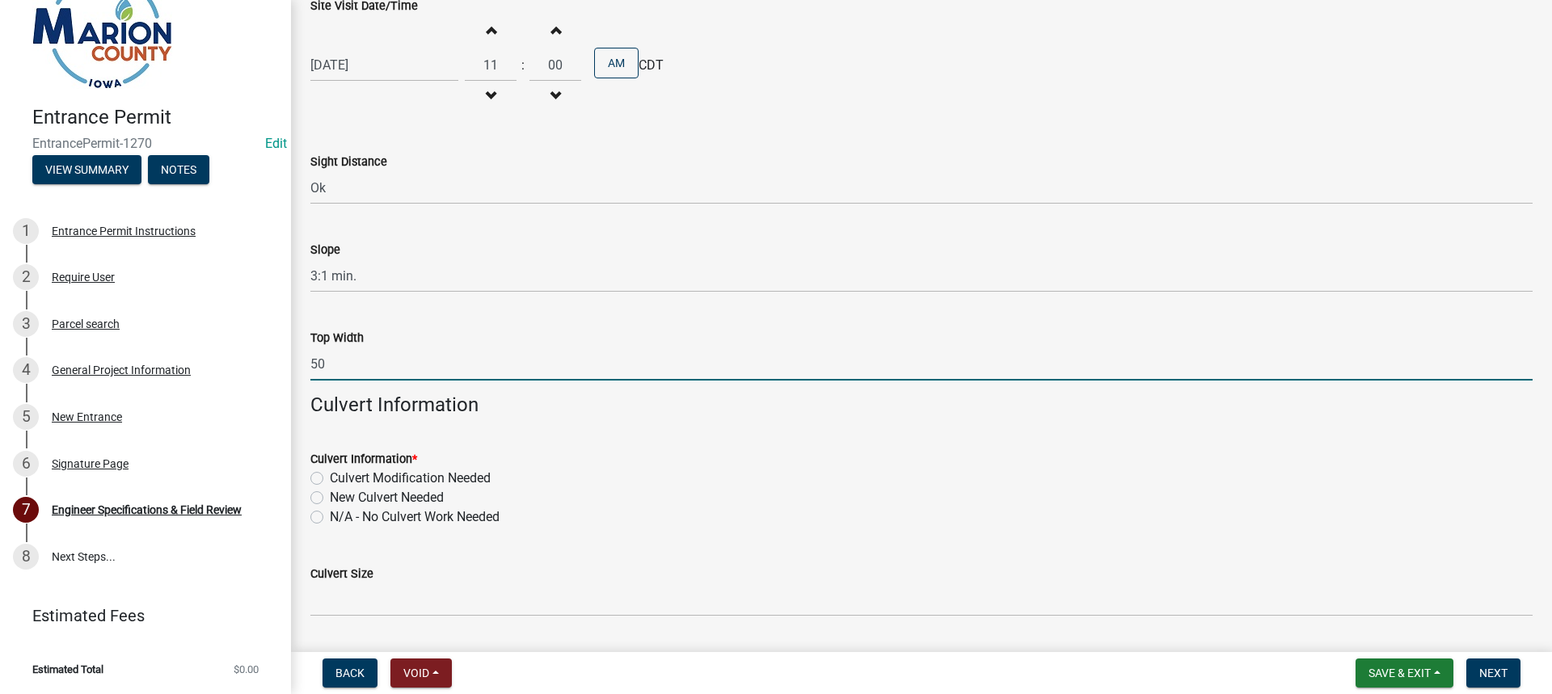
scroll to position [485, 0]
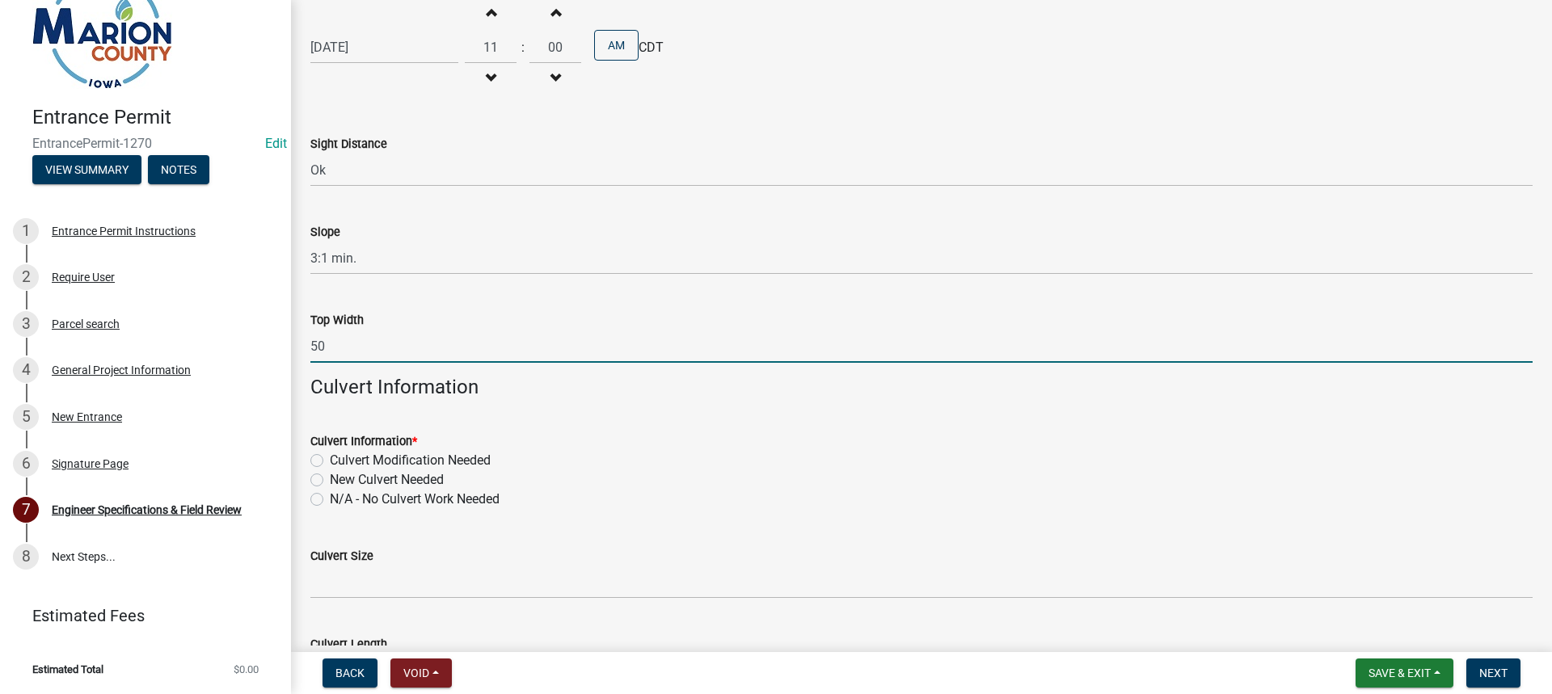
type input "50"
click at [309, 498] on div "Culvert Information * Culvert Modification Needed New Culvert Needed N/A - No C…" at bounding box center [921, 460] width 1247 height 97
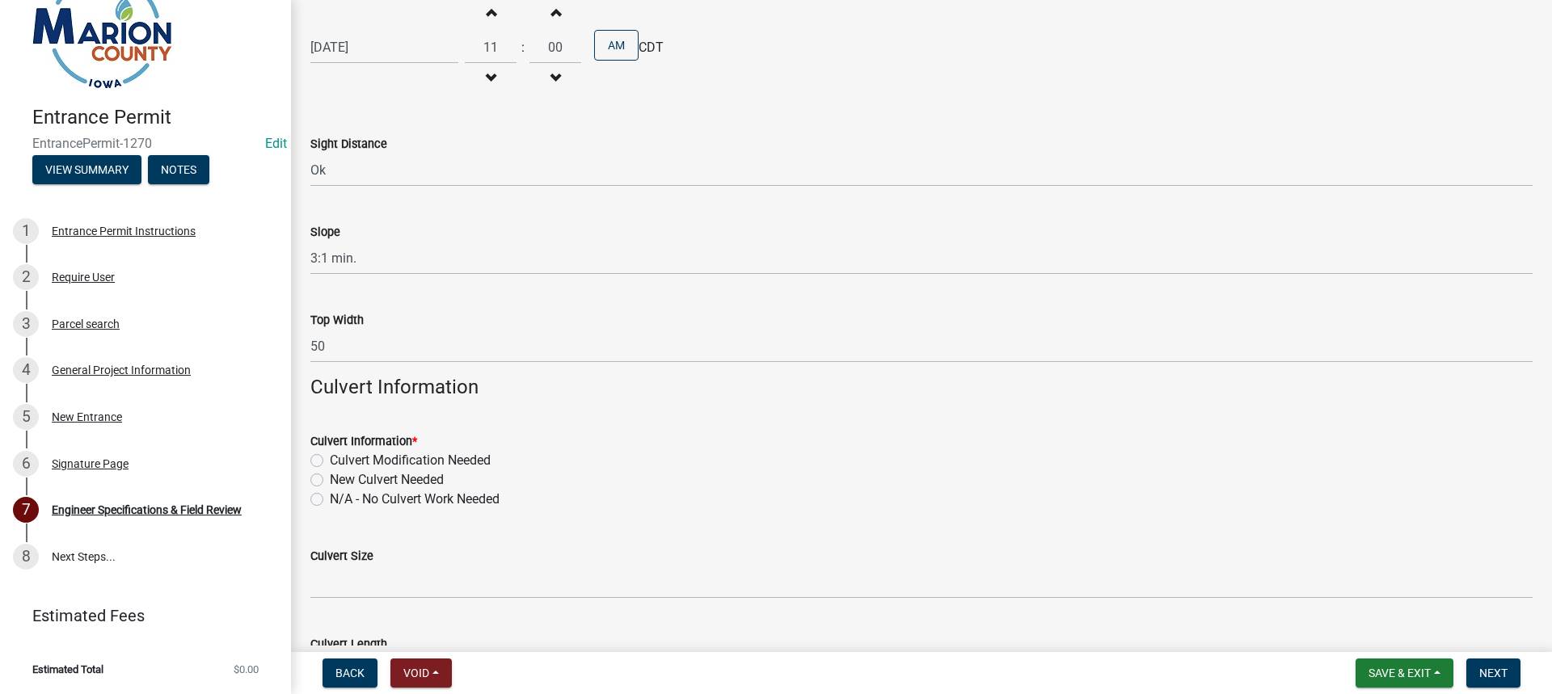
click at [330, 503] on label "N/A - No Culvert Work Needed" at bounding box center [415, 499] width 170 height 19
click at [330, 500] on input "N/A - No Culvert Work Needed" at bounding box center [335, 495] width 11 height 11
radio input "true"
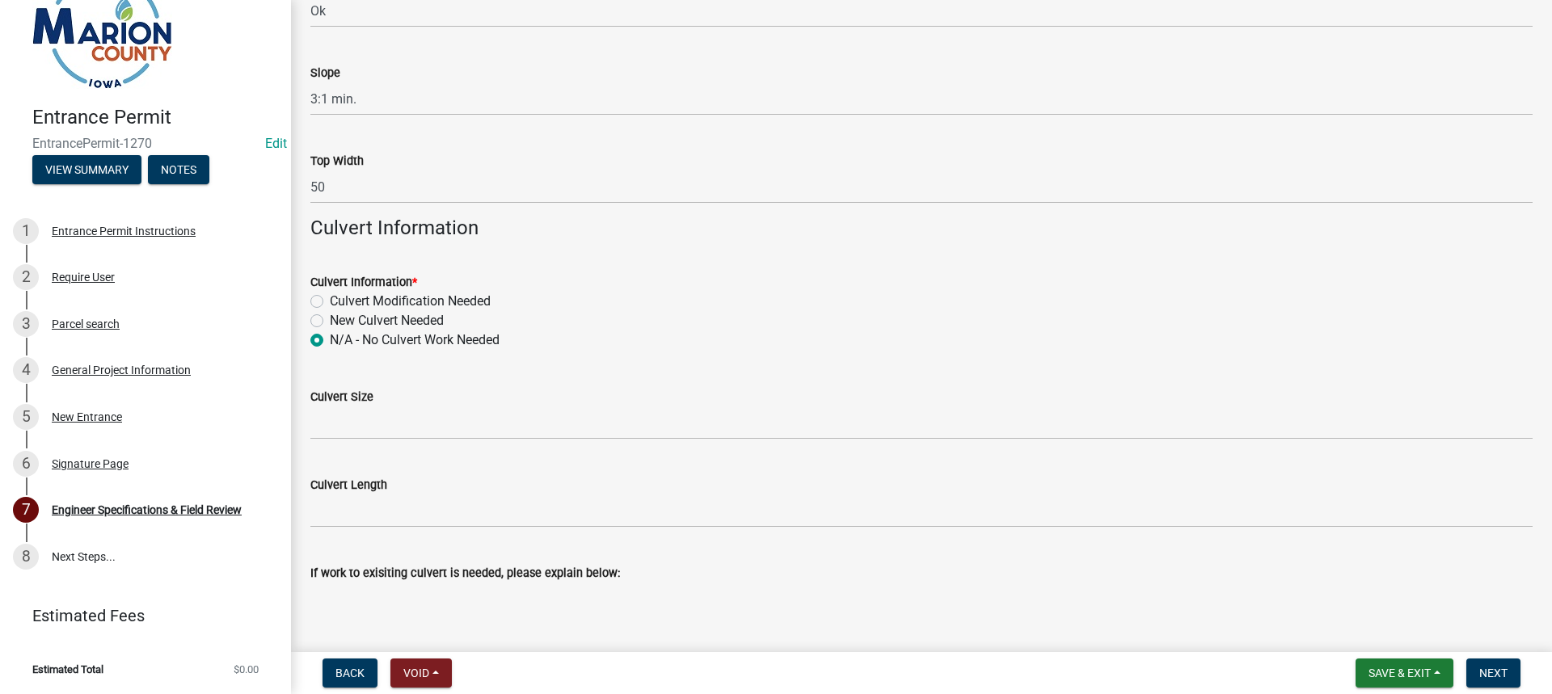
scroll to position [647, 0]
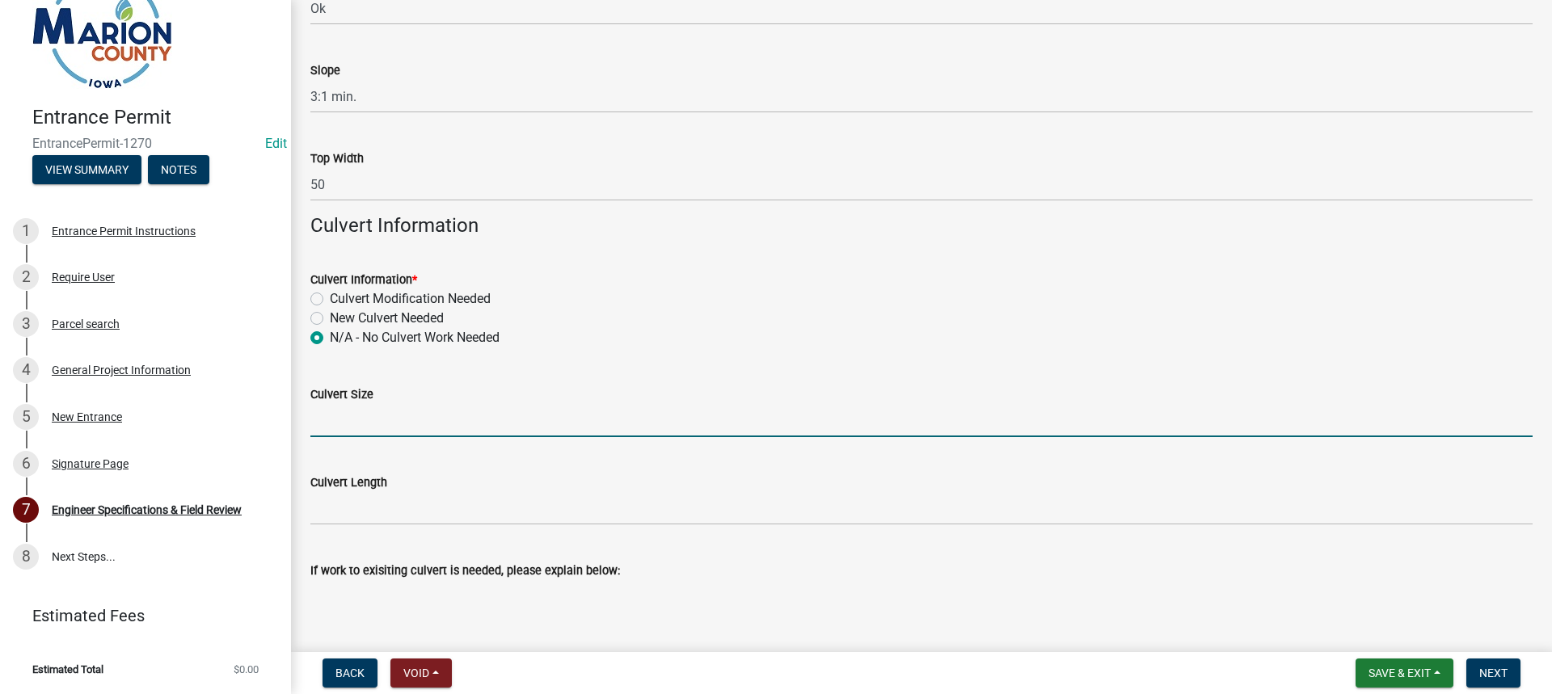
click at [341, 431] on input "Culvert Size" at bounding box center [921, 420] width 1222 height 33
type input "N/A"
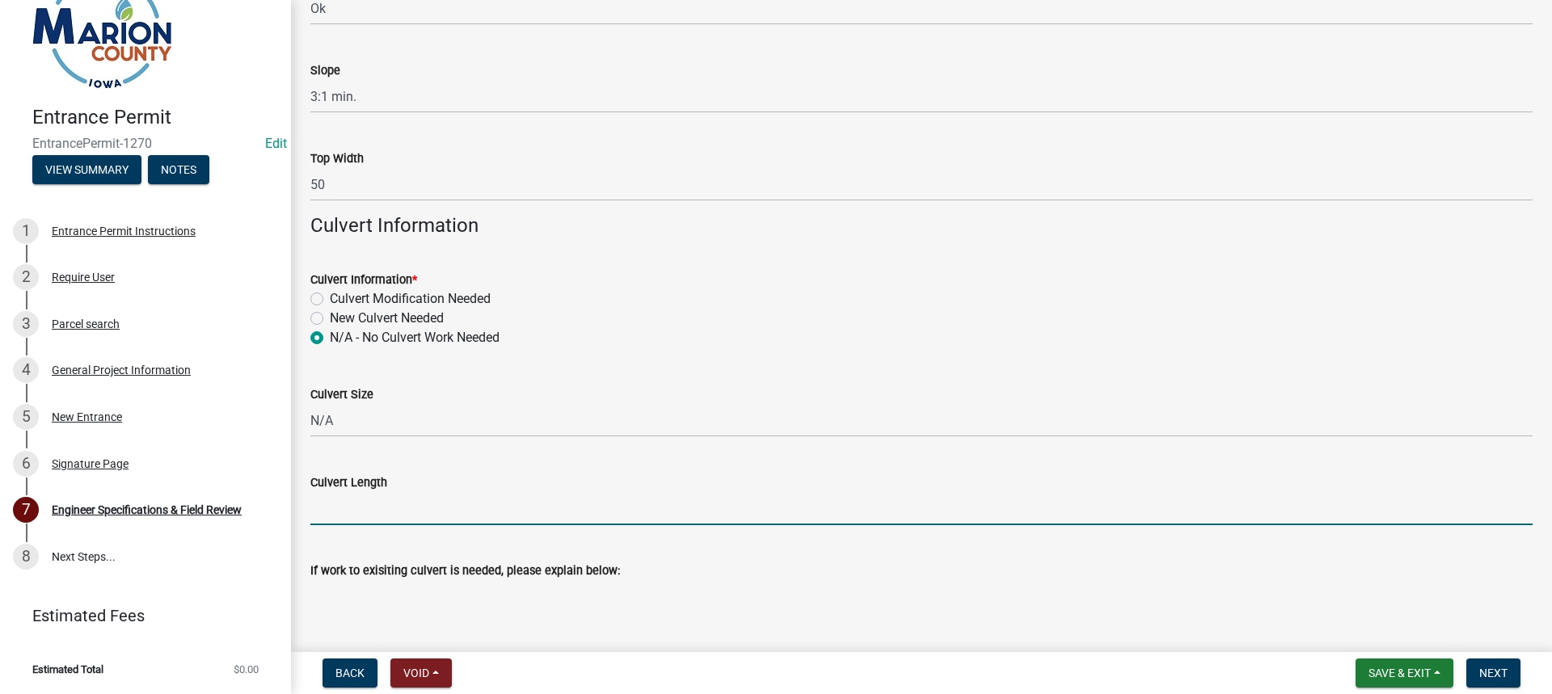
click at [400, 512] on input "Culvert Length" at bounding box center [921, 508] width 1222 height 33
type input "N/A"
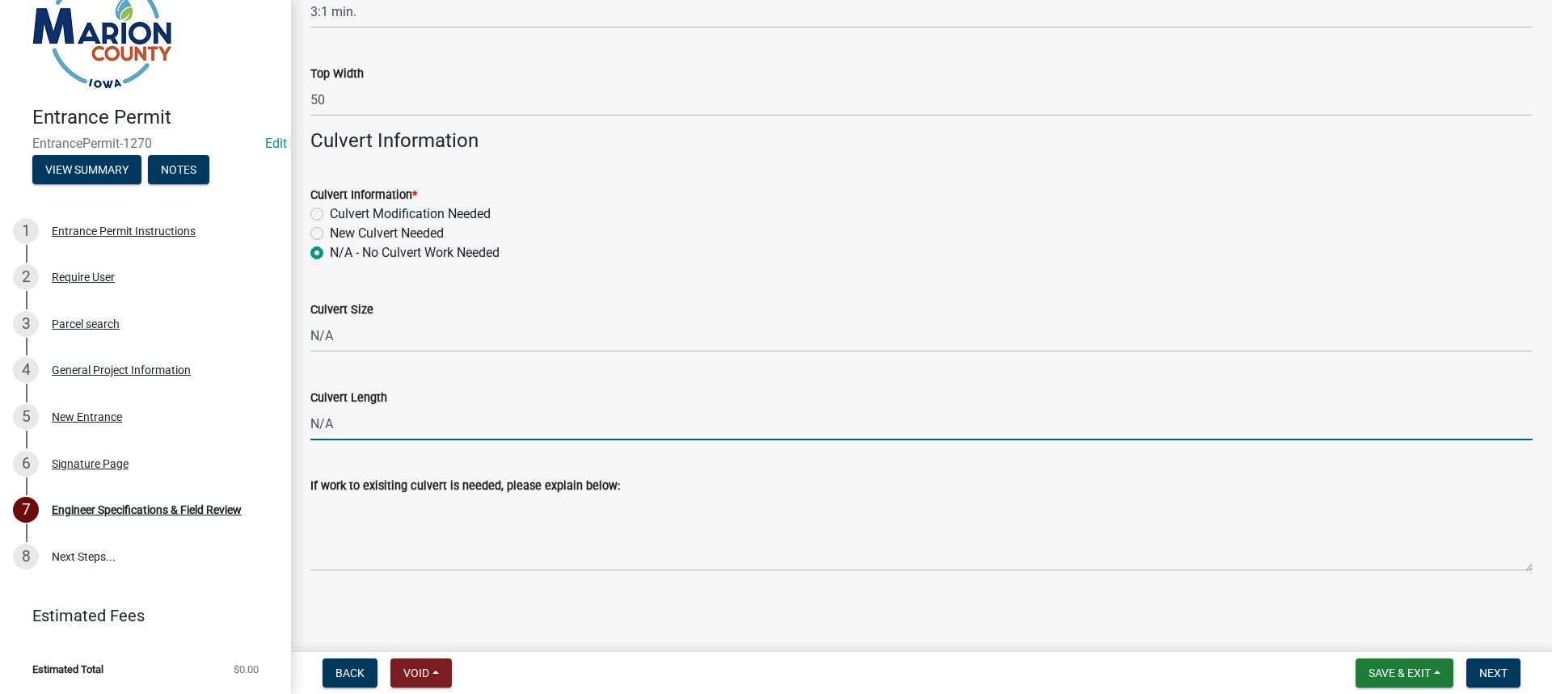
scroll to position [733, 0]
click at [1487, 672] on span "Next" at bounding box center [1493, 673] width 28 height 13
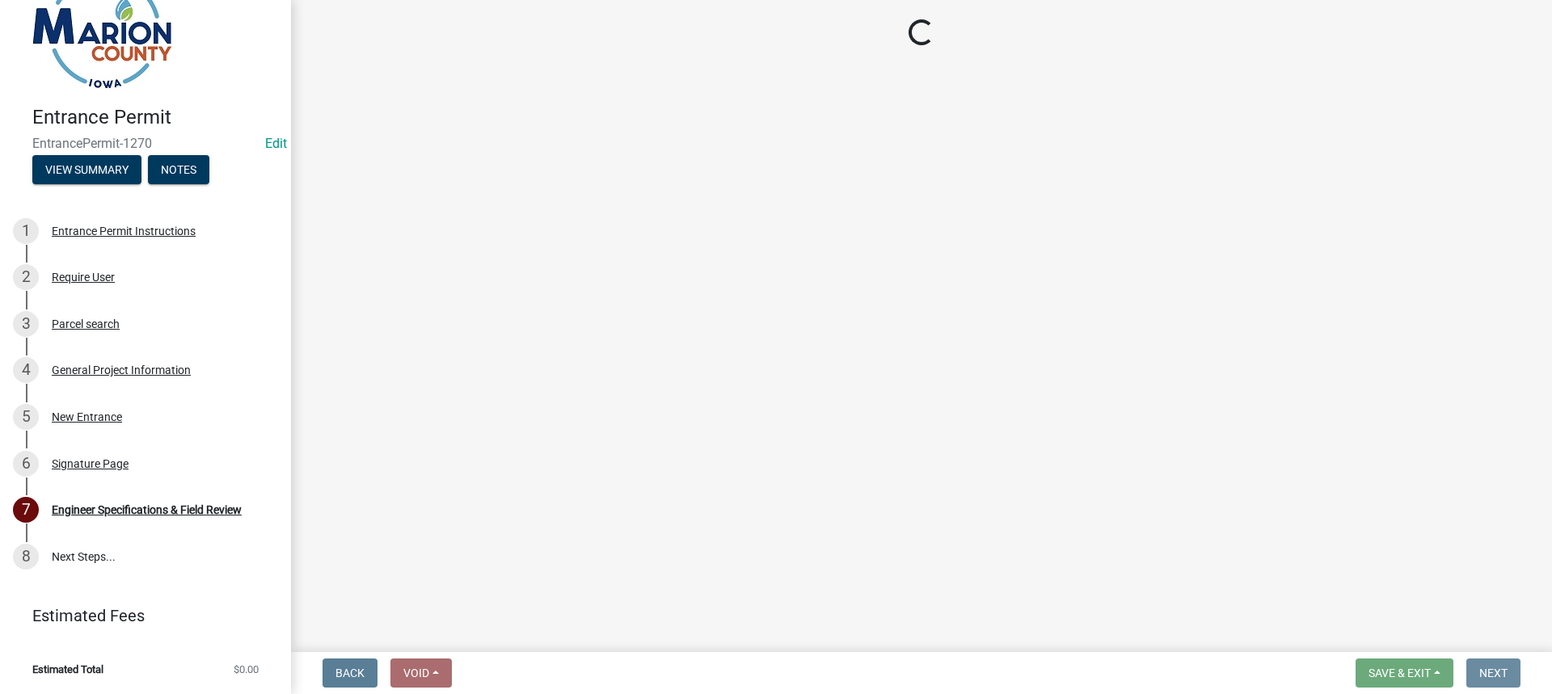
scroll to position [0, 0]
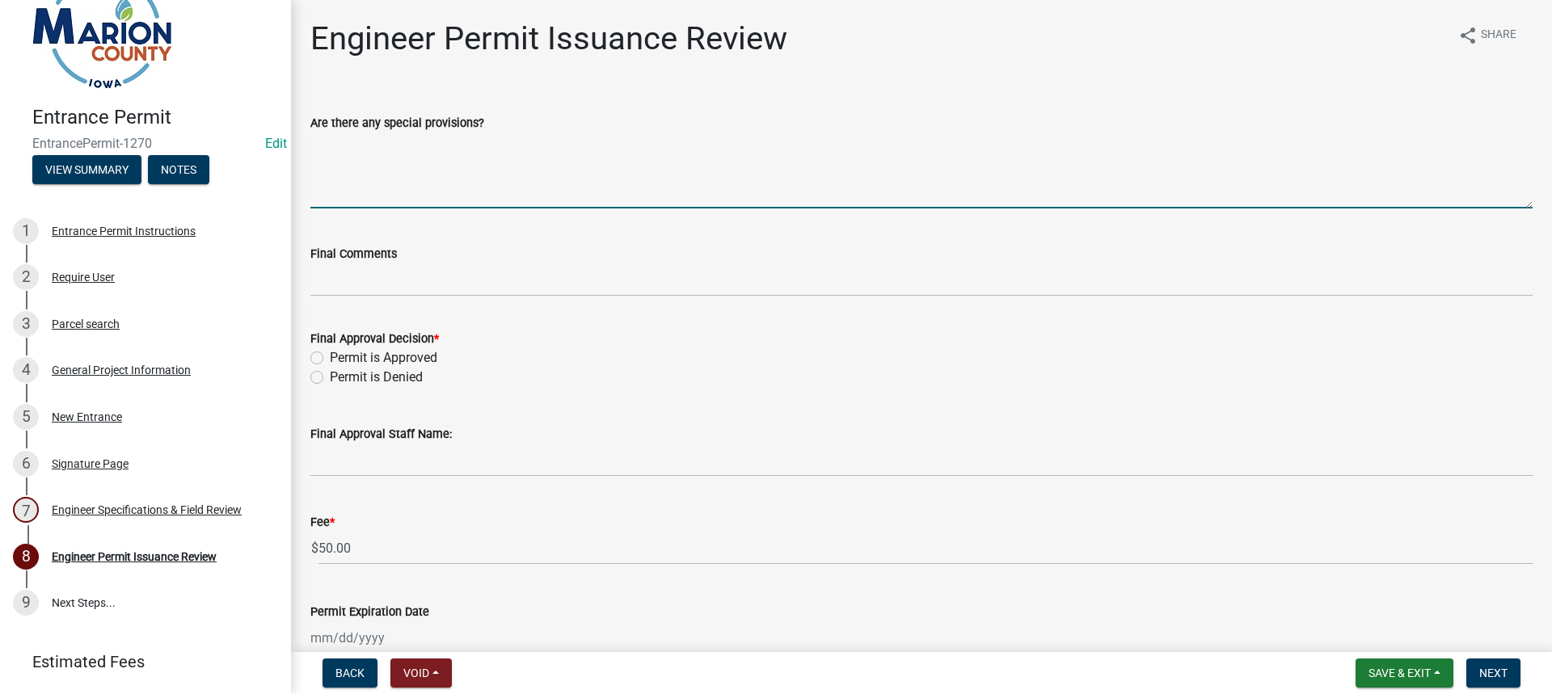
click at [429, 196] on textarea "Are there any special provisions?" at bounding box center [921, 171] width 1222 height 76
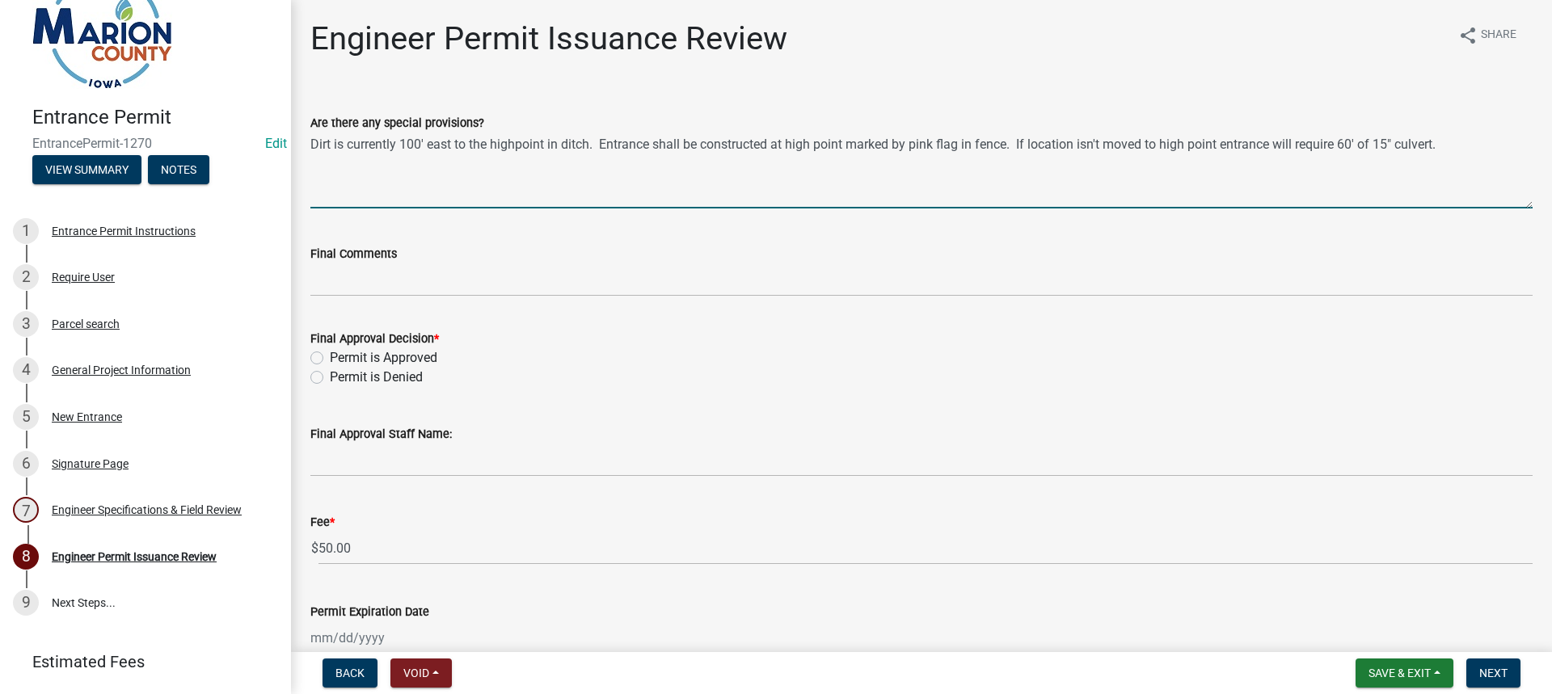
type textarea "Dirt is currently 100' east to the highpoint in ditch. Entrance shall be constr…"
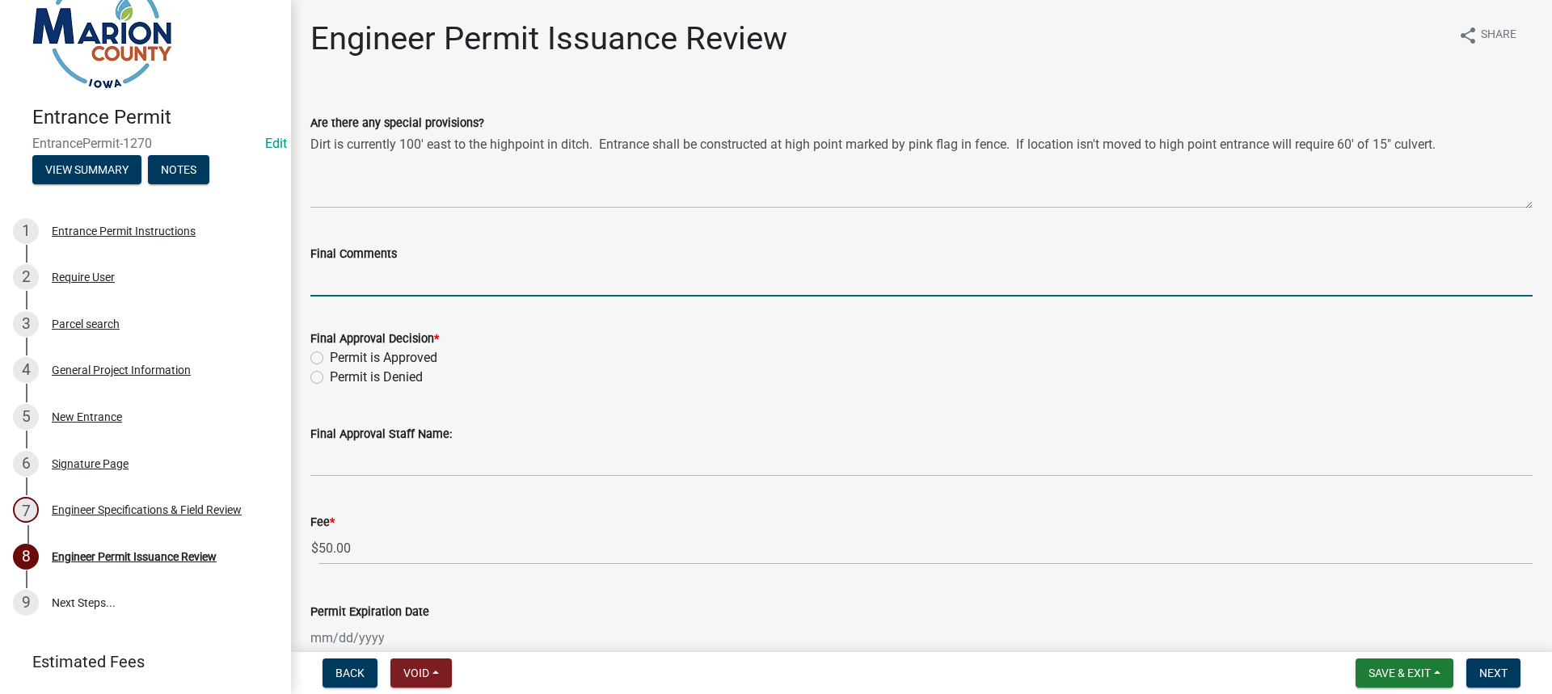
click at [378, 286] on input "Final Comments" at bounding box center [921, 280] width 1222 height 33
type input "Approved in modified location."
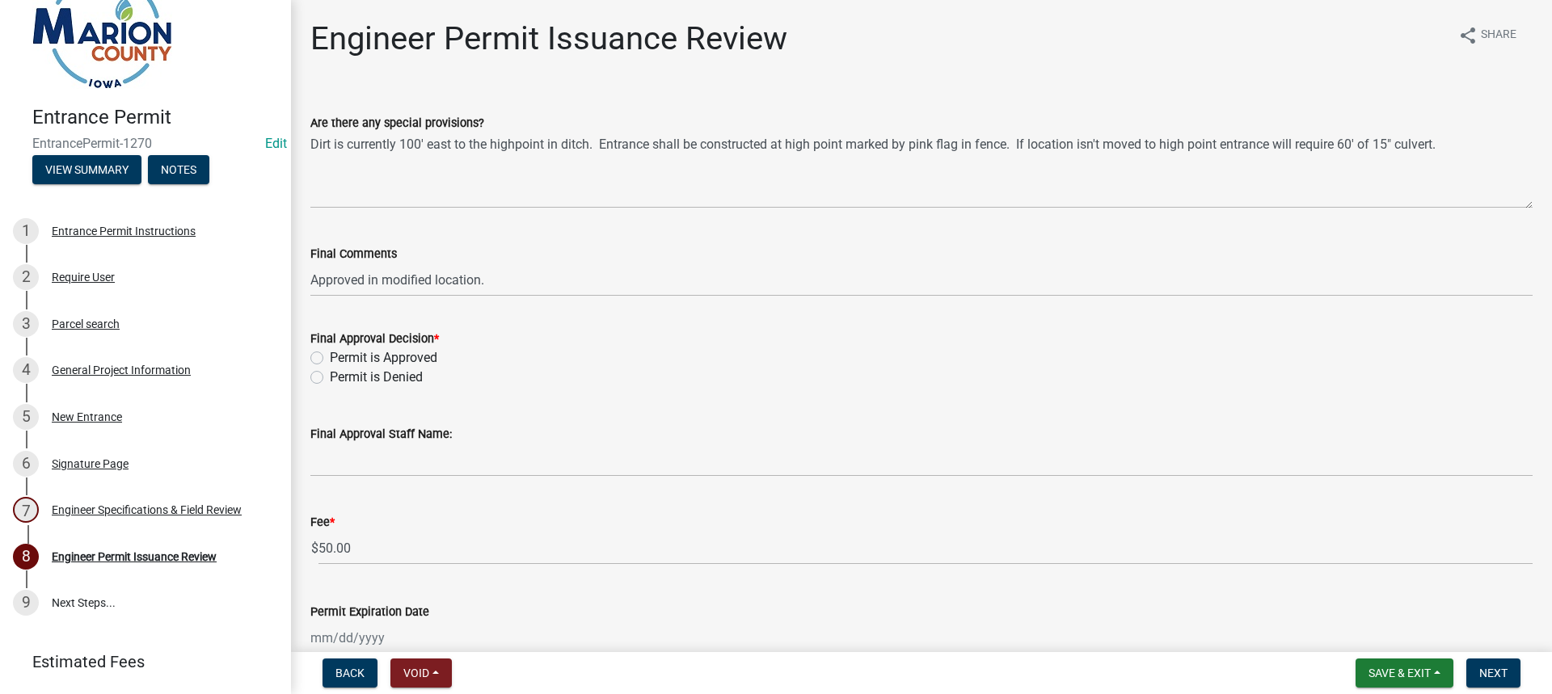
click at [330, 357] on label "Permit is Approved" at bounding box center [384, 357] width 108 height 19
click at [330, 357] on input "Permit is Approved" at bounding box center [335, 353] width 11 height 11
radio input "true"
click at [348, 441] on div "Final Approval Staff Name:" at bounding box center [921, 433] width 1222 height 19
click at [359, 479] on wm-data-entity-input "Final Approval Staff Name:" at bounding box center [921, 446] width 1222 height 88
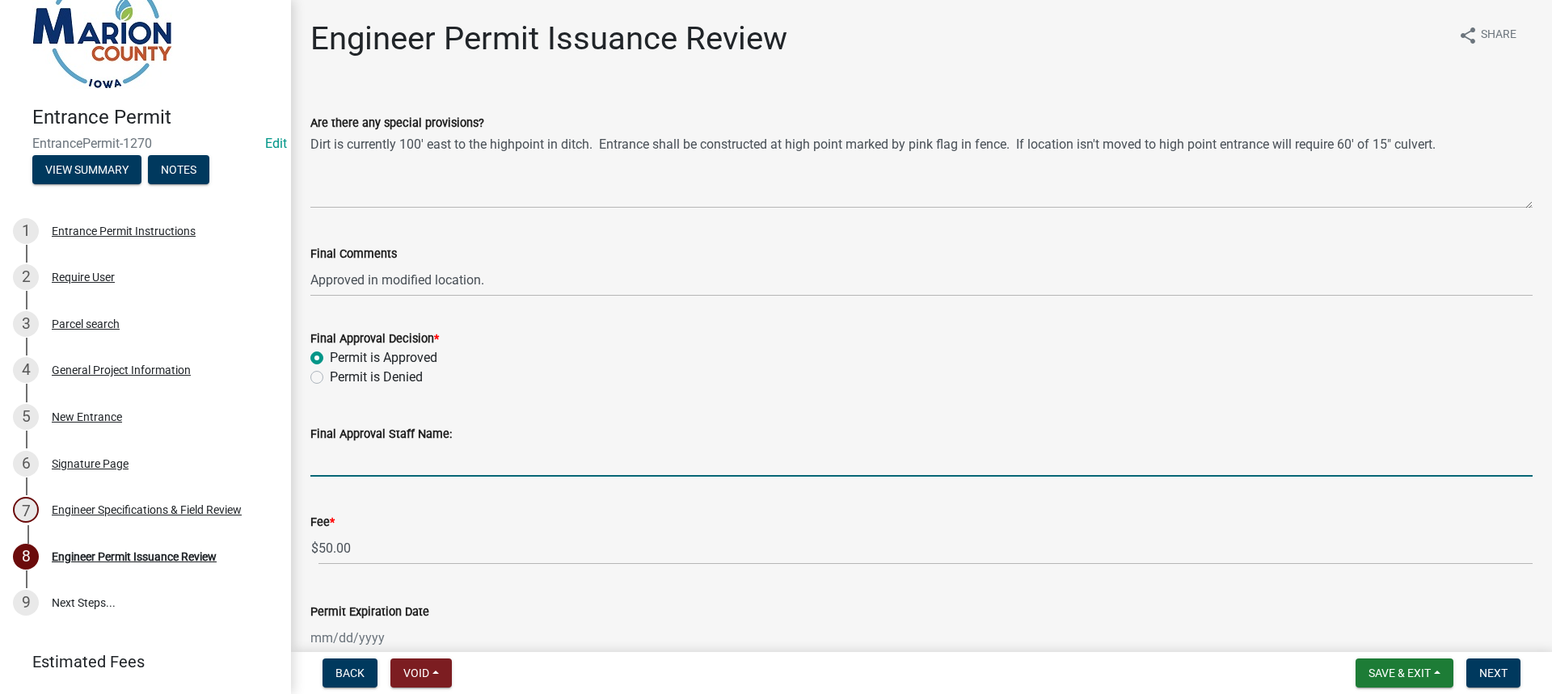
click at [362, 469] on input "Final Approval Staff Name:" at bounding box center [921, 460] width 1222 height 33
type input "[PERSON_NAME]"
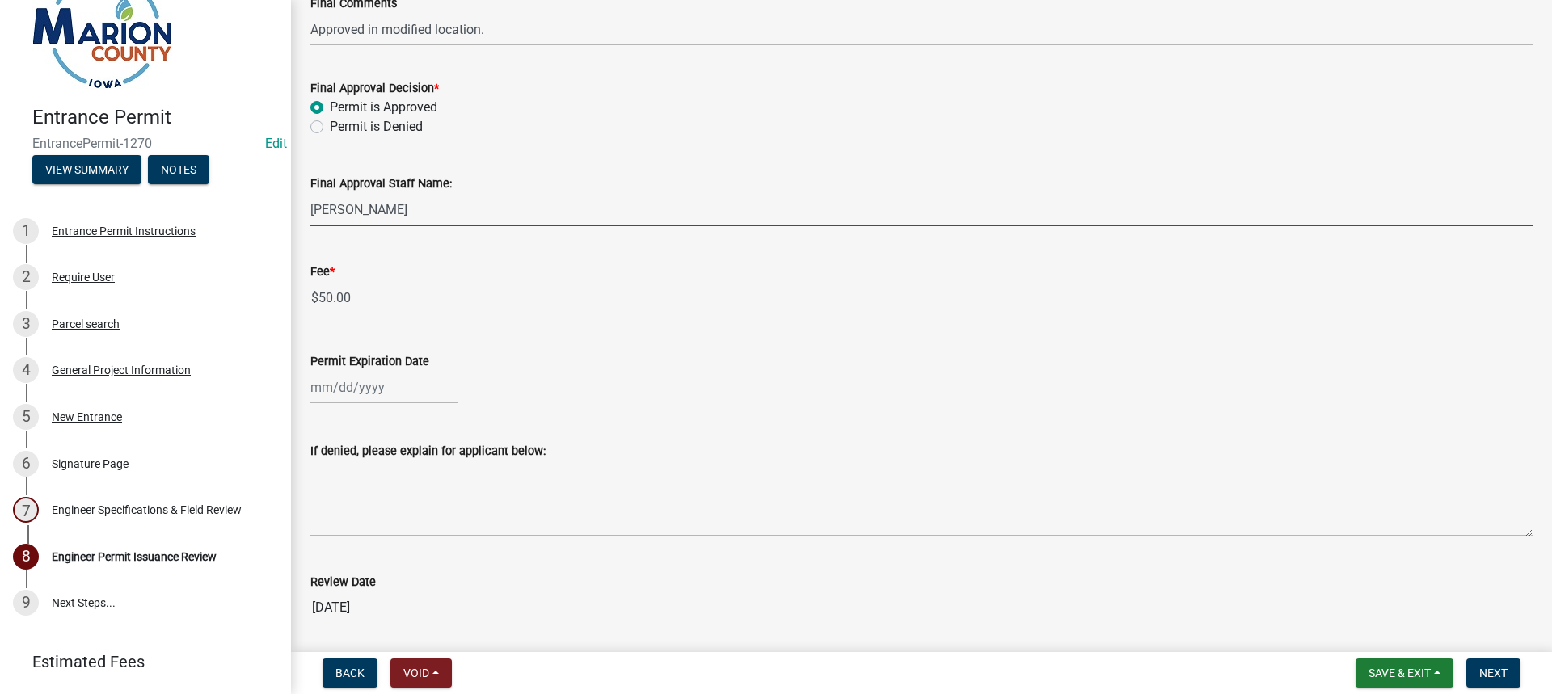
scroll to position [305, 0]
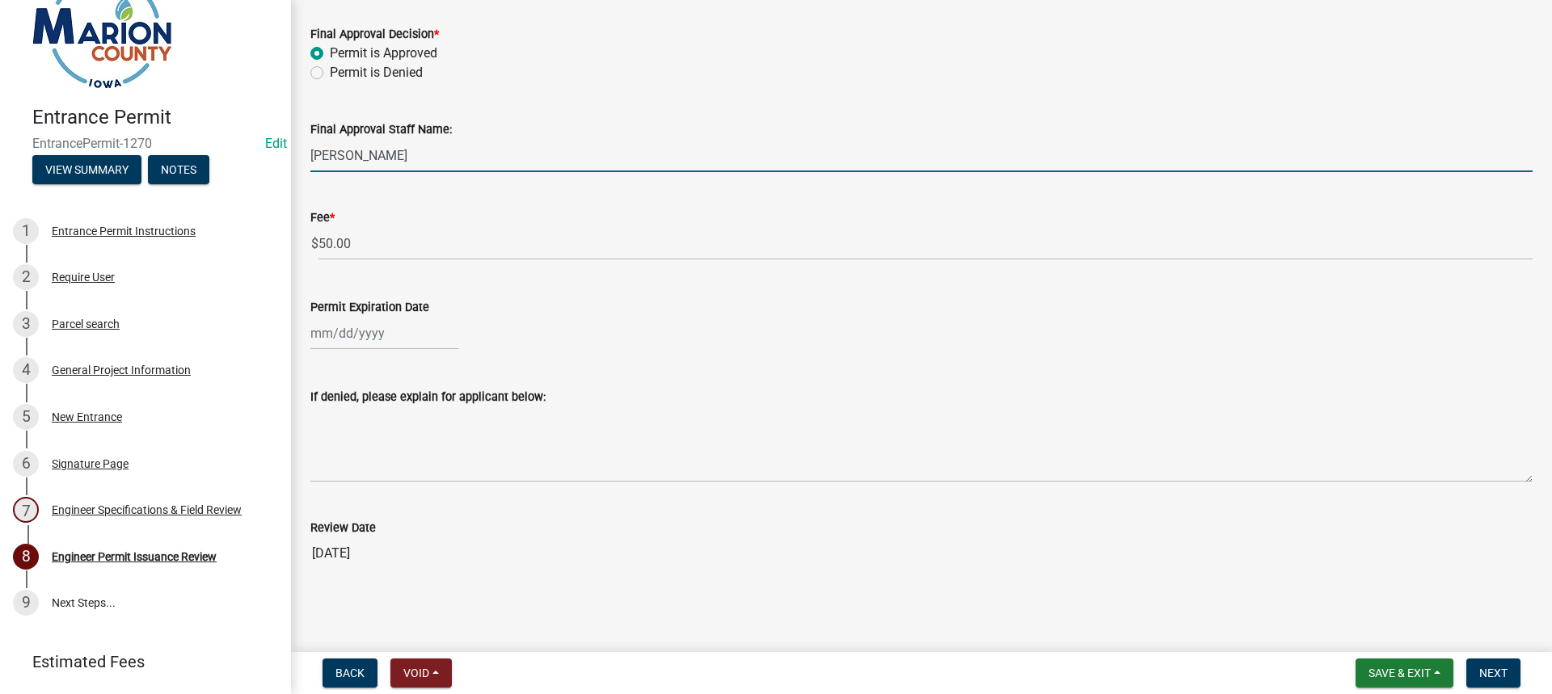
click at [360, 336] on div at bounding box center [384, 333] width 148 height 33
select select "8"
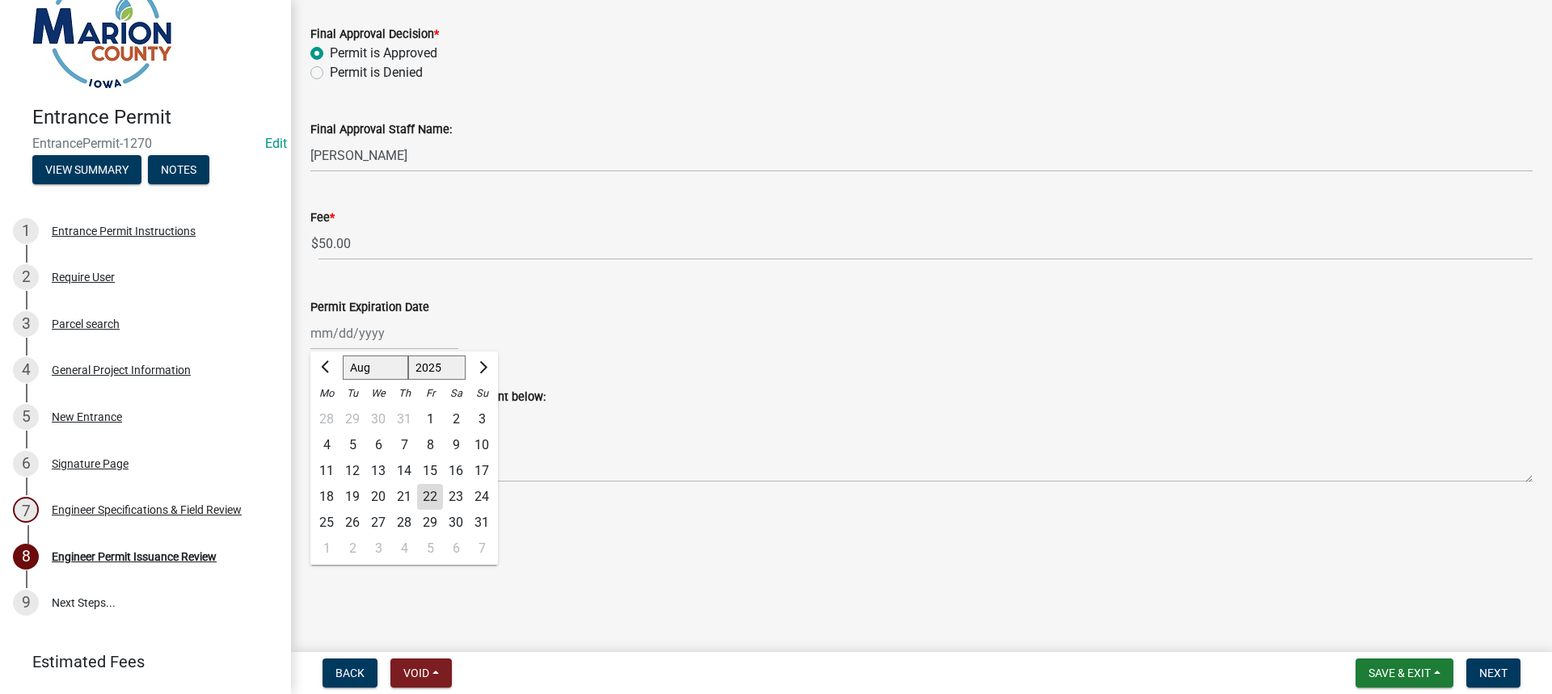
click at [445, 358] on select "1525 1526 1527 1528 1529 1530 1531 1532 1533 1534 1535 1536 1537 1538 1539 1540…" at bounding box center [437, 368] width 58 height 24
select select "2026"
click at [408, 356] on select "1525 1526 1527 1528 1529 1530 1531 1532 1533 1534 1535 1536 1537 1538 1539 1540…" at bounding box center [437, 368] width 58 height 24
click at [454, 491] on div "22" at bounding box center [456, 497] width 26 height 26
type input "[DATE]"
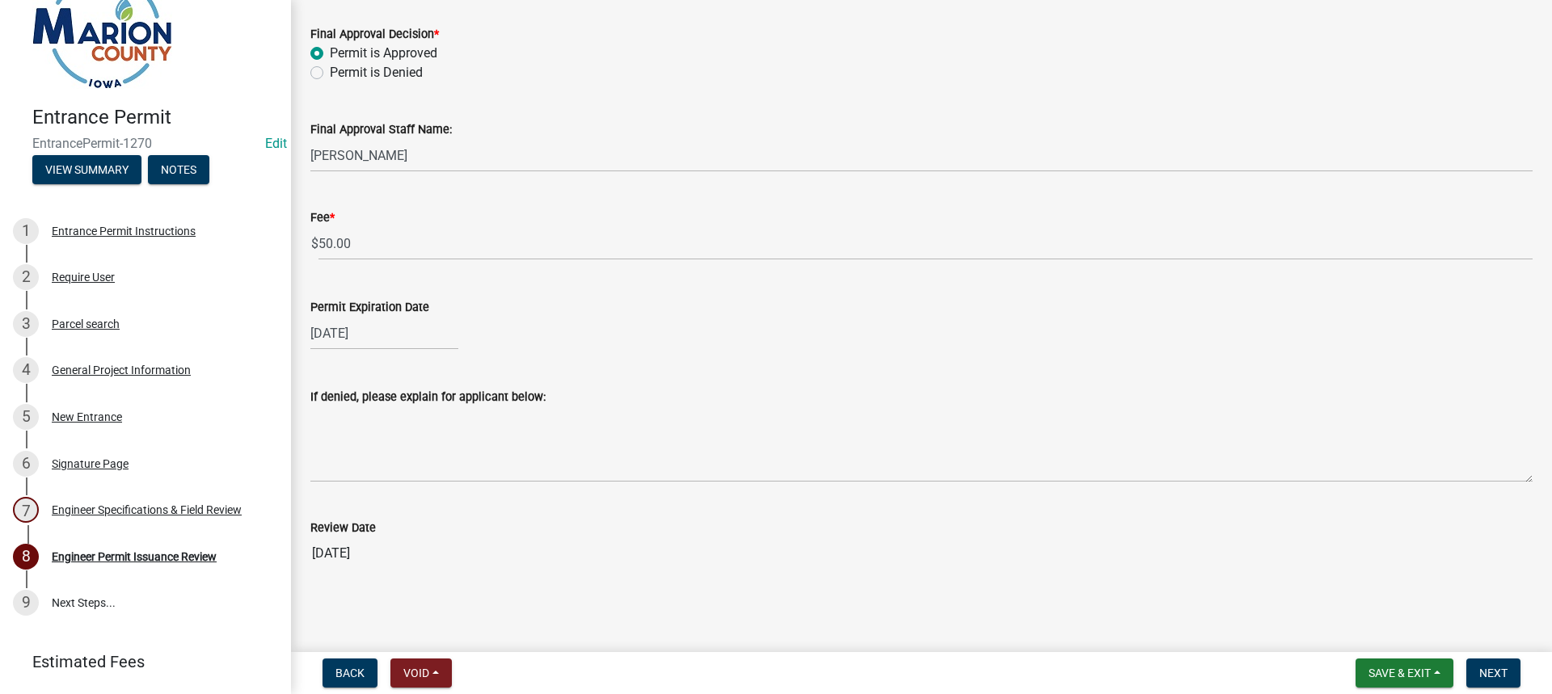
click at [680, 398] on div "If denied, please explain for applicant below:" at bounding box center [921, 396] width 1222 height 19
click at [1486, 665] on button "Next" at bounding box center [1493, 673] width 54 height 29
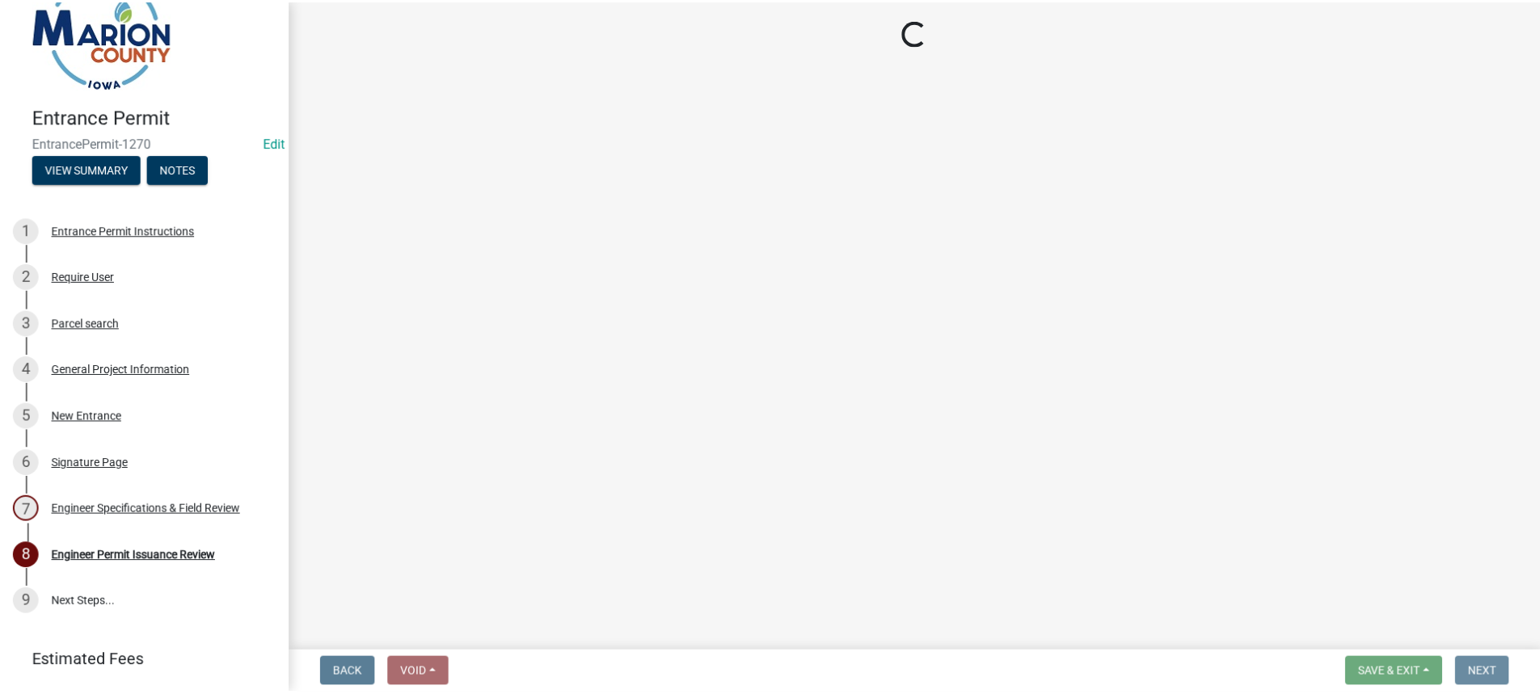
scroll to position [0, 0]
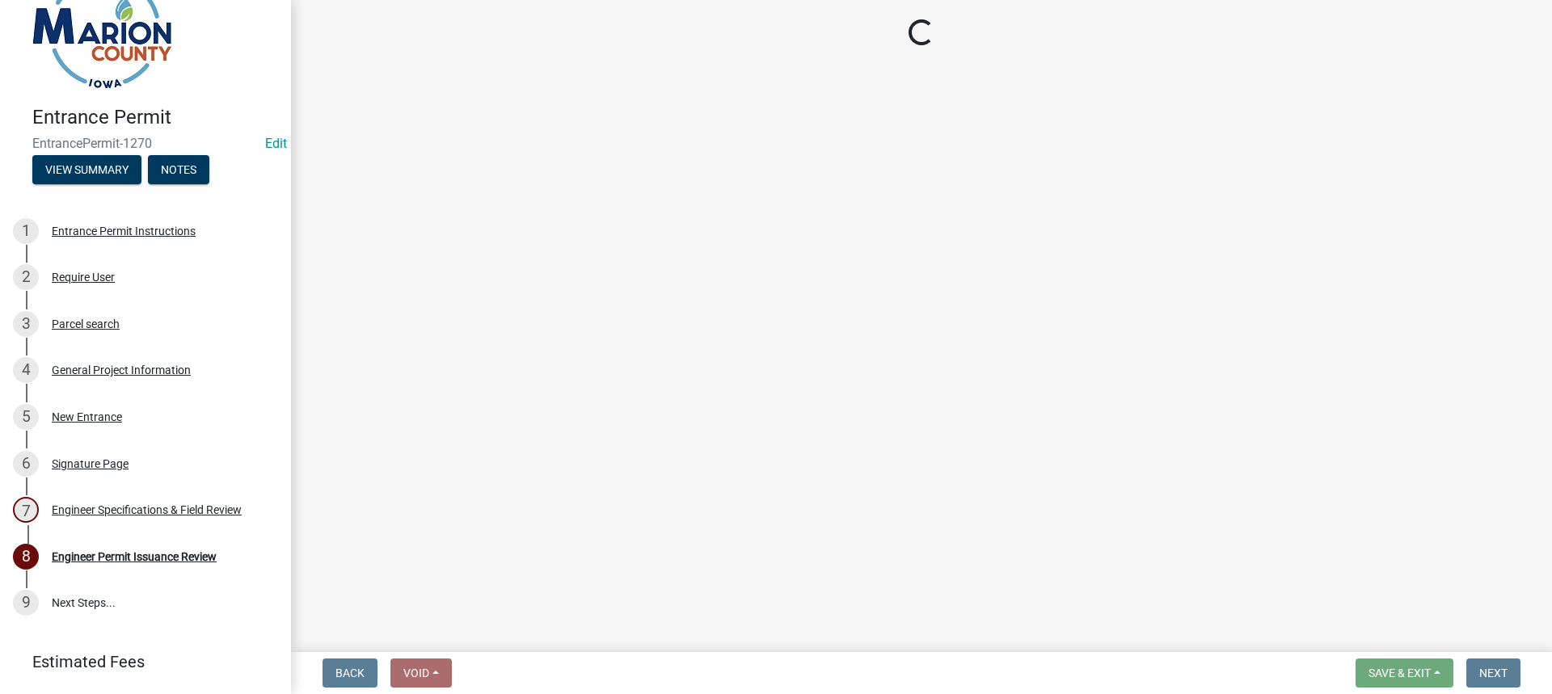
select select "3: 3"
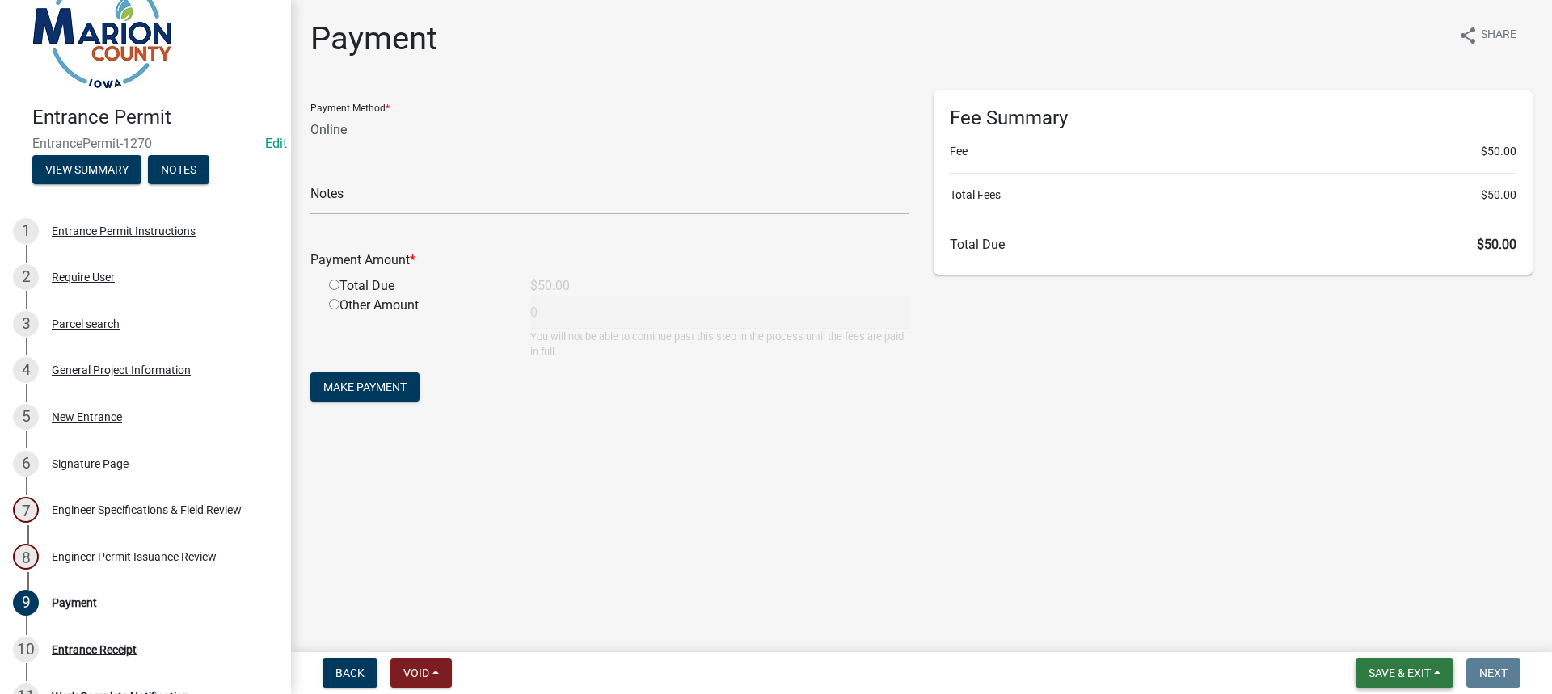
click at [1408, 669] on span "Save & Exit" at bounding box center [1400, 673] width 62 height 13
click at [1385, 639] on button "Save & Exit" at bounding box center [1388, 631] width 129 height 39
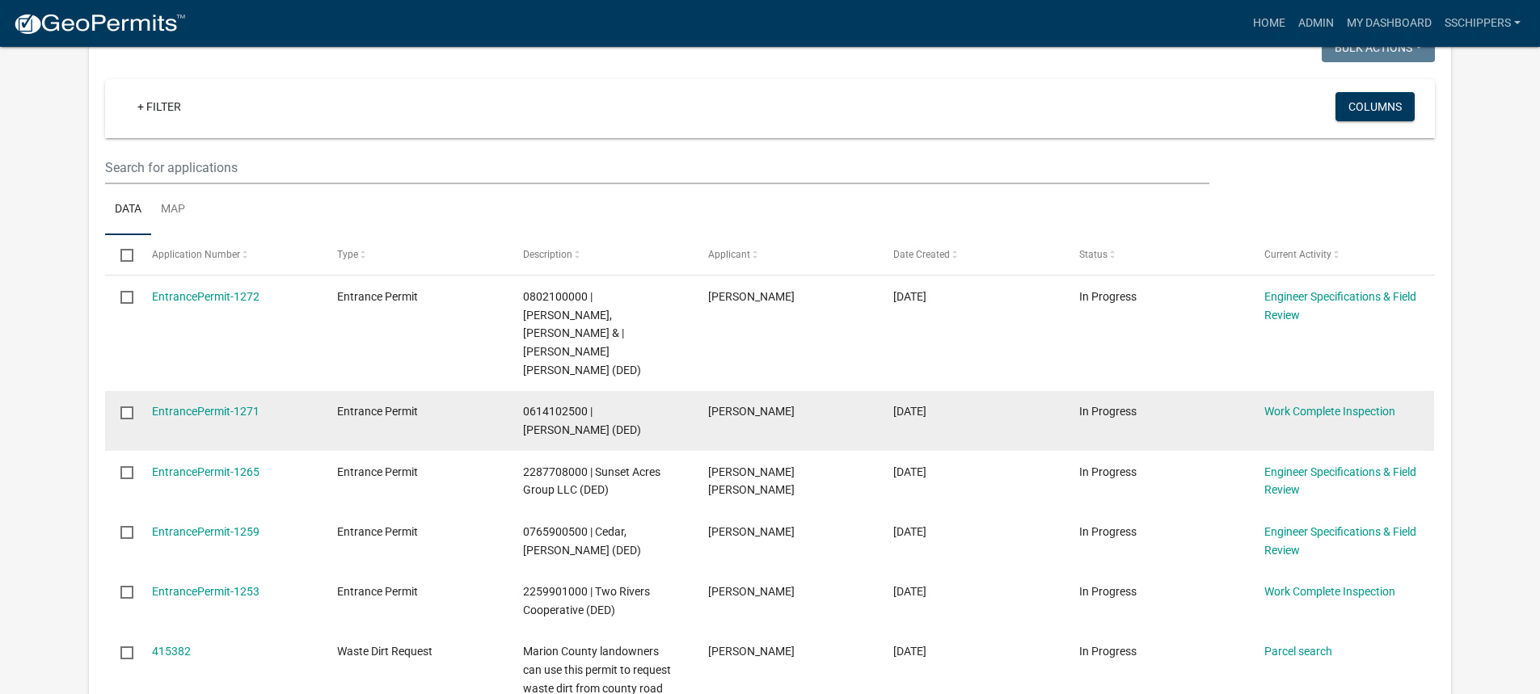
scroll to position [323, 0]
